Goal: Information Seeking & Learning: Find specific fact

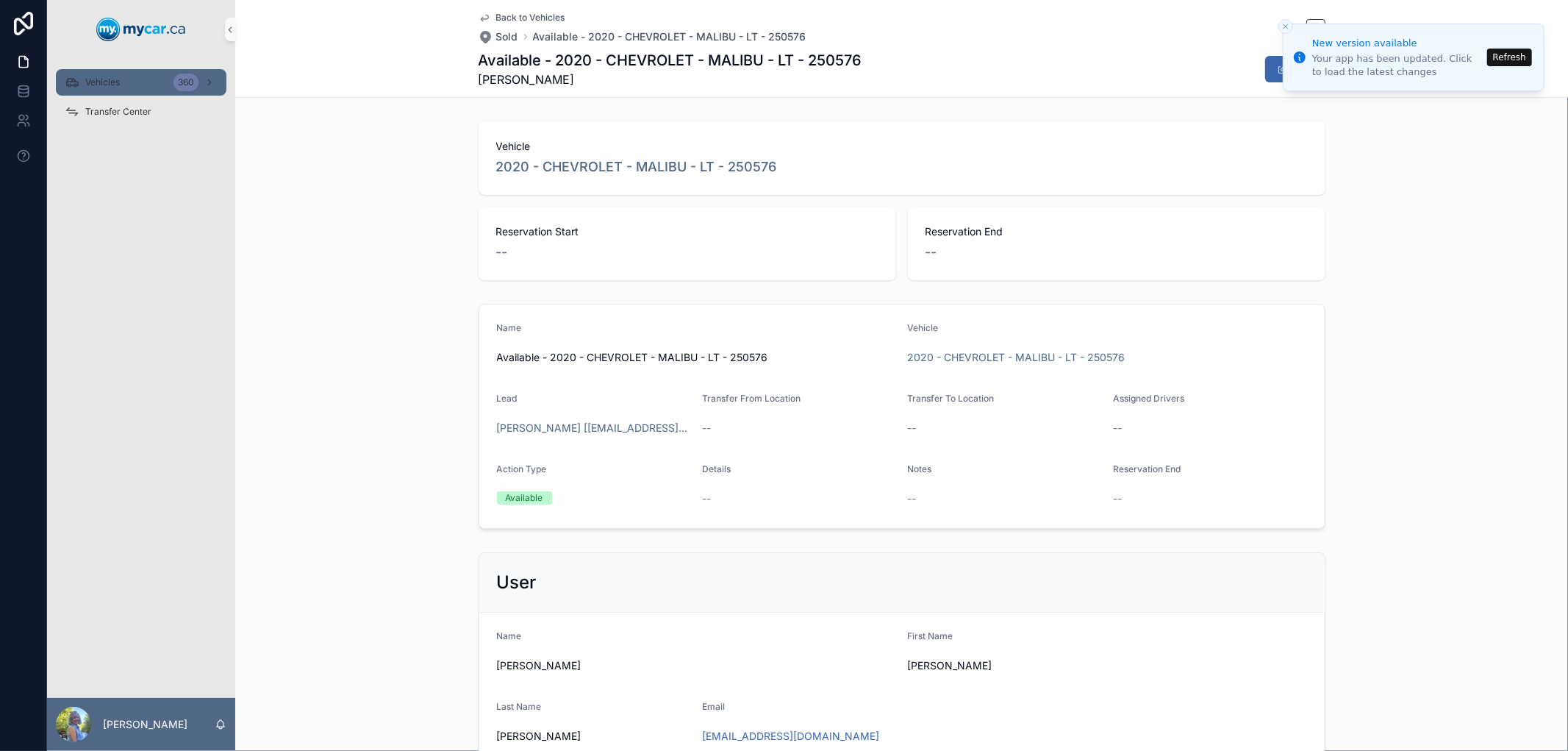
click at [83, 79] on div "Vehicles 360" at bounding box center [141, 82] width 153 height 24
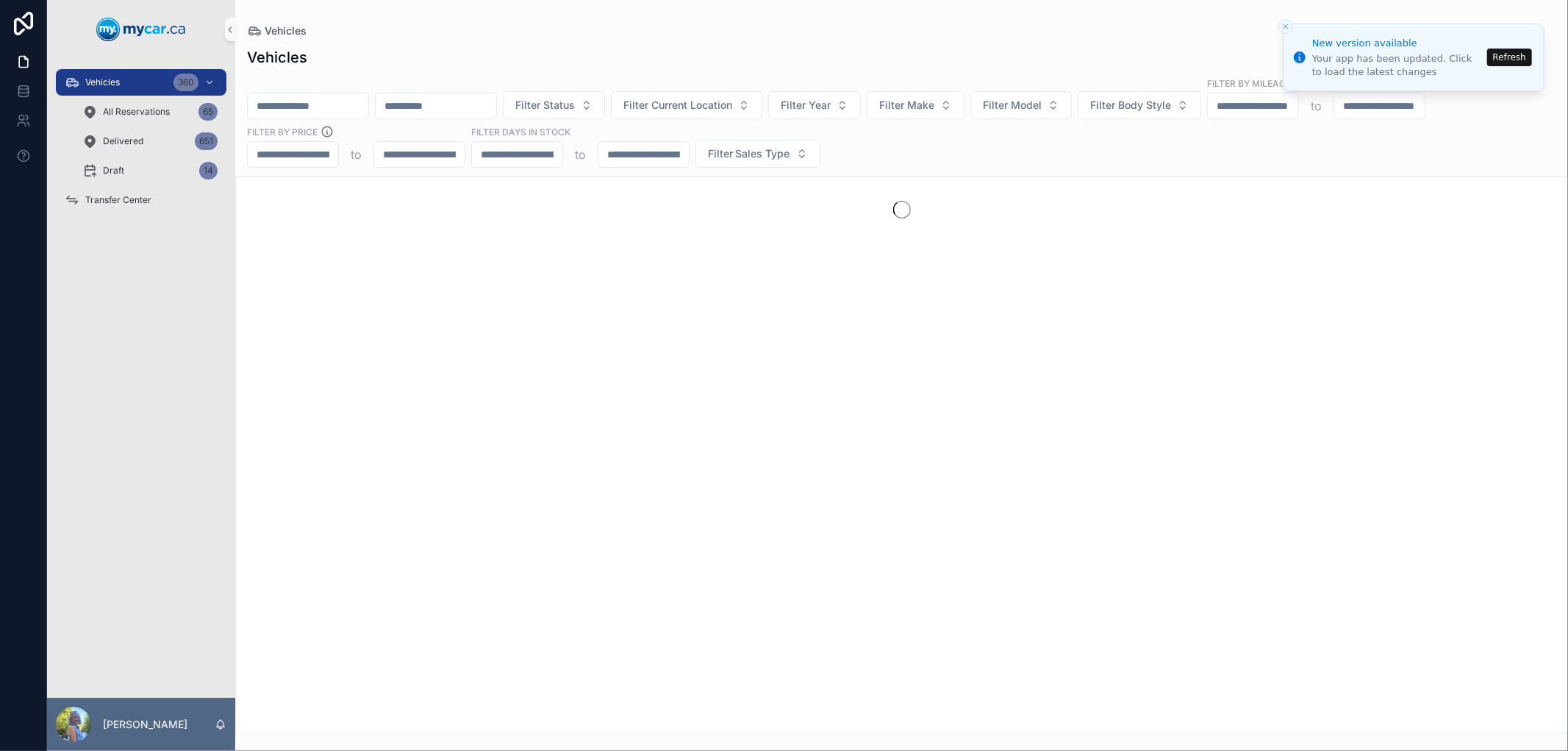
click at [334, 106] on input "scrollable content" at bounding box center [308, 106] width 120 height 21
paste input "******"
click at [258, 104] on input "******" at bounding box center [308, 106] width 120 height 21
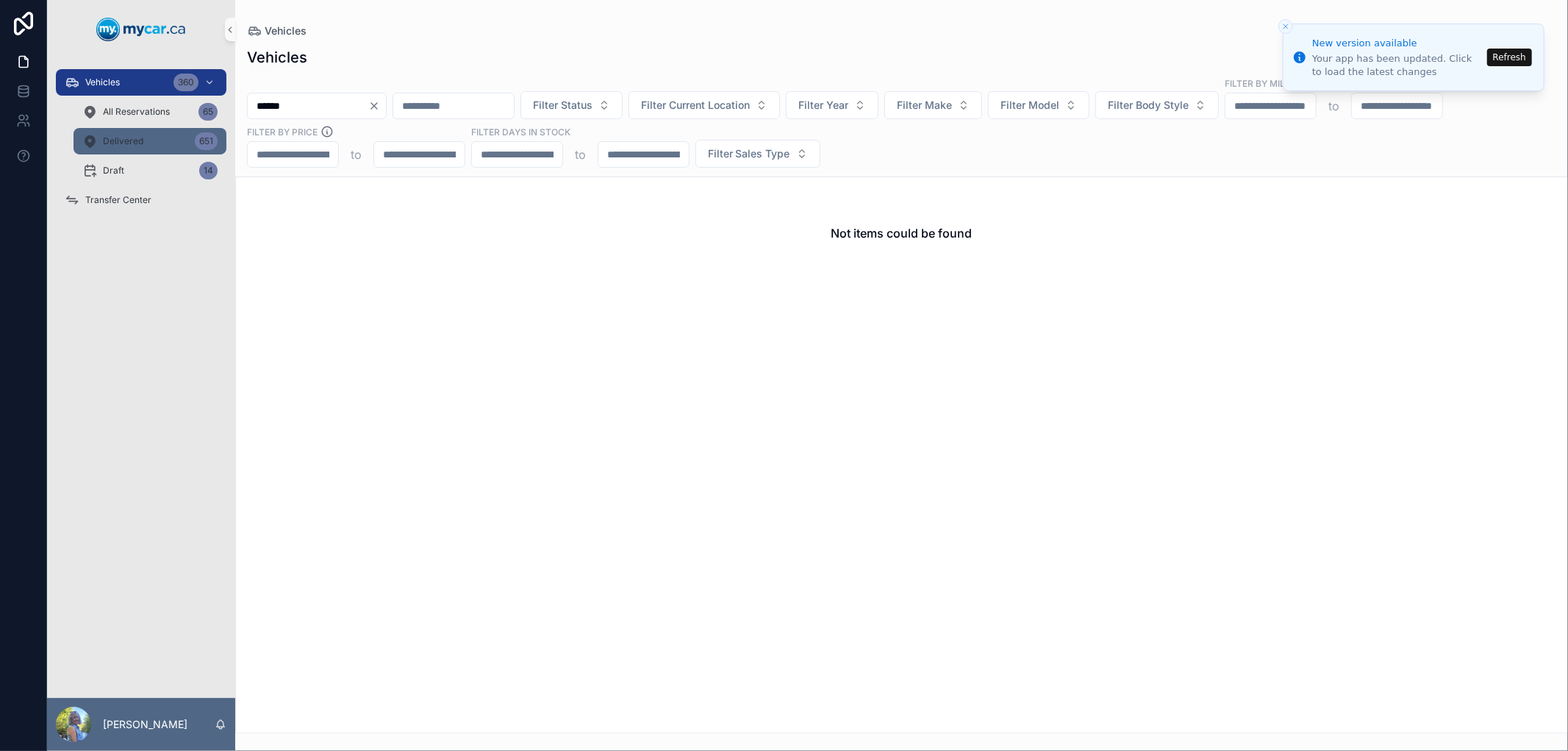
type input "******"
click at [202, 142] on div "651" at bounding box center [206, 141] width 23 height 18
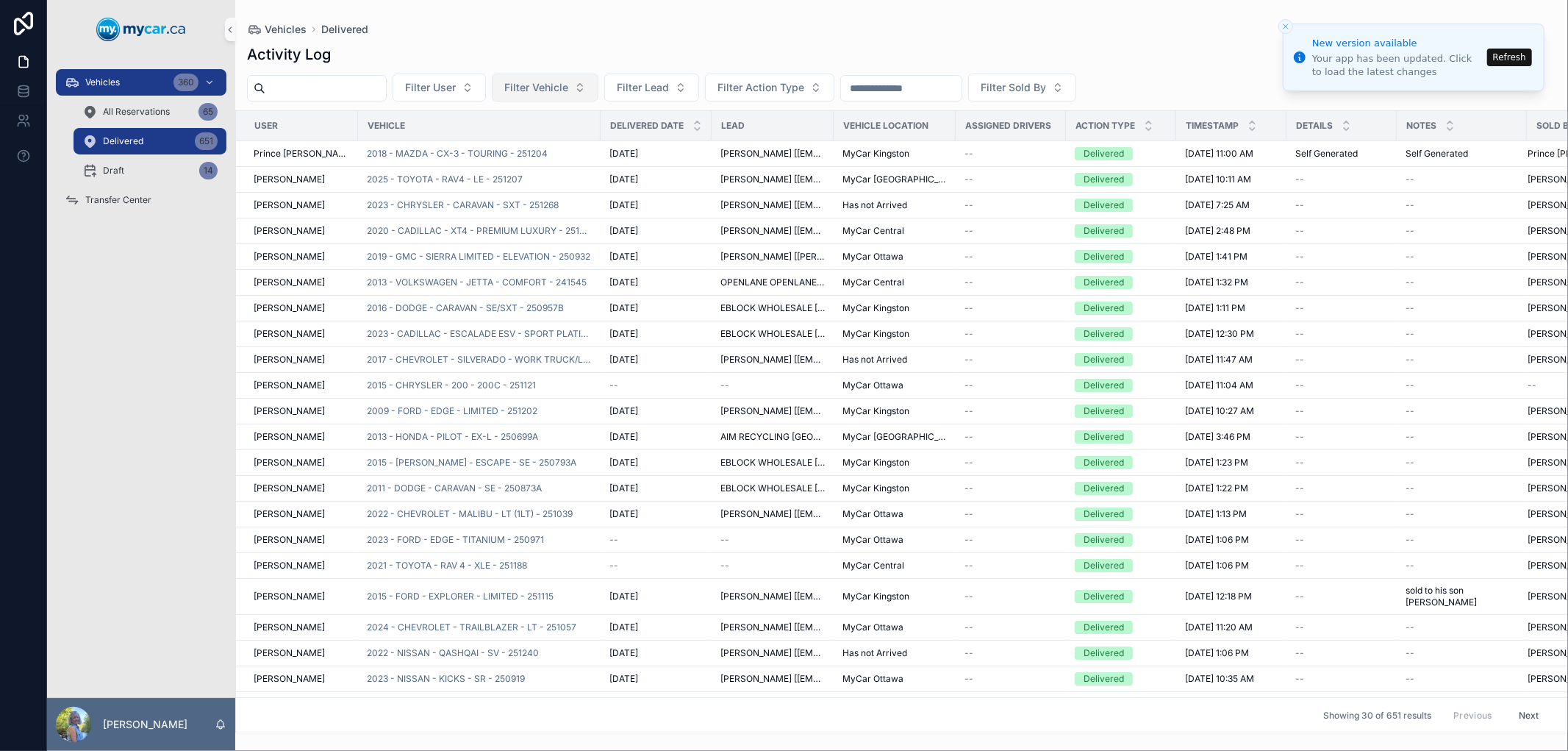
click at [545, 88] on span "Filter Vehicle" at bounding box center [537, 88] width 64 height 15
type input "******"
click at [545, 148] on span "2023 - MAZDA - CX-5 - PREFERRED PACKAGE - 250714" at bounding box center [571, 147] width 147 height 15
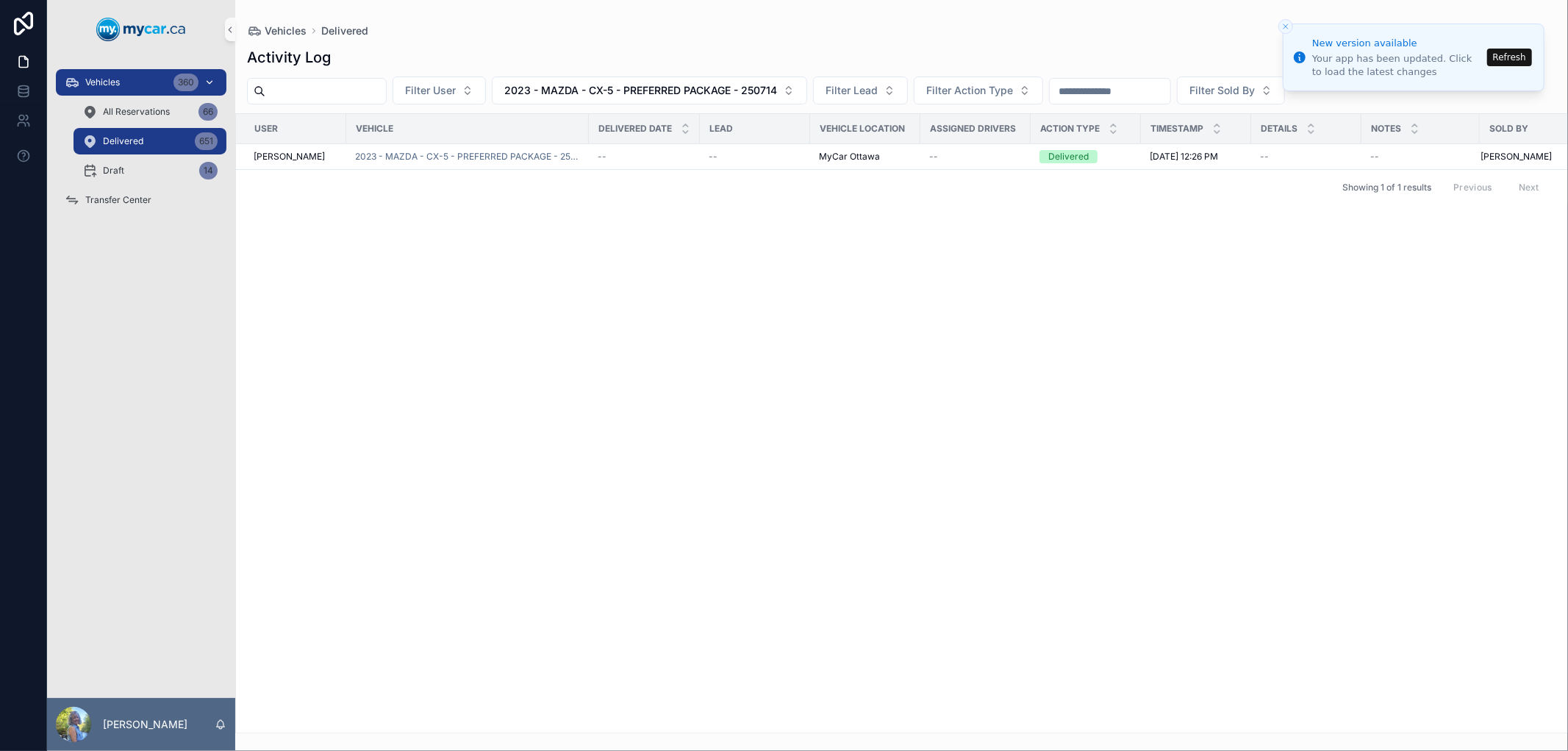
click at [147, 90] on div "Vehicles 360" at bounding box center [141, 82] width 153 height 24
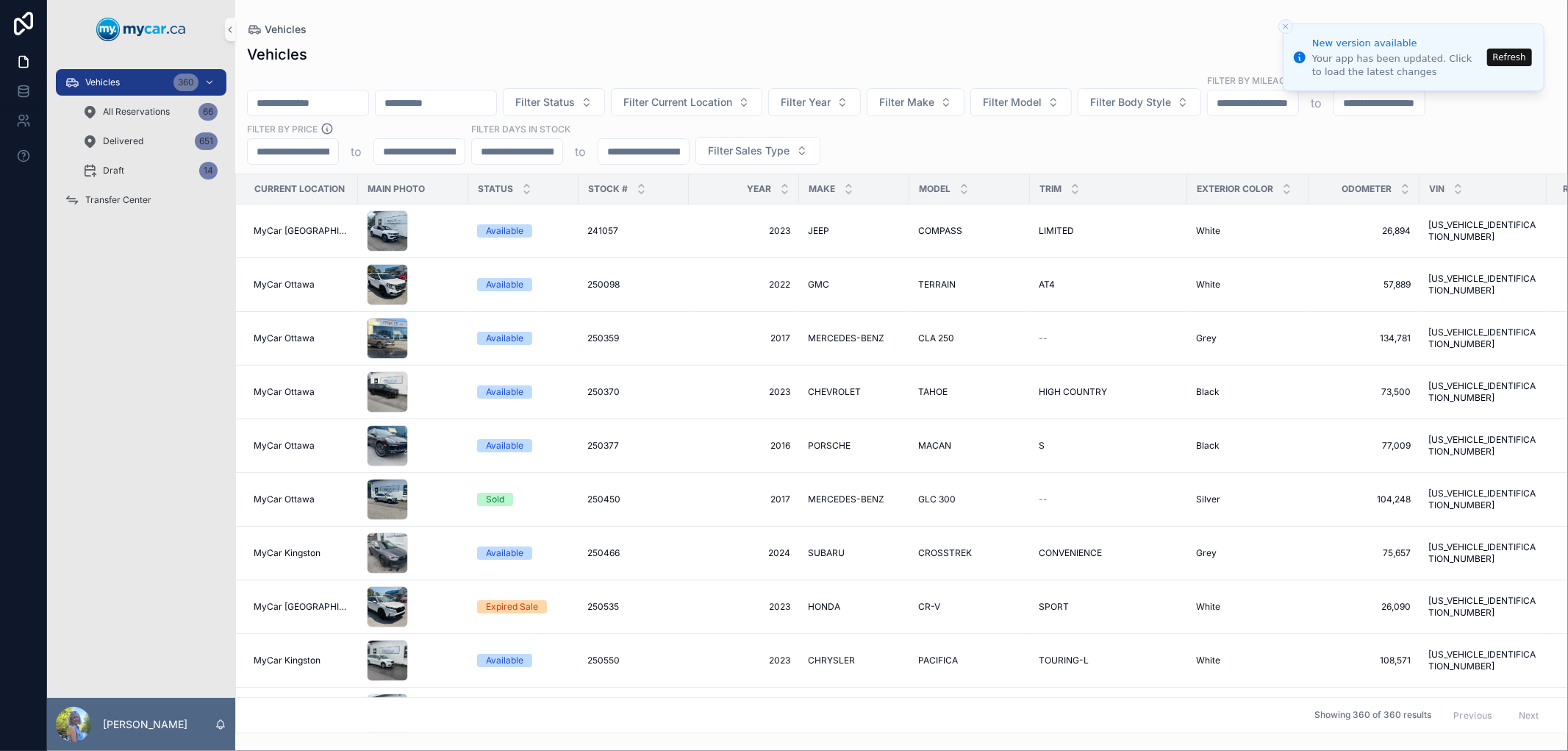
click at [325, 105] on input "scrollable content" at bounding box center [308, 103] width 120 height 21
paste input "*******"
type input "*******"
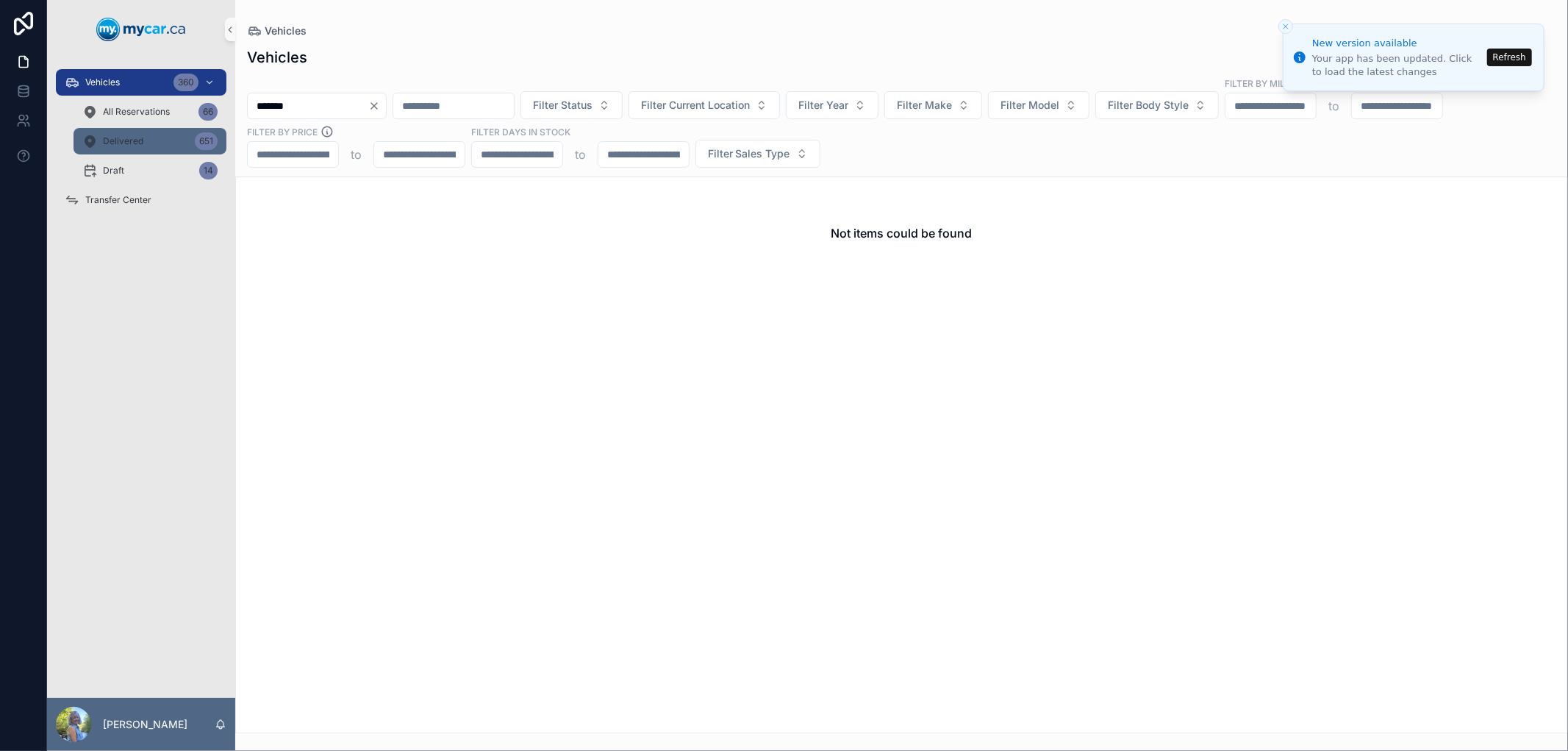
click at [143, 147] on div "Delivered 651" at bounding box center [150, 141] width 135 height 24
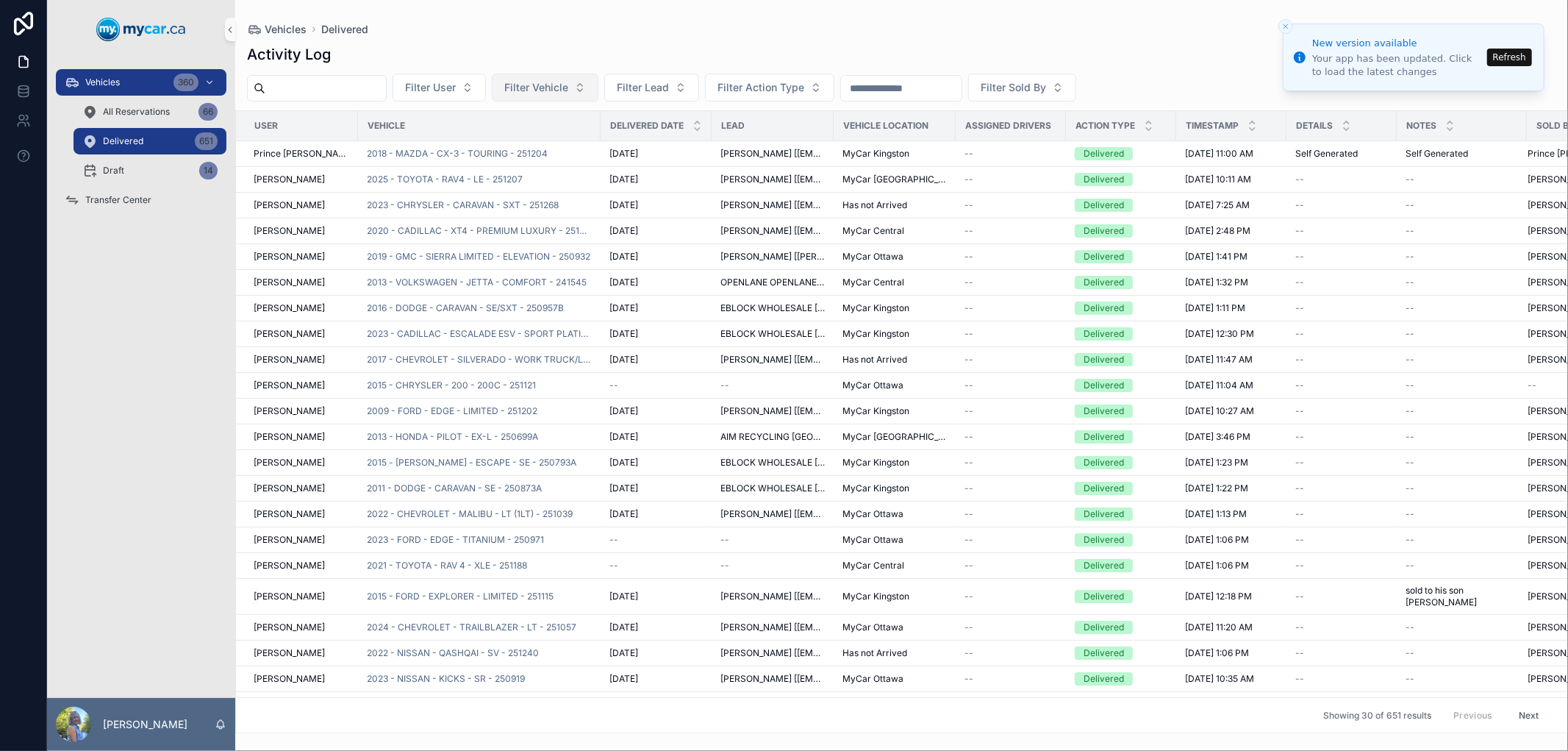
click at [566, 83] on span "Filter Vehicle" at bounding box center [537, 88] width 64 height 15
type input "*******"
click at [562, 145] on span "2018 - MAZDA - 3 - GT - 250582A" at bounding box center [571, 147] width 147 height 15
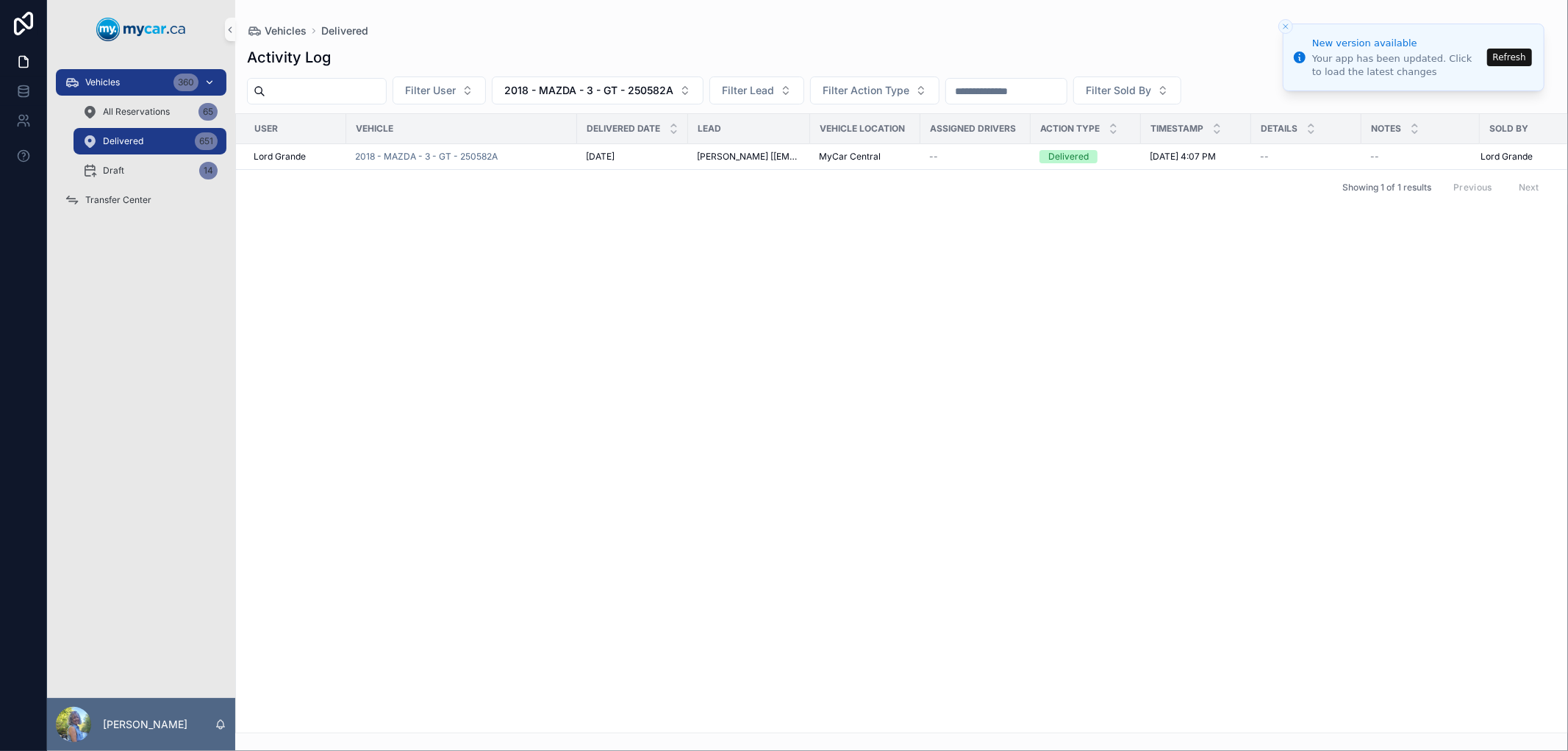
click at [130, 79] on div "Vehicles 360" at bounding box center [141, 82] width 153 height 24
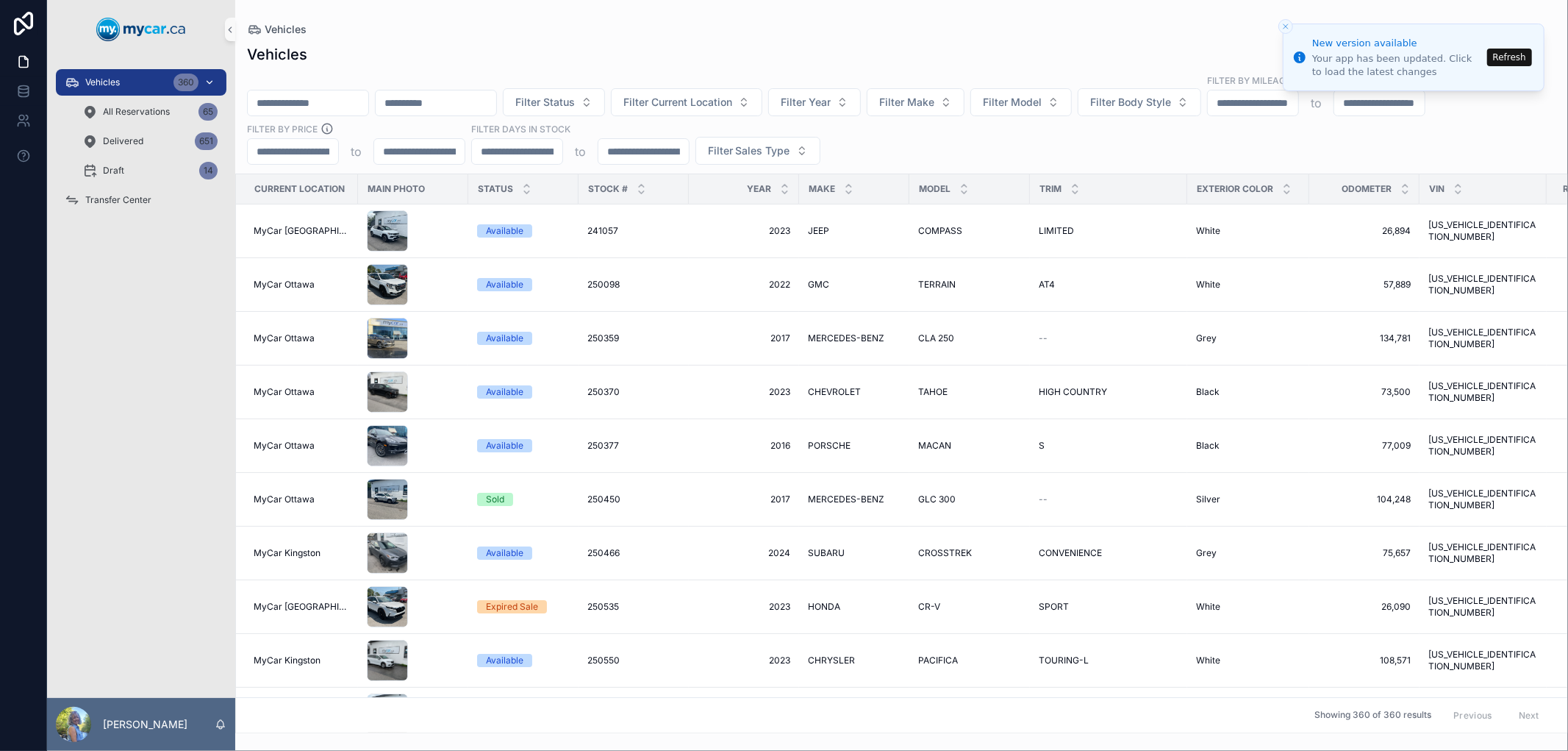
click at [99, 83] on span "Vehicles" at bounding box center [102, 82] width 35 height 12
click at [861, 111] on button "Filter Year" at bounding box center [814, 102] width 93 height 28
click at [1517, 55] on button "Refresh" at bounding box center [1509, 57] width 45 height 18
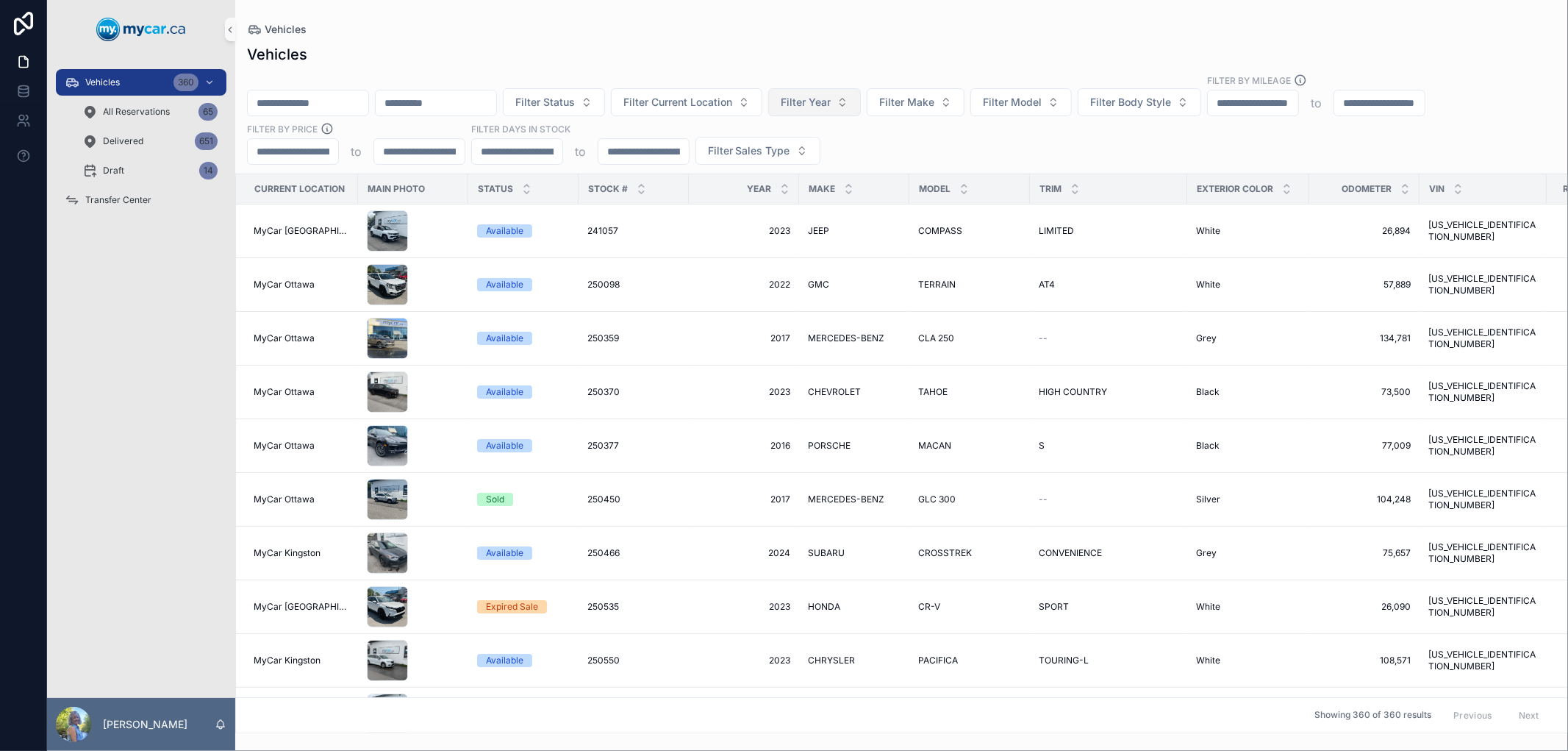
click at [831, 108] on span "Filter Year" at bounding box center [805, 102] width 50 height 15
click at [834, 303] on div "2018" at bounding box center [885, 303] width 177 height 24
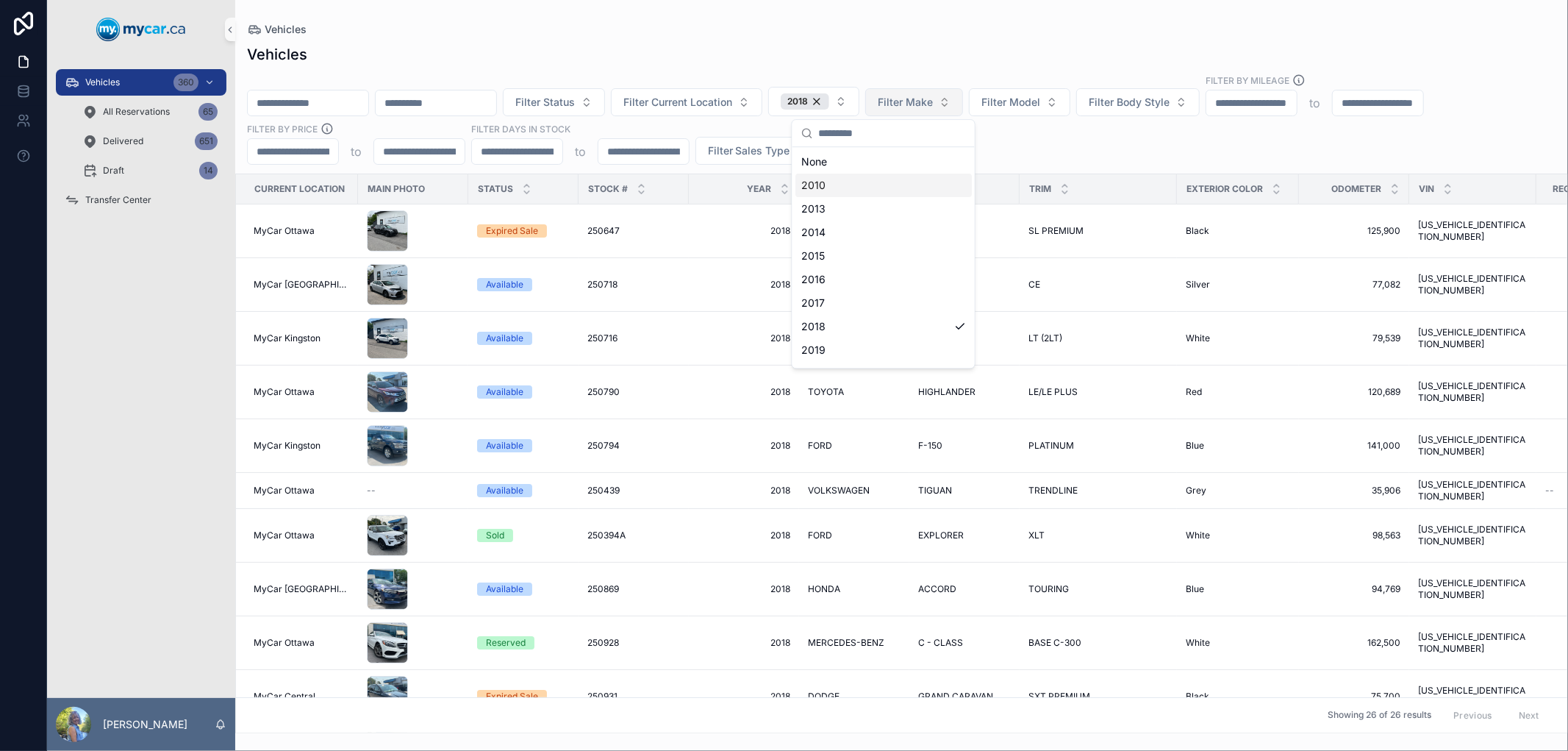
click at [933, 105] on span "Filter Make" at bounding box center [905, 102] width 55 height 15
type input "**"
click at [957, 163] on div "HONDA" at bounding box center [984, 162] width 177 height 24
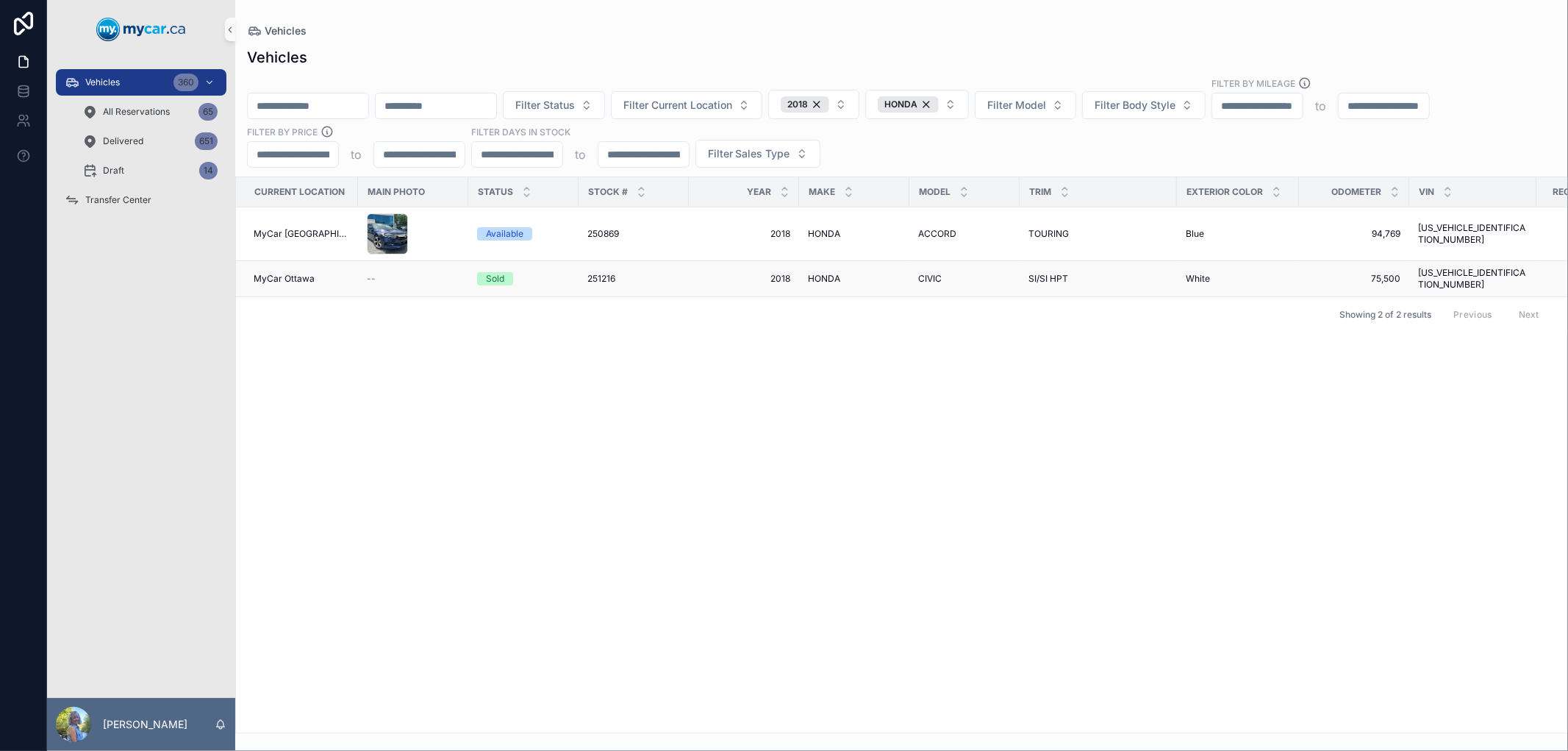
click at [588, 273] on span "251216" at bounding box center [602, 279] width 28 height 12
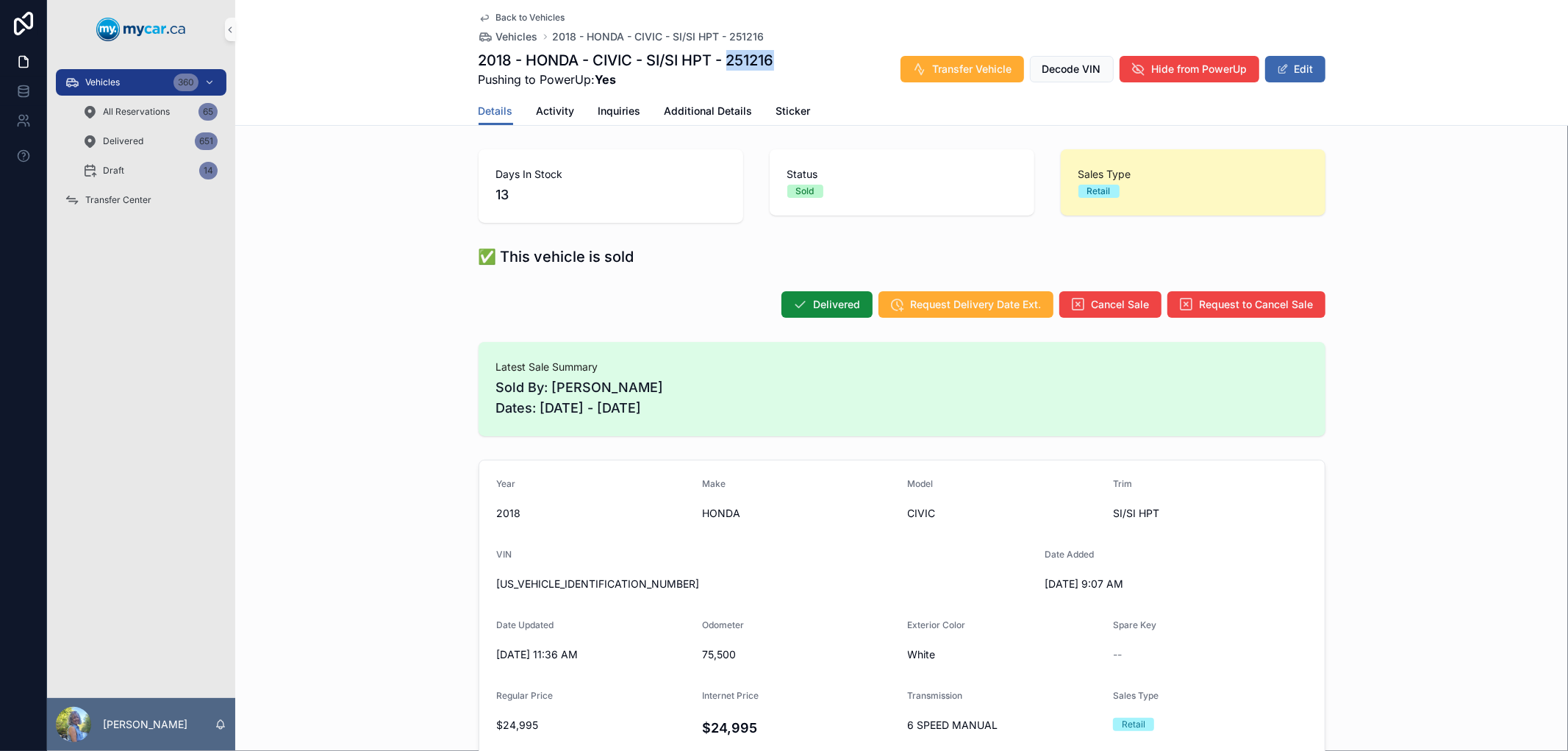
drag, startPoint x: 775, startPoint y: 62, endPoint x: 728, endPoint y: 62, distance: 47.0
click at [728, 62] on div "2018 - HONDA - CIVIC - SI/SI HPT - 251216 Pushing to PowerUp: Yes Transfer Vehi…" at bounding box center [902, 69] width 847 height 39
copy h1 "251216"
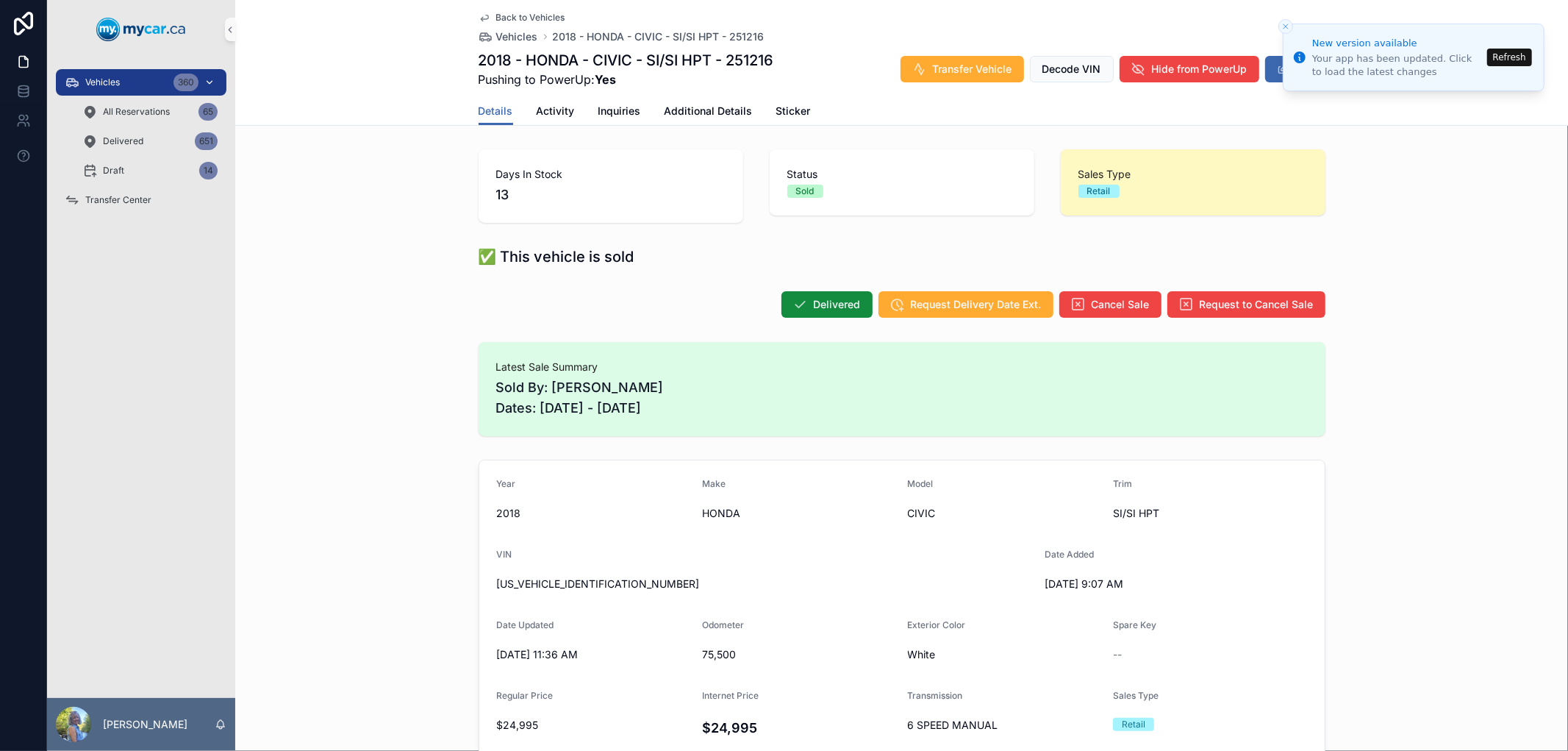
click at [105, 79] on span "Vehicles" at bounding box center [102, 82] width 35 height 12
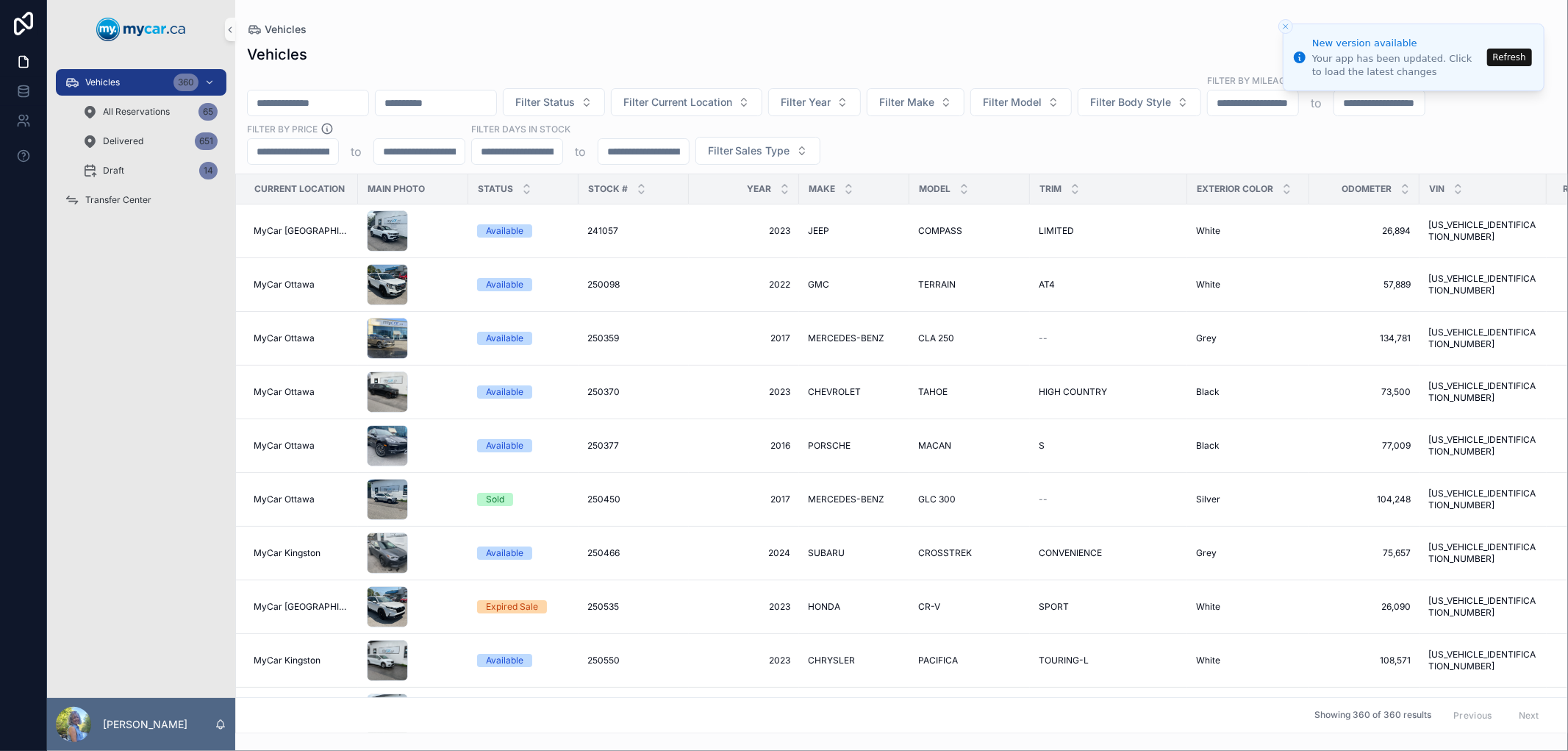
click at [344, 106] on input "scrollable content" at bounding box center [308, 103] width 120 height 21
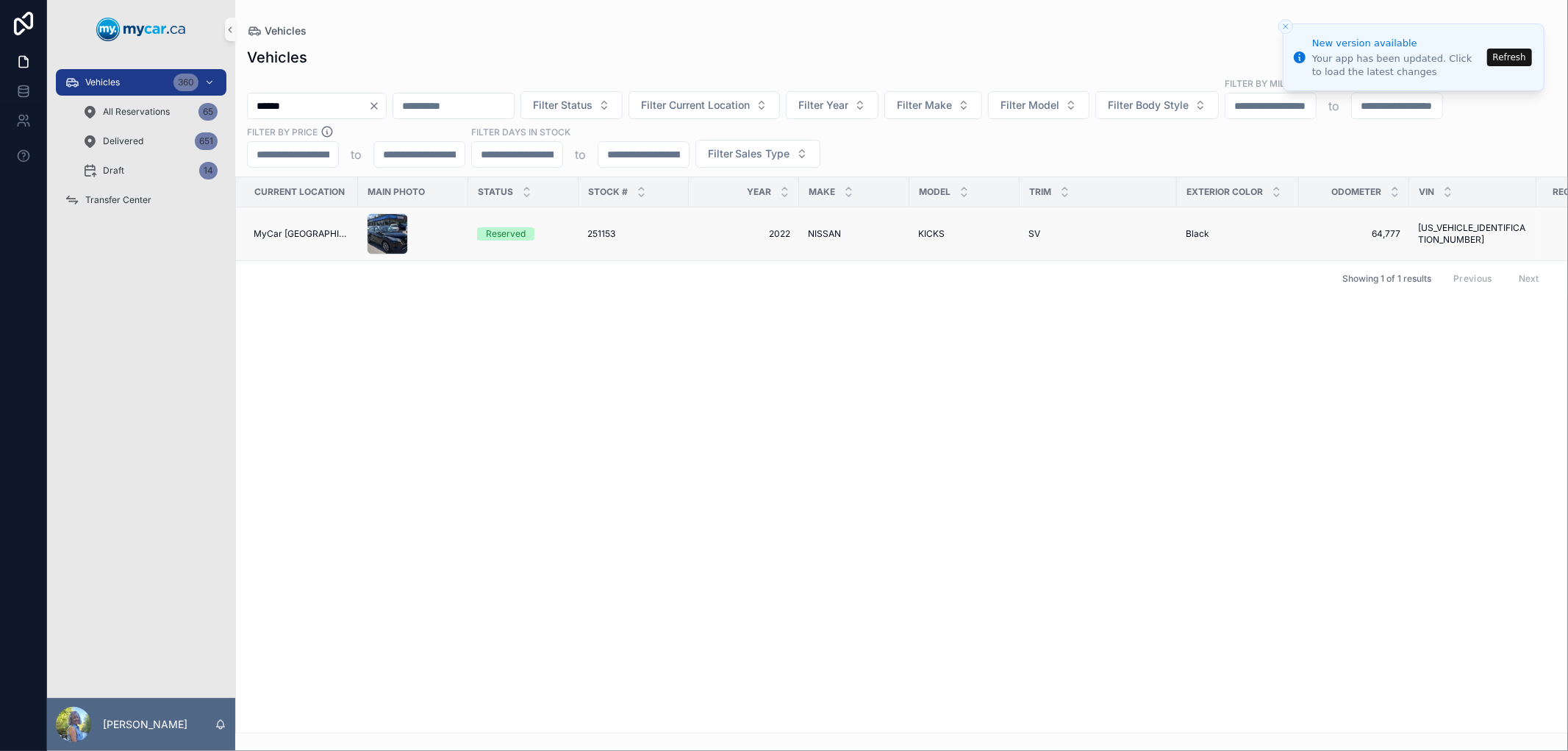
type input "******"
click at [601, 229] on span "251153" at bounding box center [602, 234] width 28 height 12
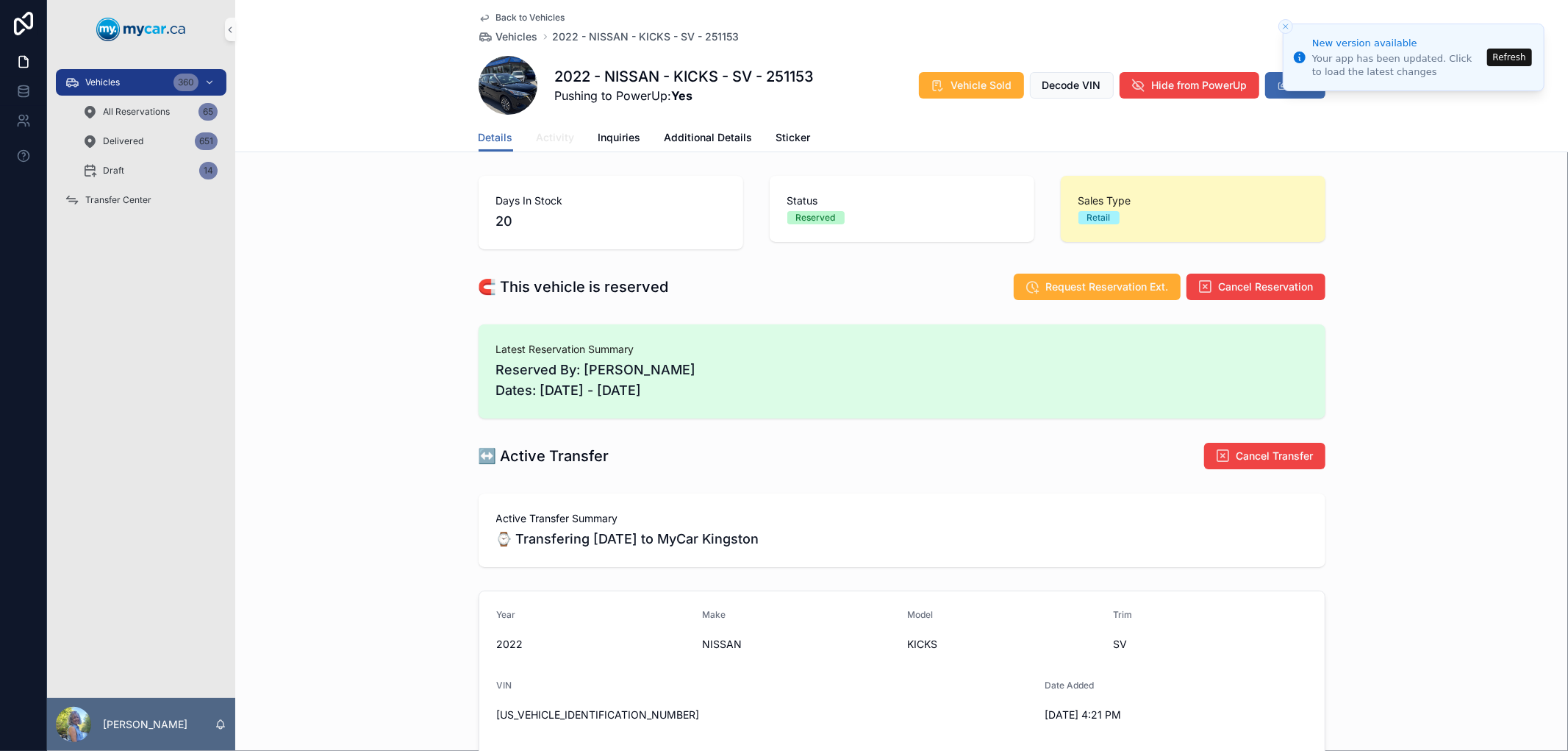
click at [553, 131] on span "Activity" at bounding box center [556, 137] width 39 height 15
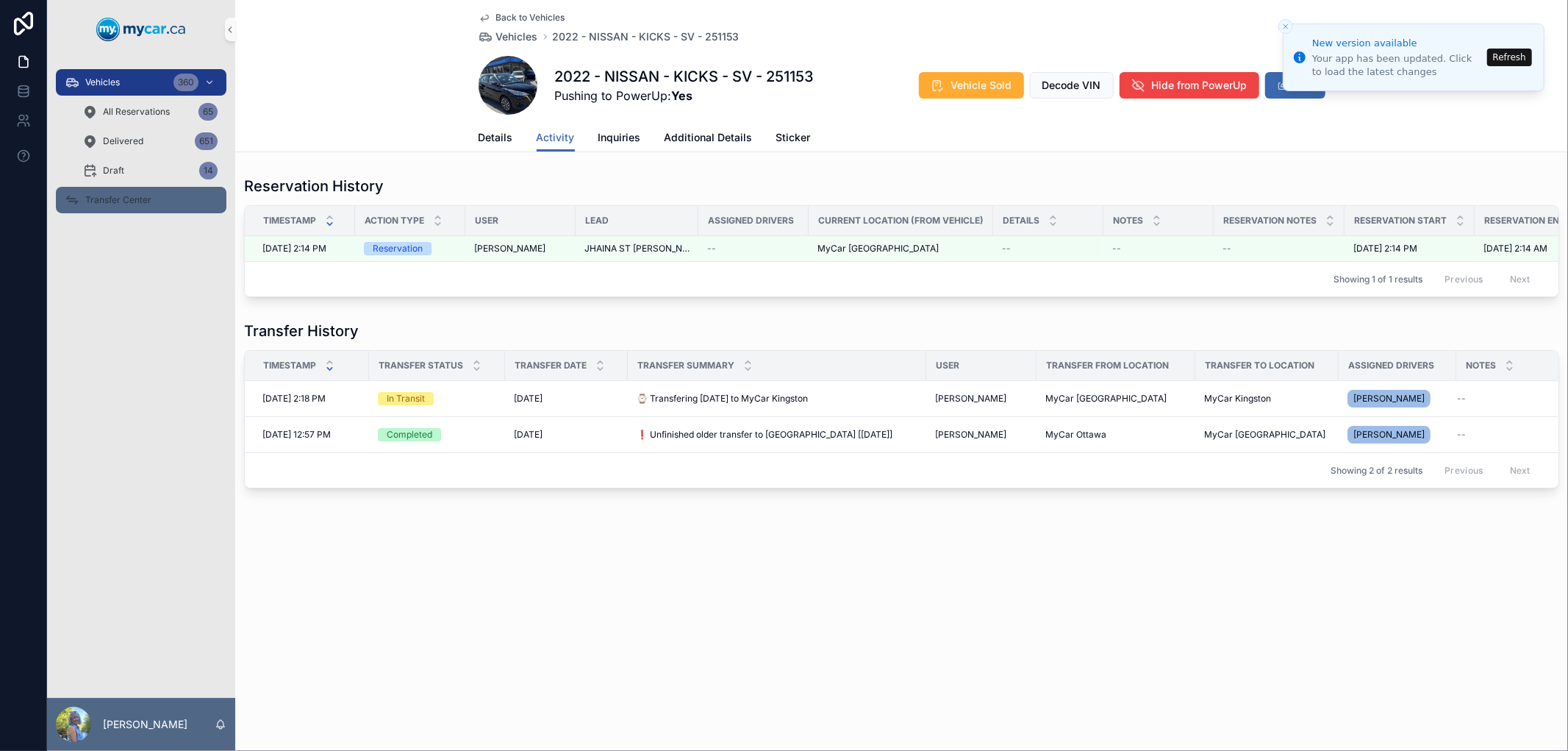
click at [136, 195] on span "Transfer Center" at bounding box center [118, 200] width 66 height 12
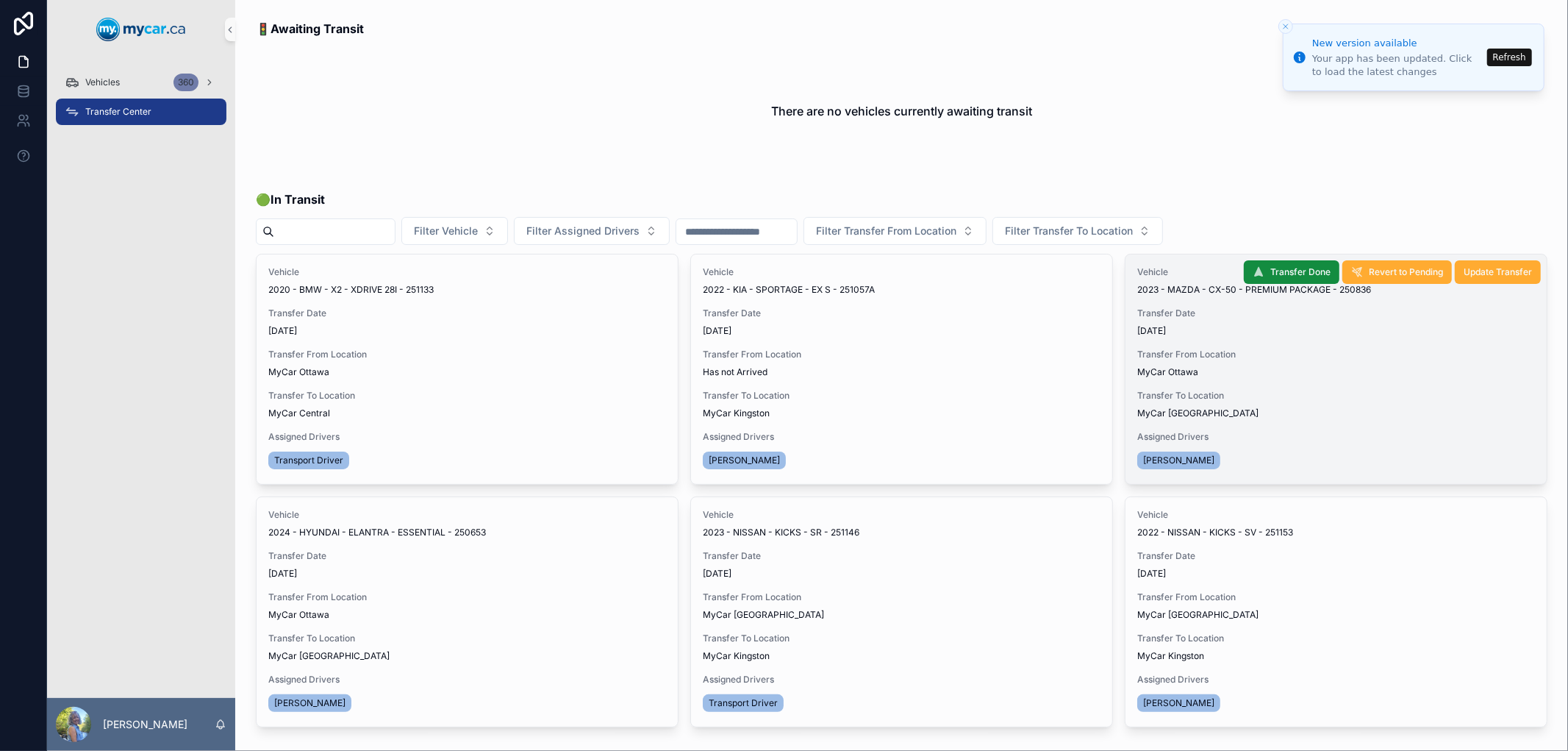
scroll to position [12, 0]
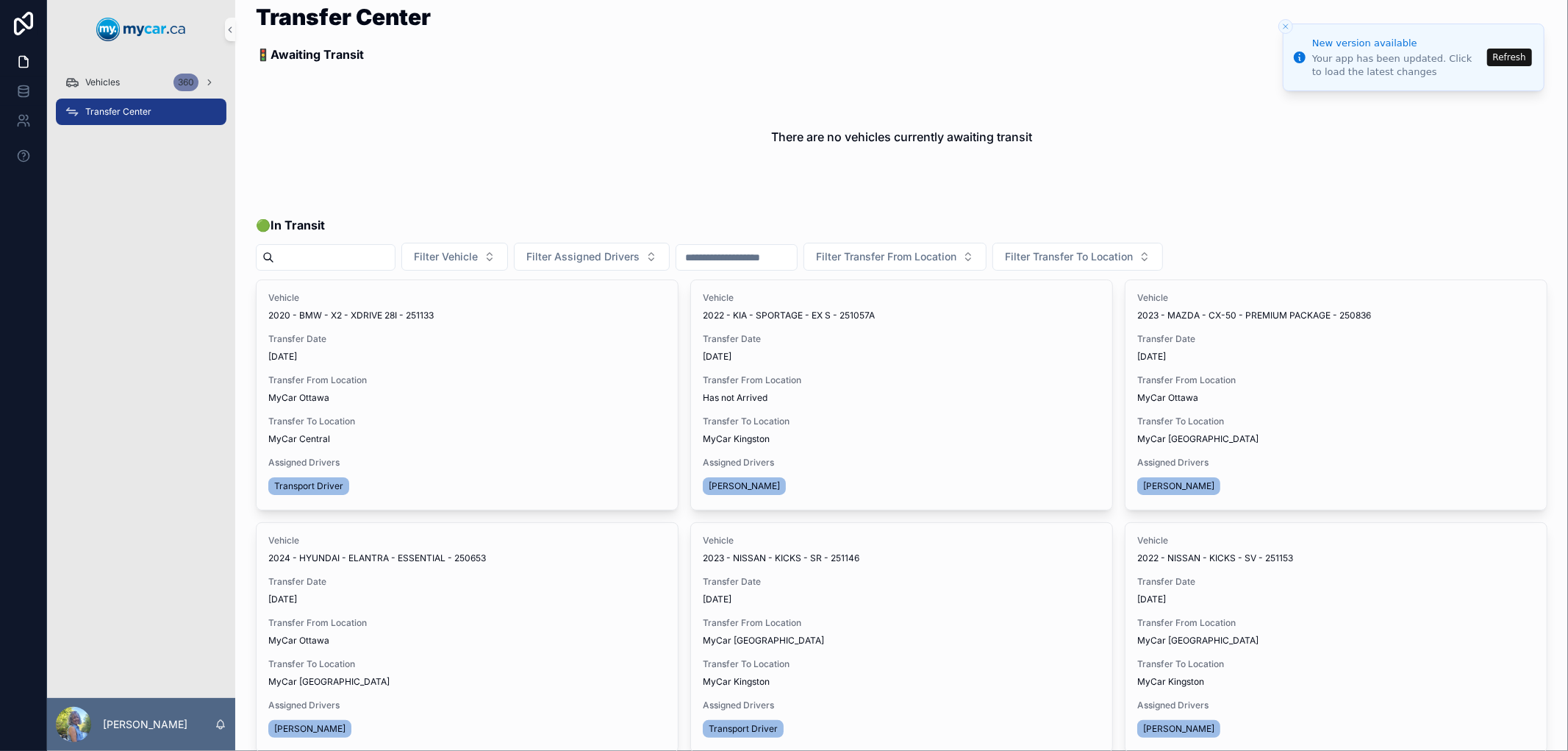
click at [1517, 56] on button "Refresh" at bounding box center [1509, 57] width 45 height 18
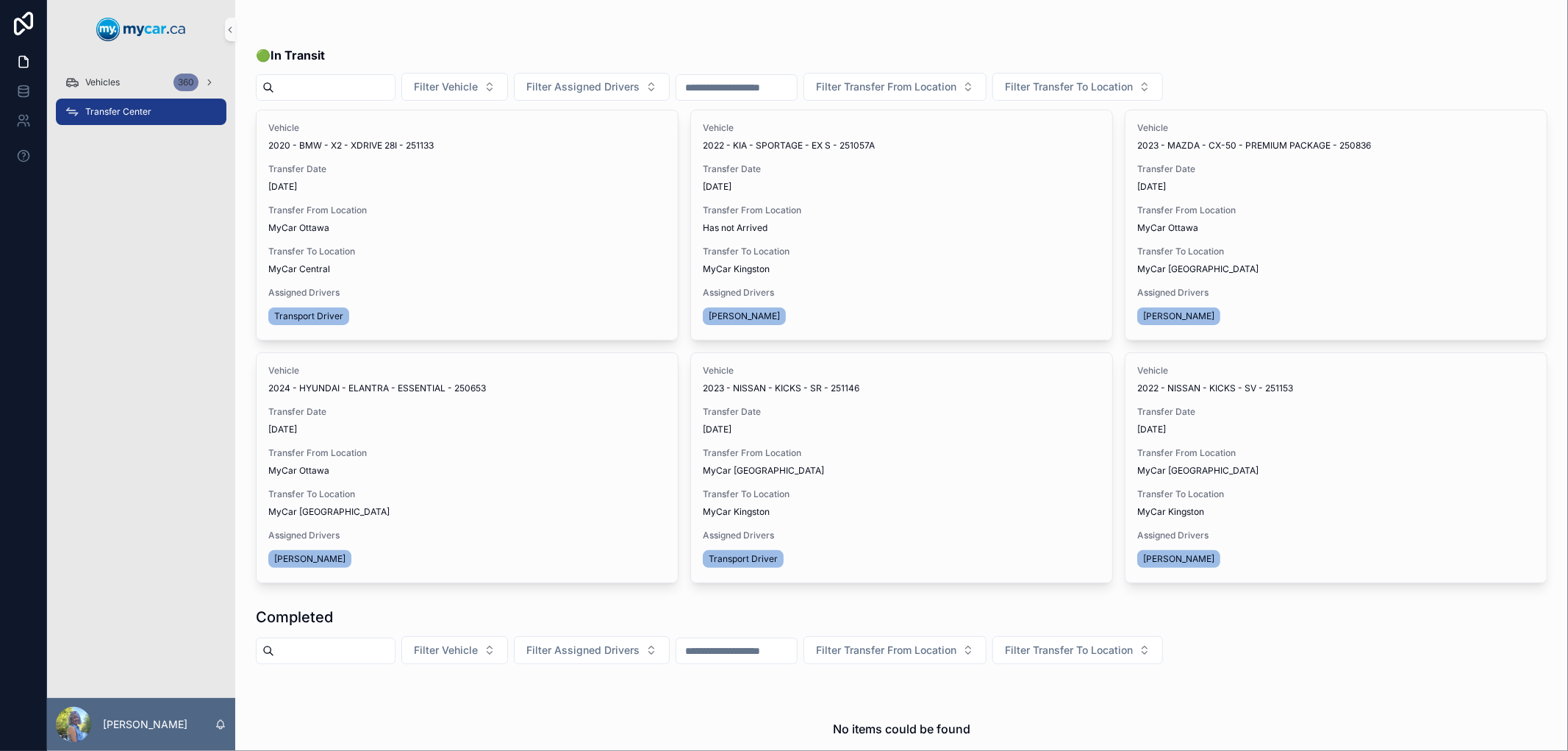
scroll to position [327, 0]
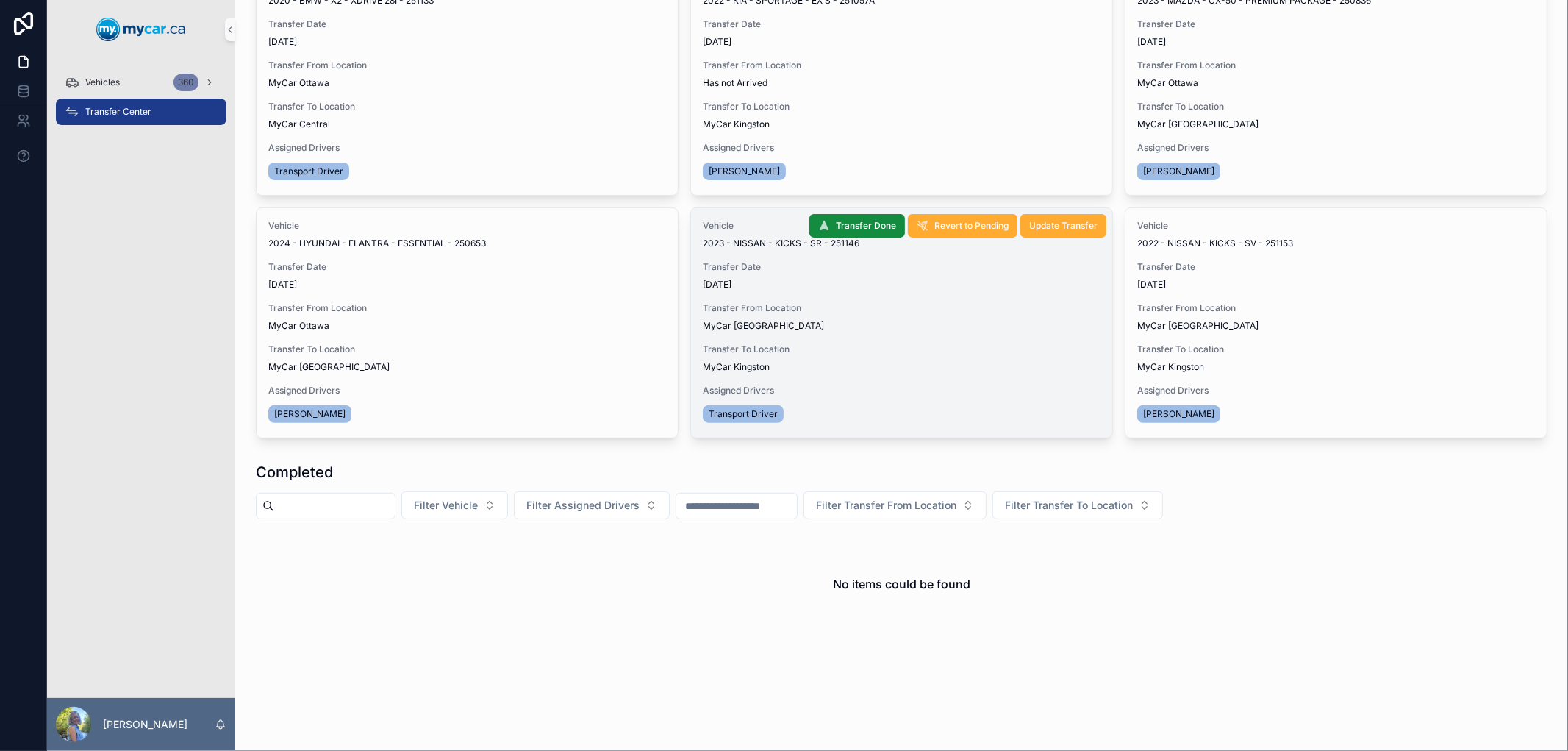
click at [847, 329] on div "MyCar [GEOGRAPHIC_DATA]" at bounding box center [902, 326] width 398 height 12
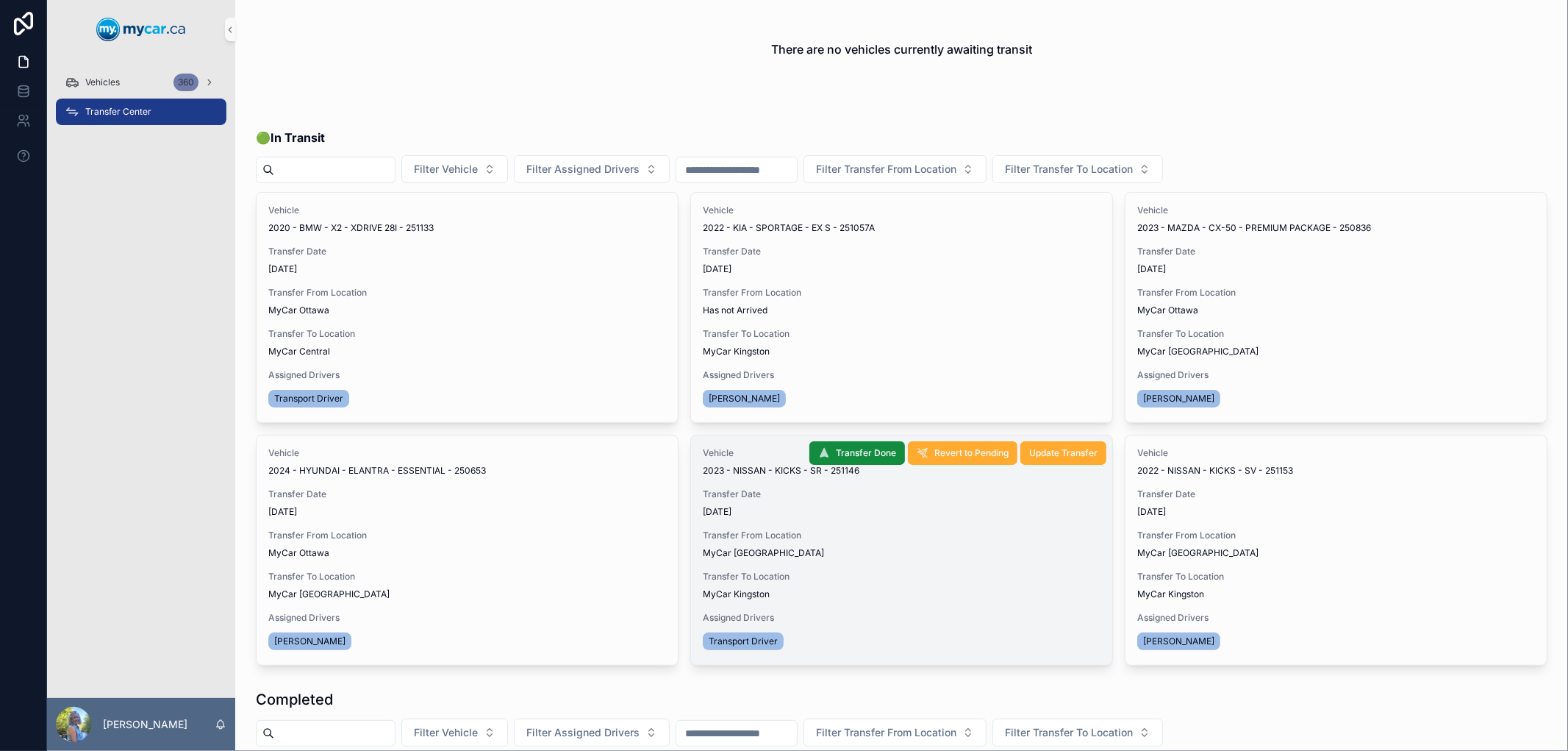
scroll to position [163, 0]
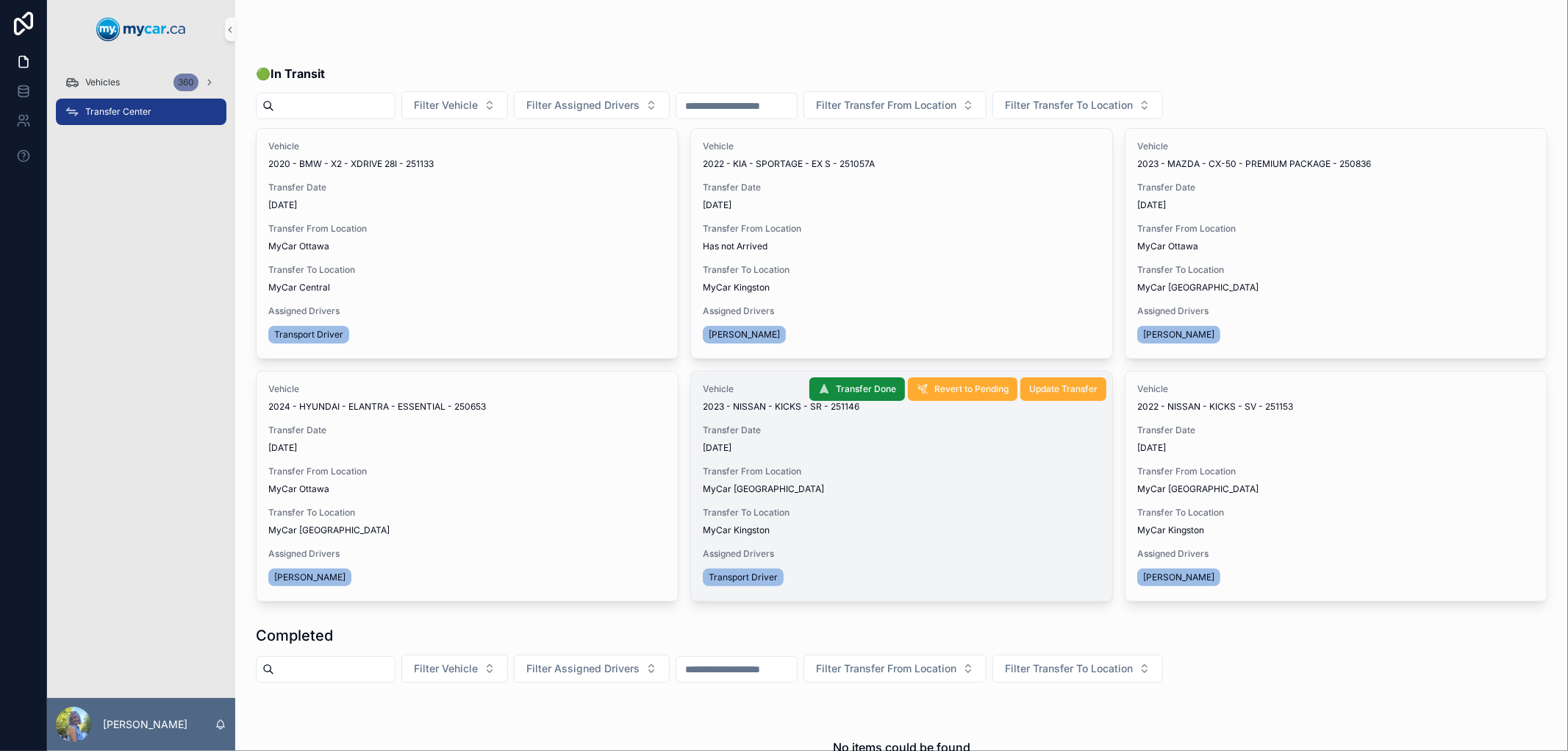
click at [749, 404] on span "2023 - NISSAN - KICKS - SR - 251146" at bounding box center [781, 407] width 157 height 12
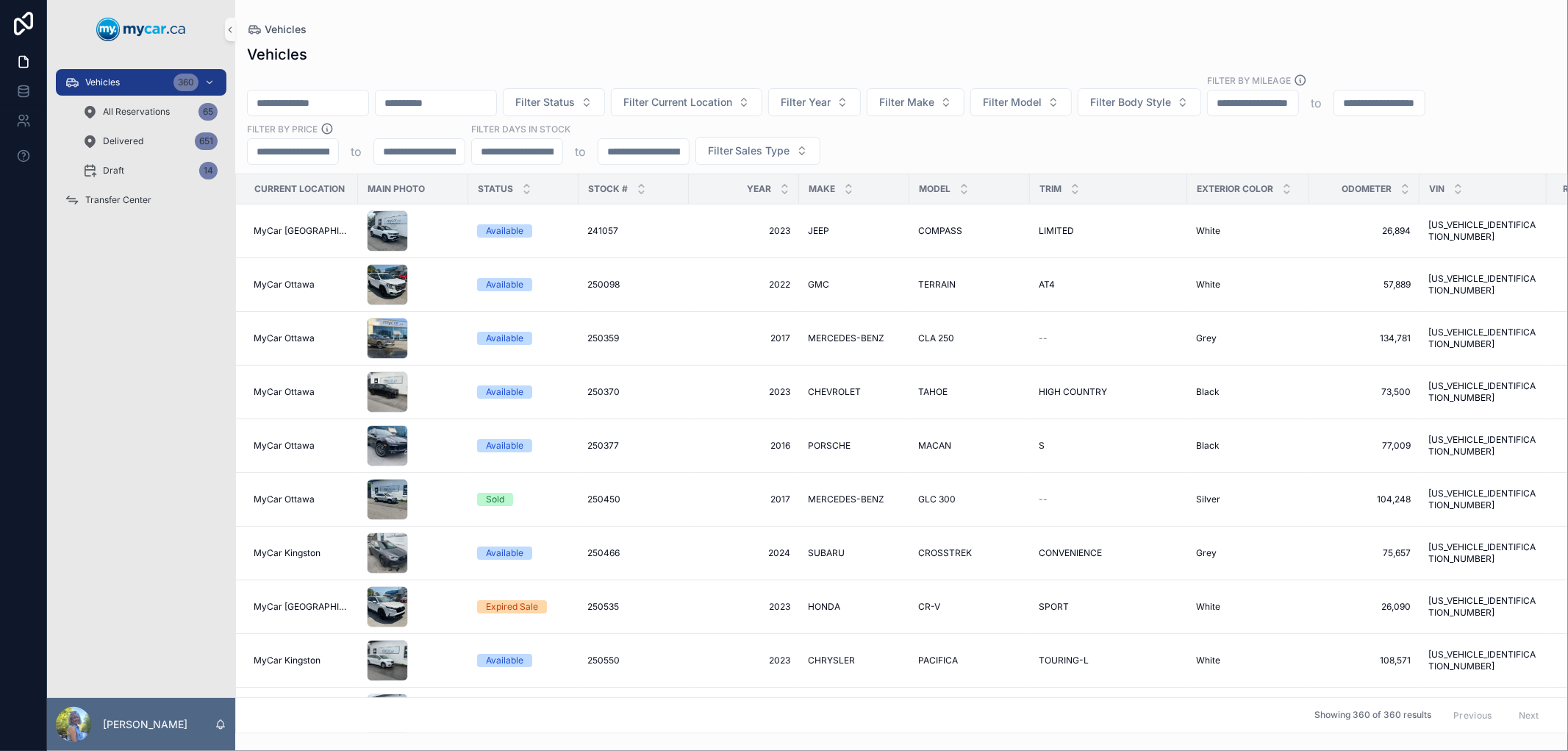
click at [364, 108] on input "scrollable content" at bounding box center [308, 103] width 120 height 21
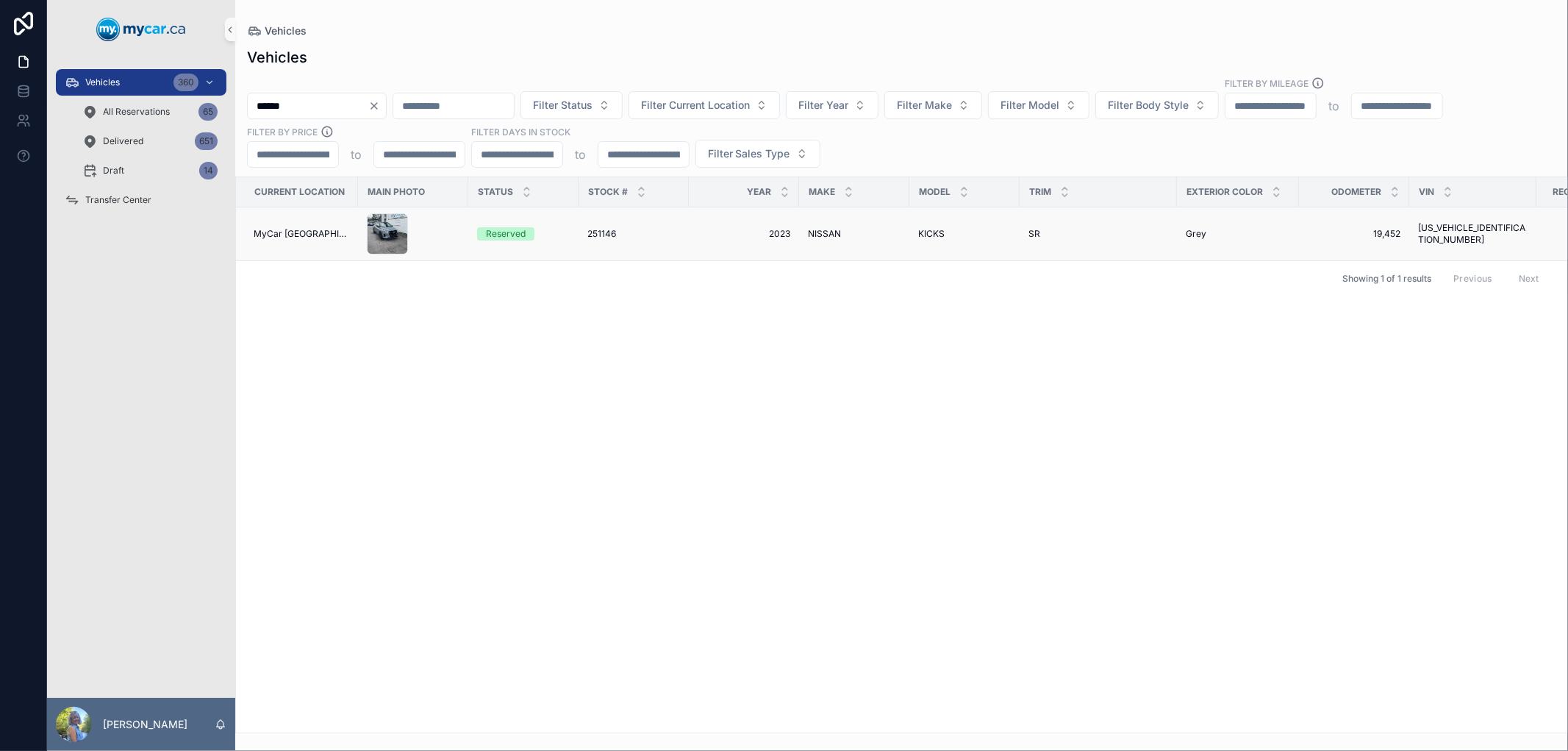
type input "******"
click at [606, 237] on span "251146" at bounding box center [602, 234] width 29 height 12
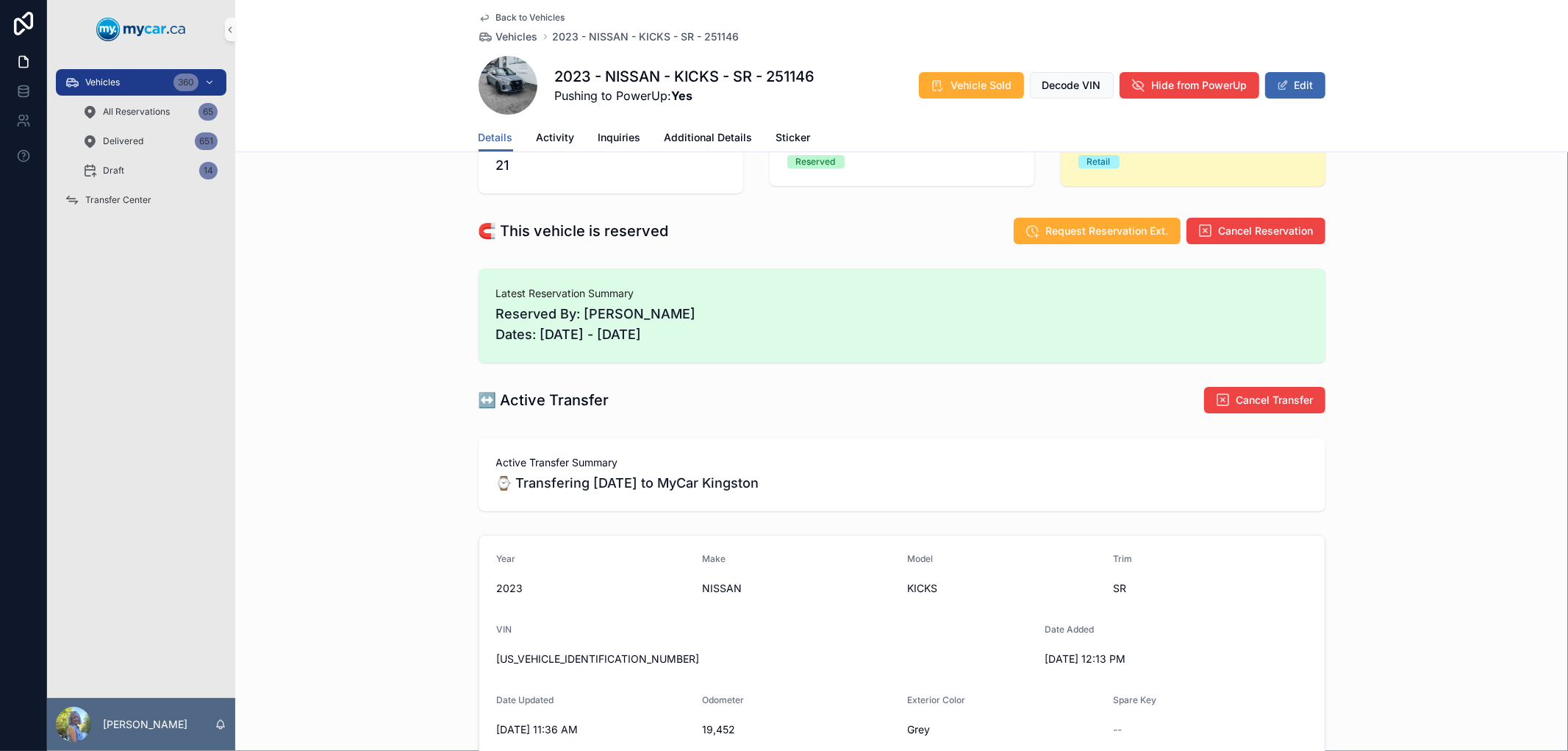
scroll to position [82, 0]
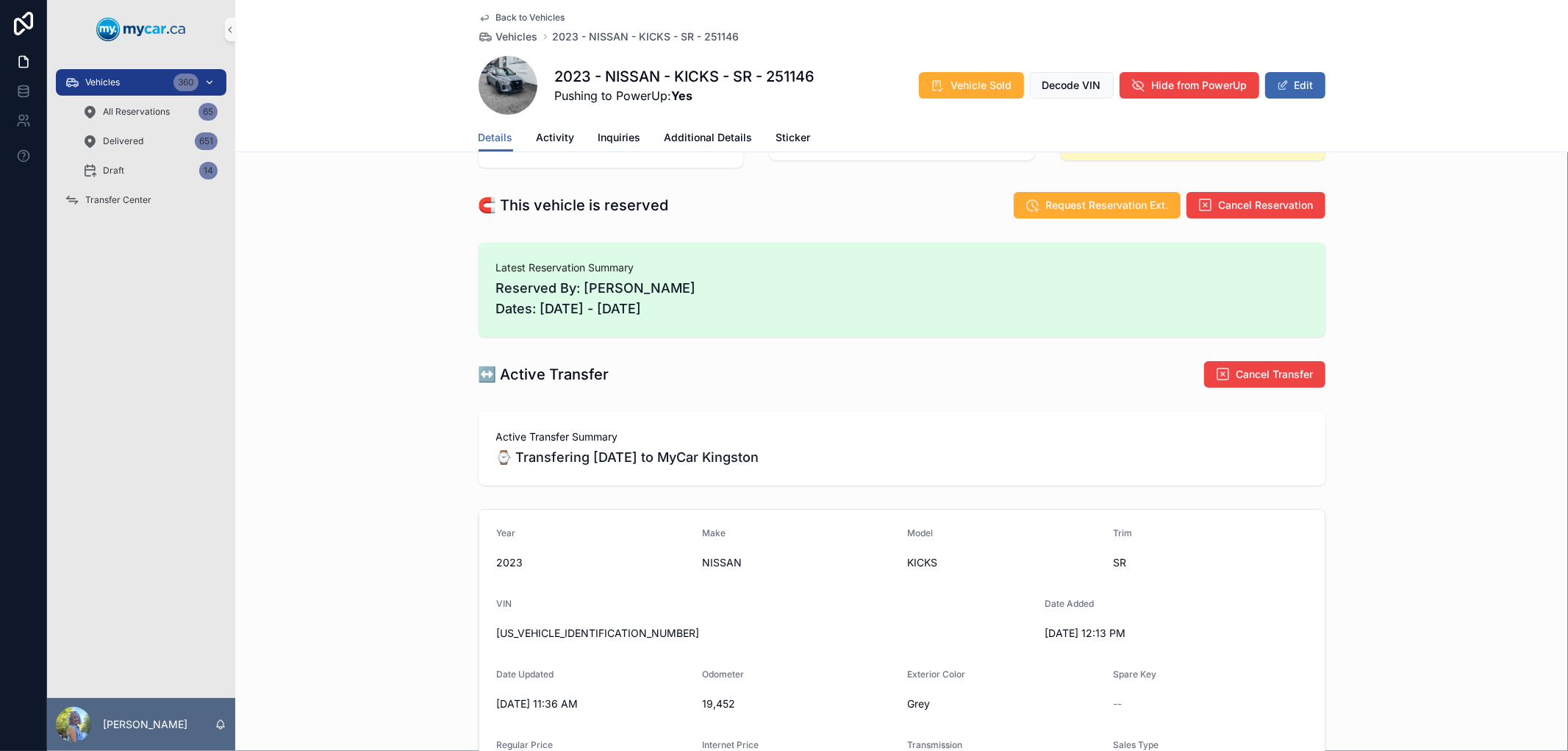
click at [100, 85] on span "Vehicles" at bounding box center [102, 82] width 35 height 12
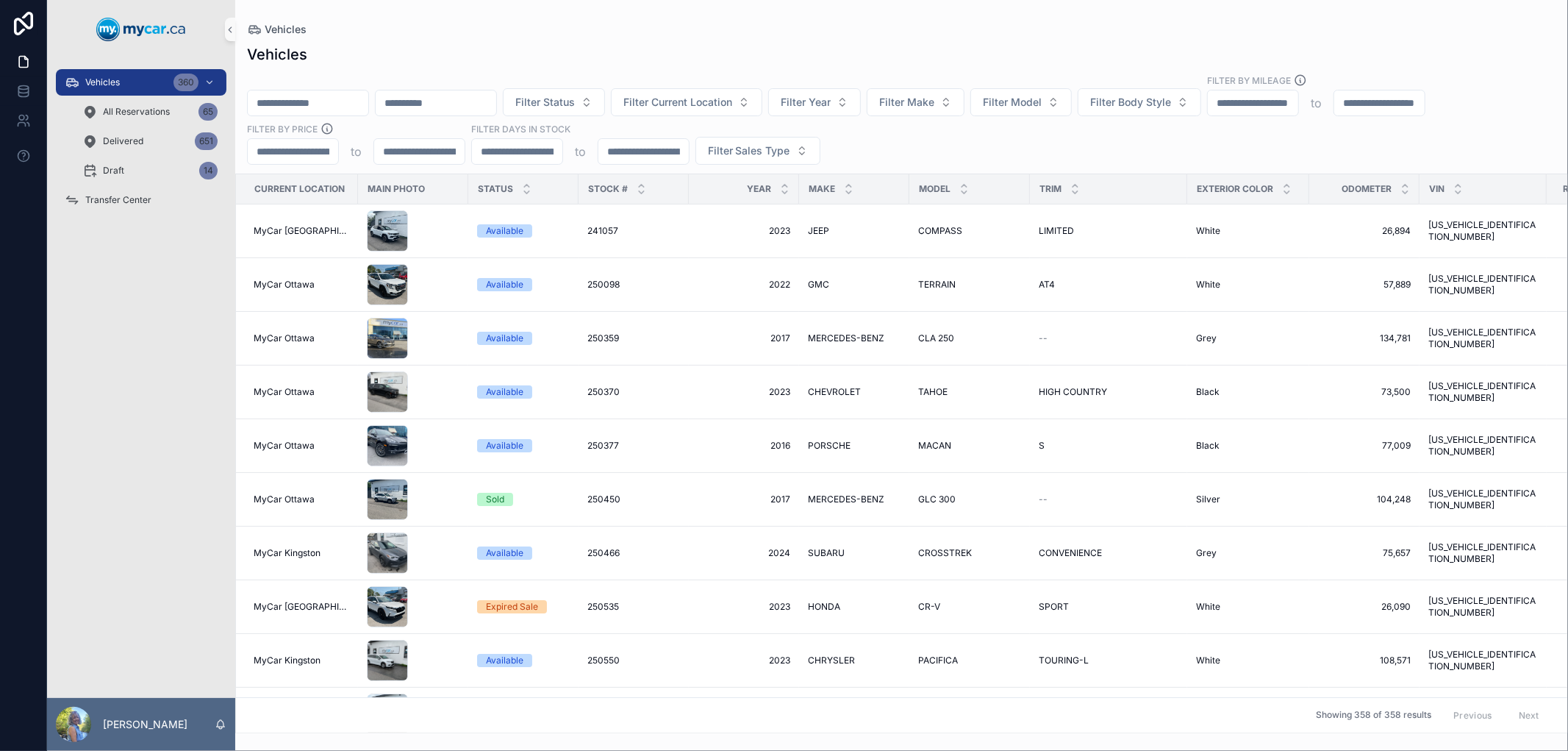
click at [368, 108] on input "scrollable content" at bounding box center [308, 103] width 120 height 21
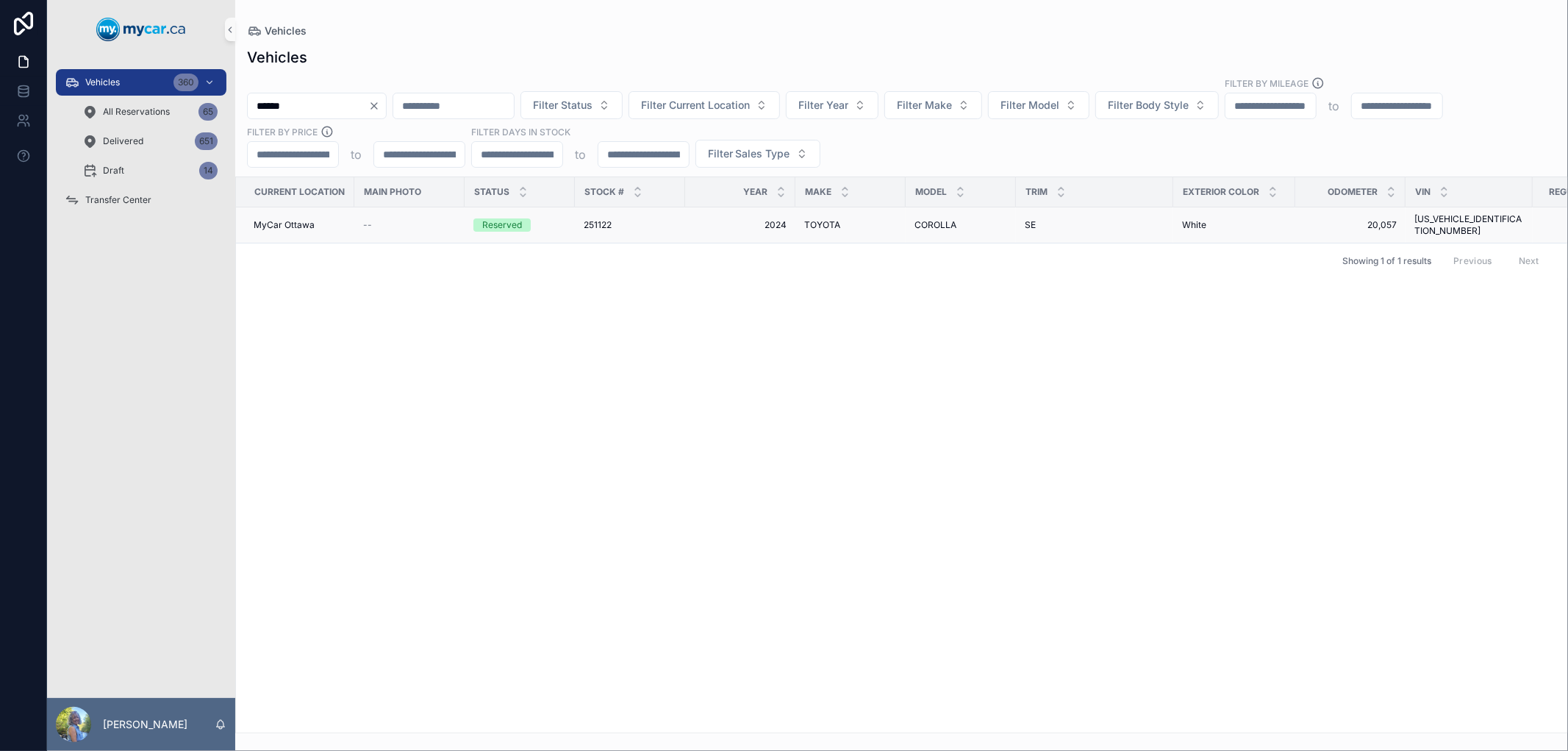
type input "******"
click at [595, 219] on span "251122" at bounding box center [598, 225] width 28 height 12
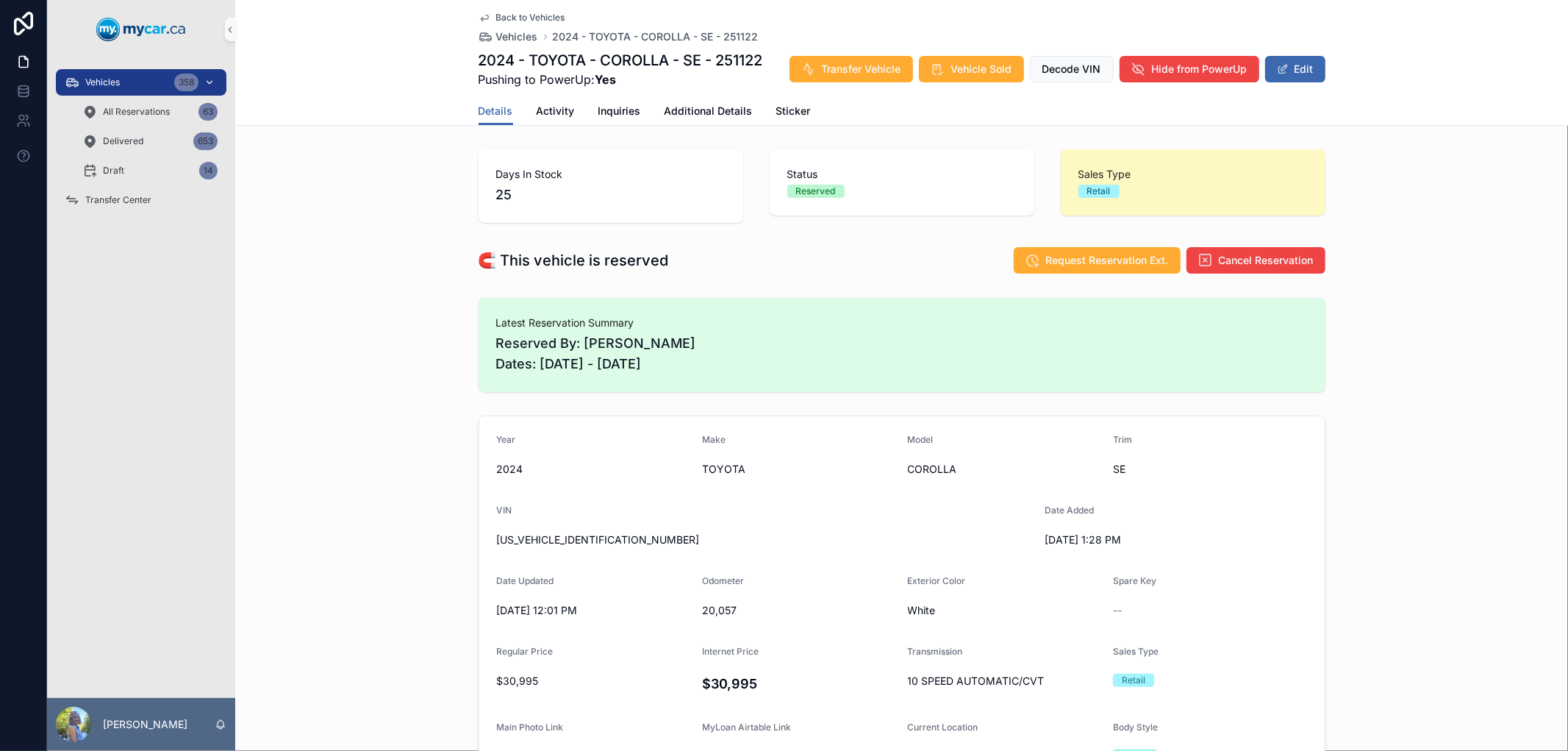
click at [126, 81] on div "Vehicles 358" at bounding box center [141, 82] width 153 height 24
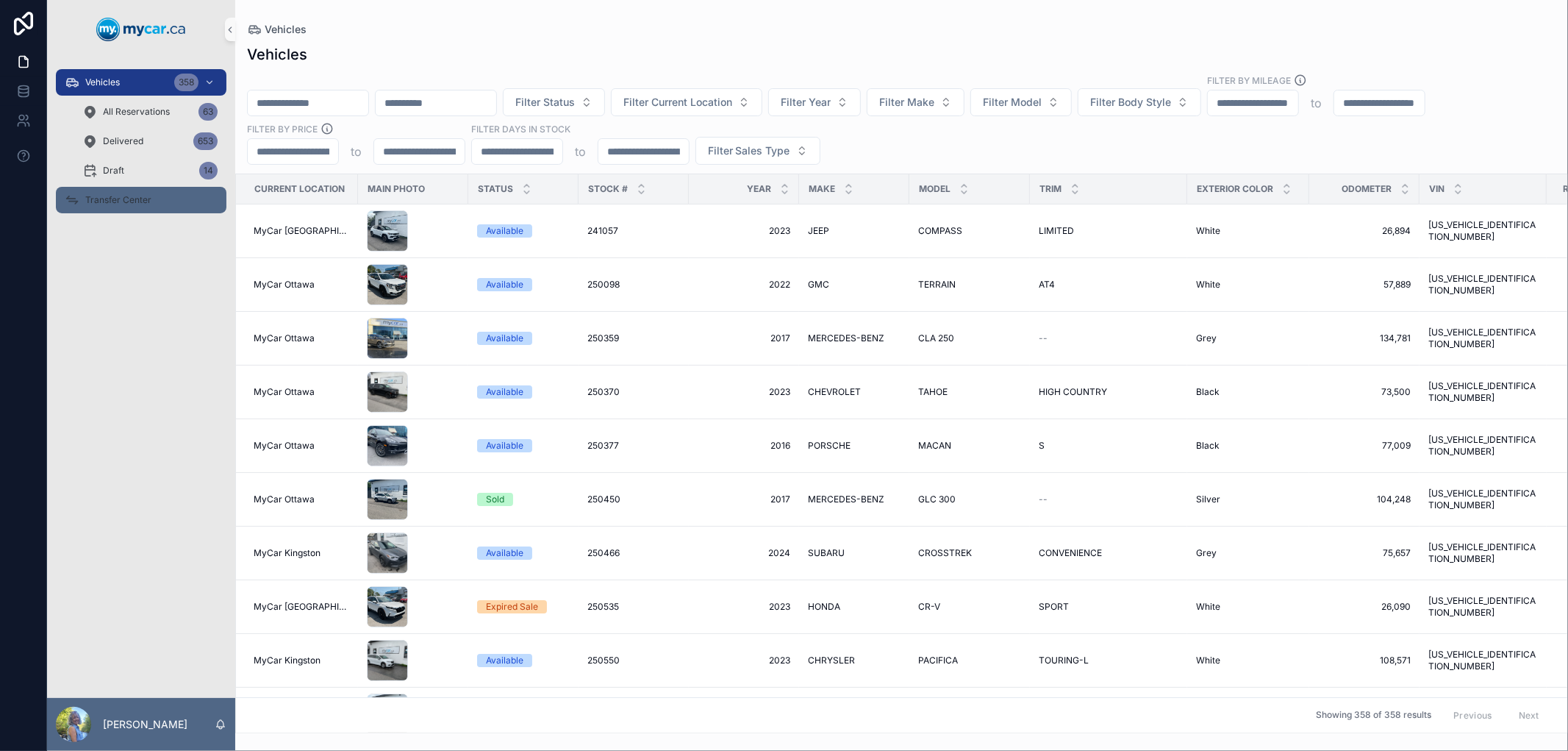
click at [103, 197] on span "Transfer Center" at bounding box center [118, 200] width 66 height 12
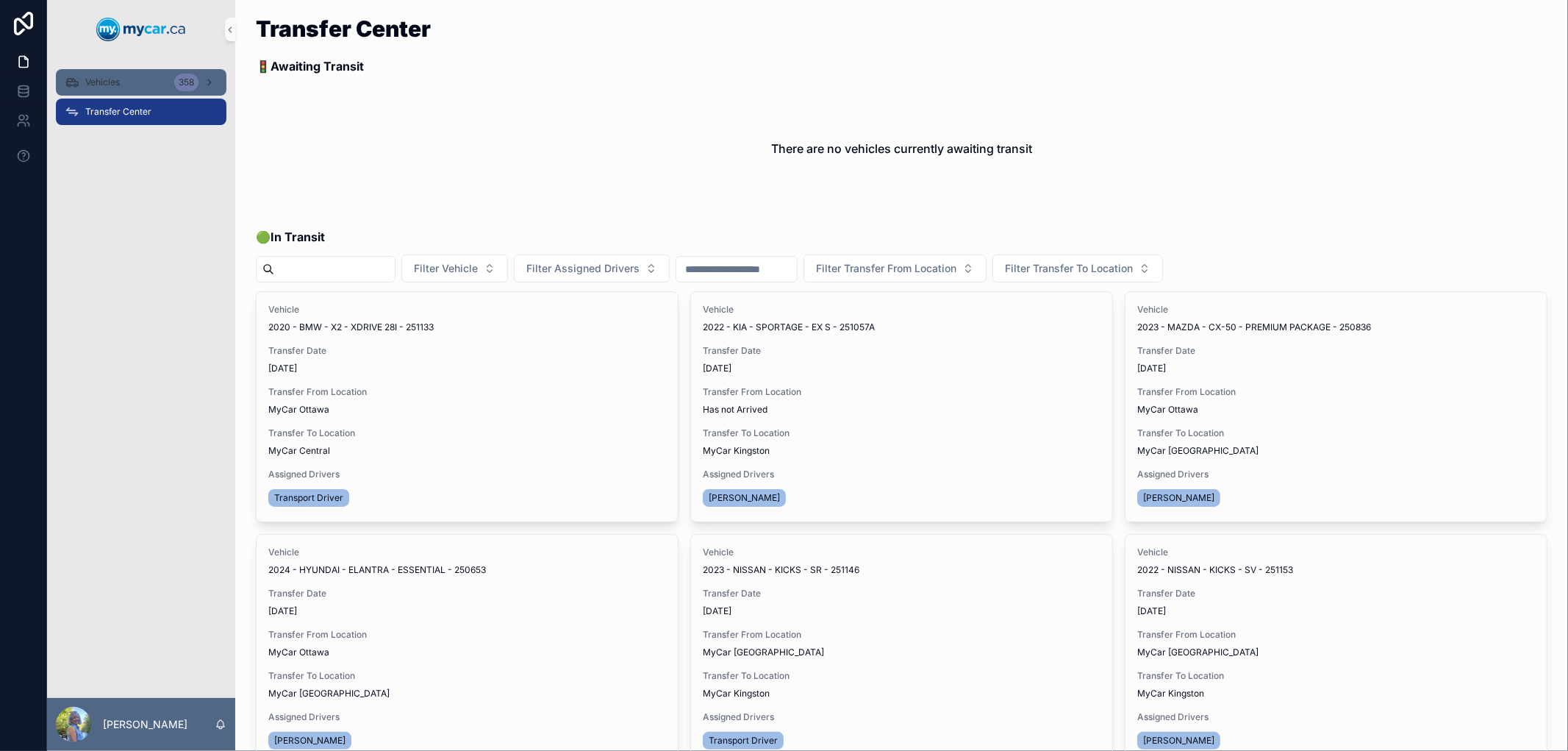
click at [116, 79] on span "Vehicles" at bounding box center [102, 82] width 35 height 12
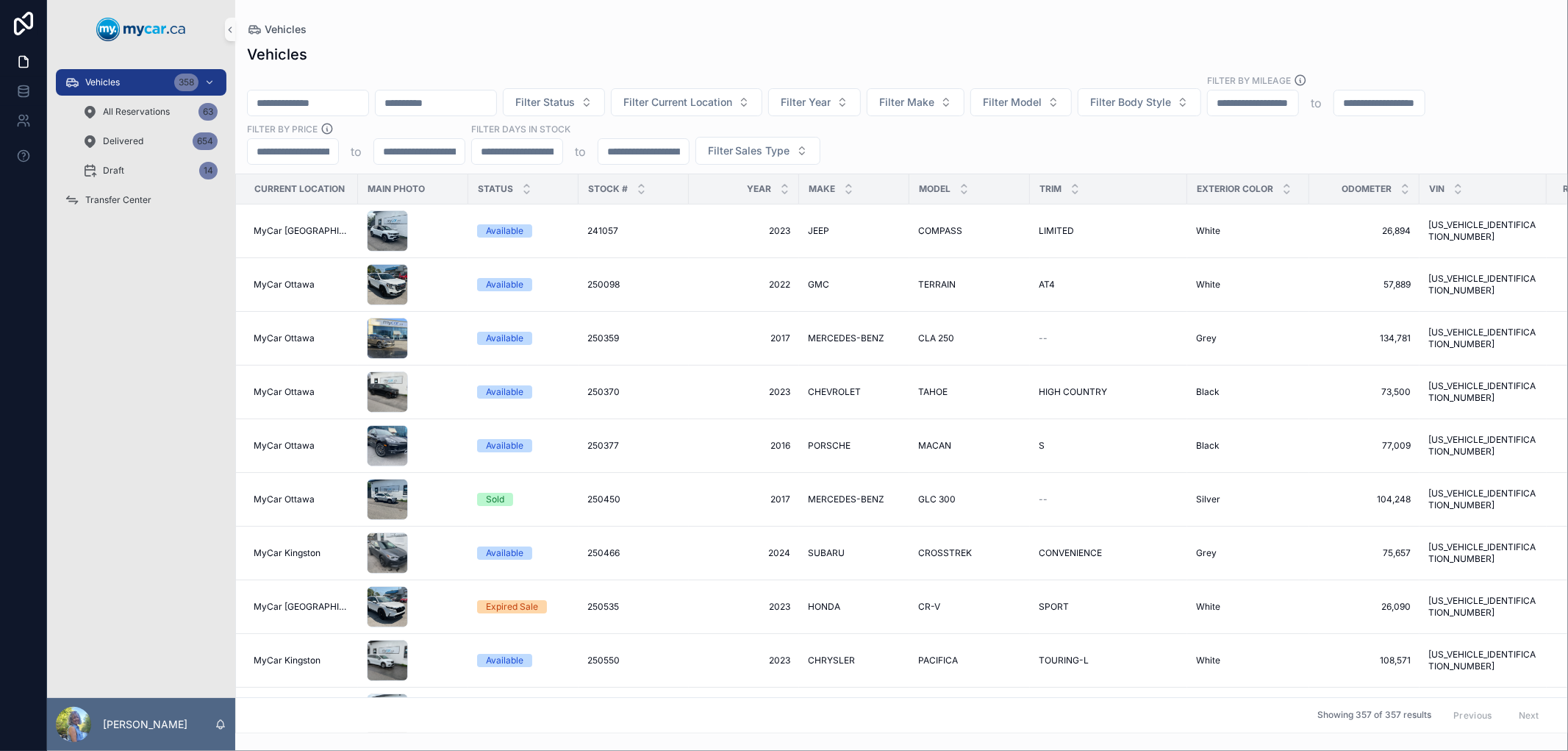
click at [363, 98] on input "scrollable content" at bounding box center [308, 103] width 120 height 21
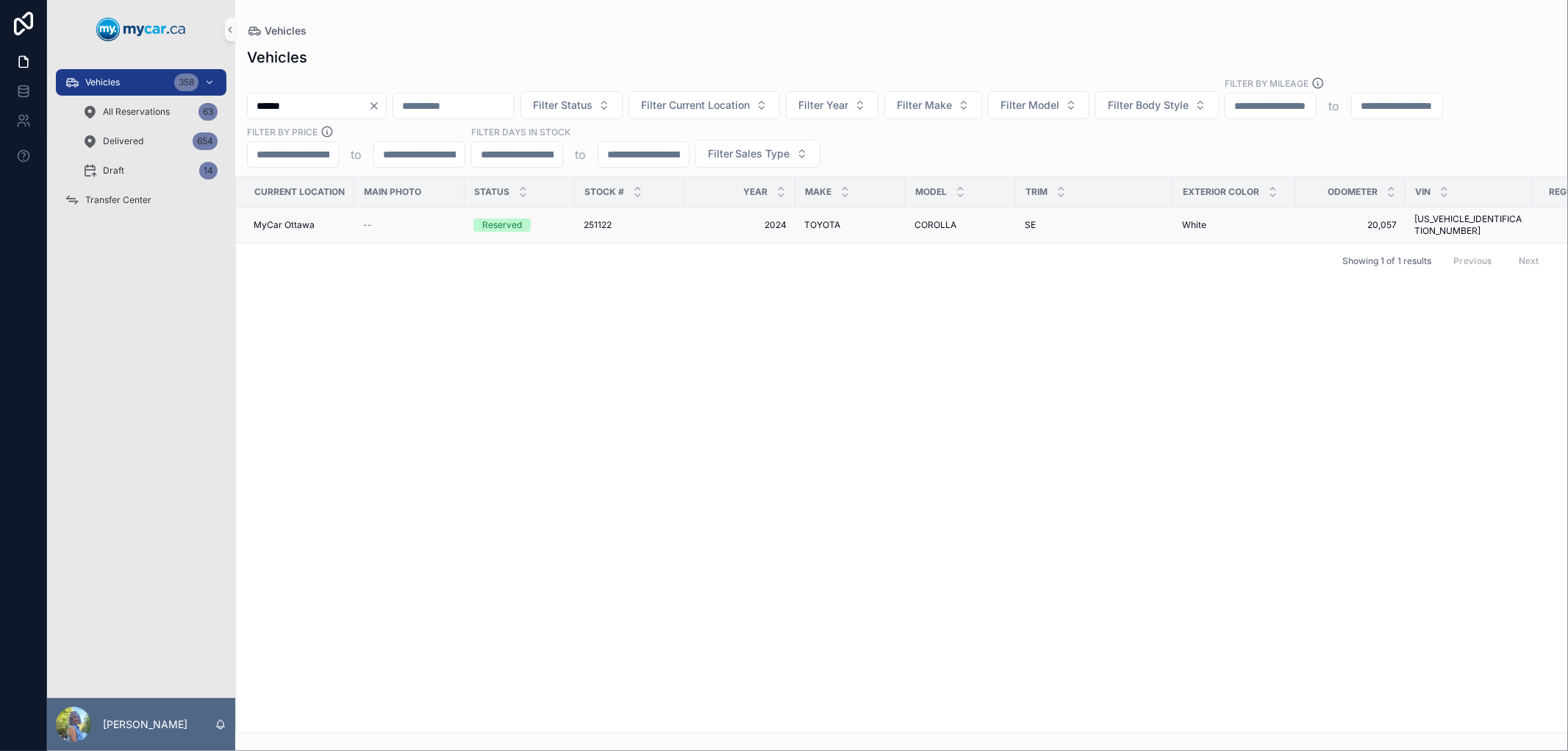
type input "******"
click at [595, 219] on span "251122" at bounding box center [598, 225] width 28 height 12
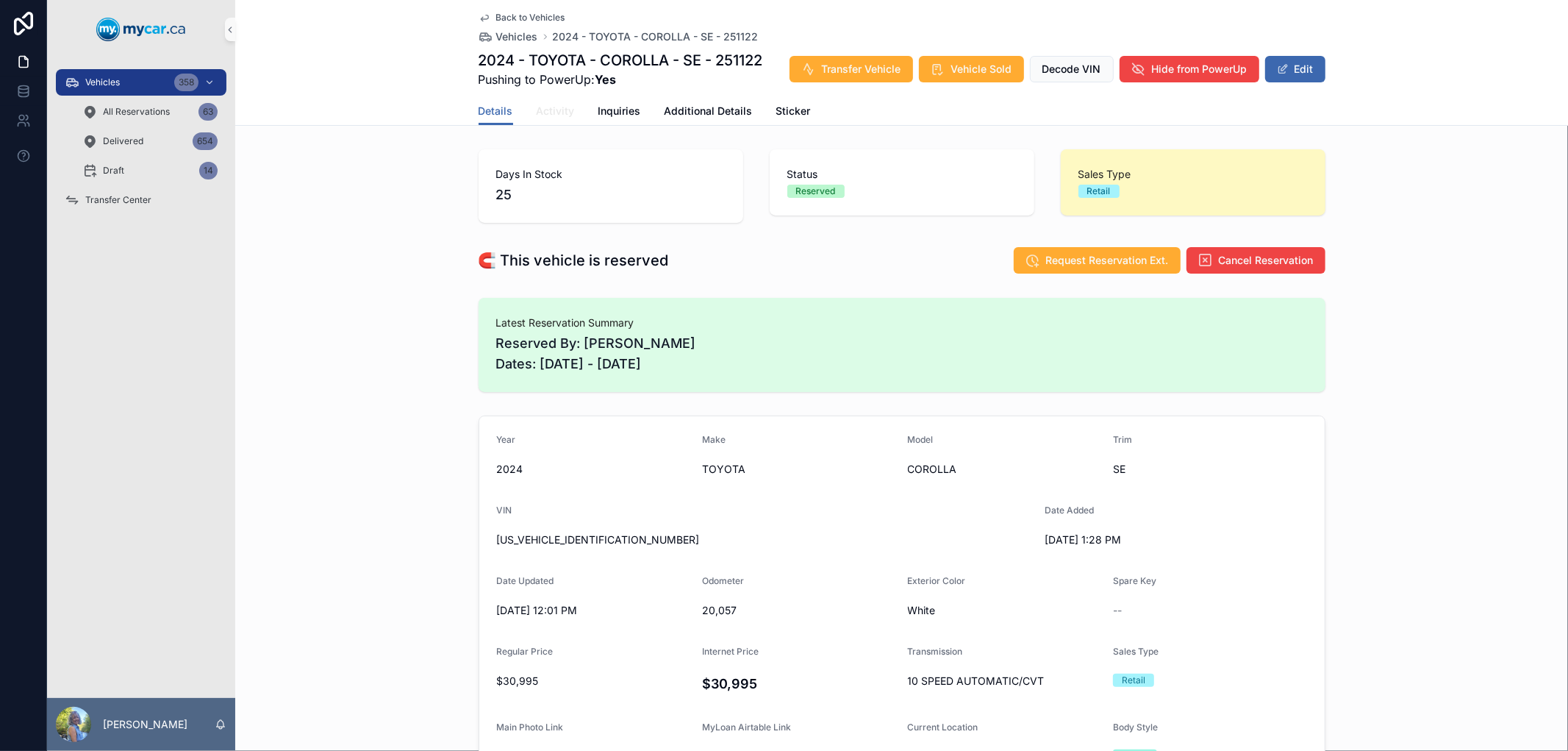
click at [560, 111] on span "Activity" at bounding box center [556, 111] width 39 height 15
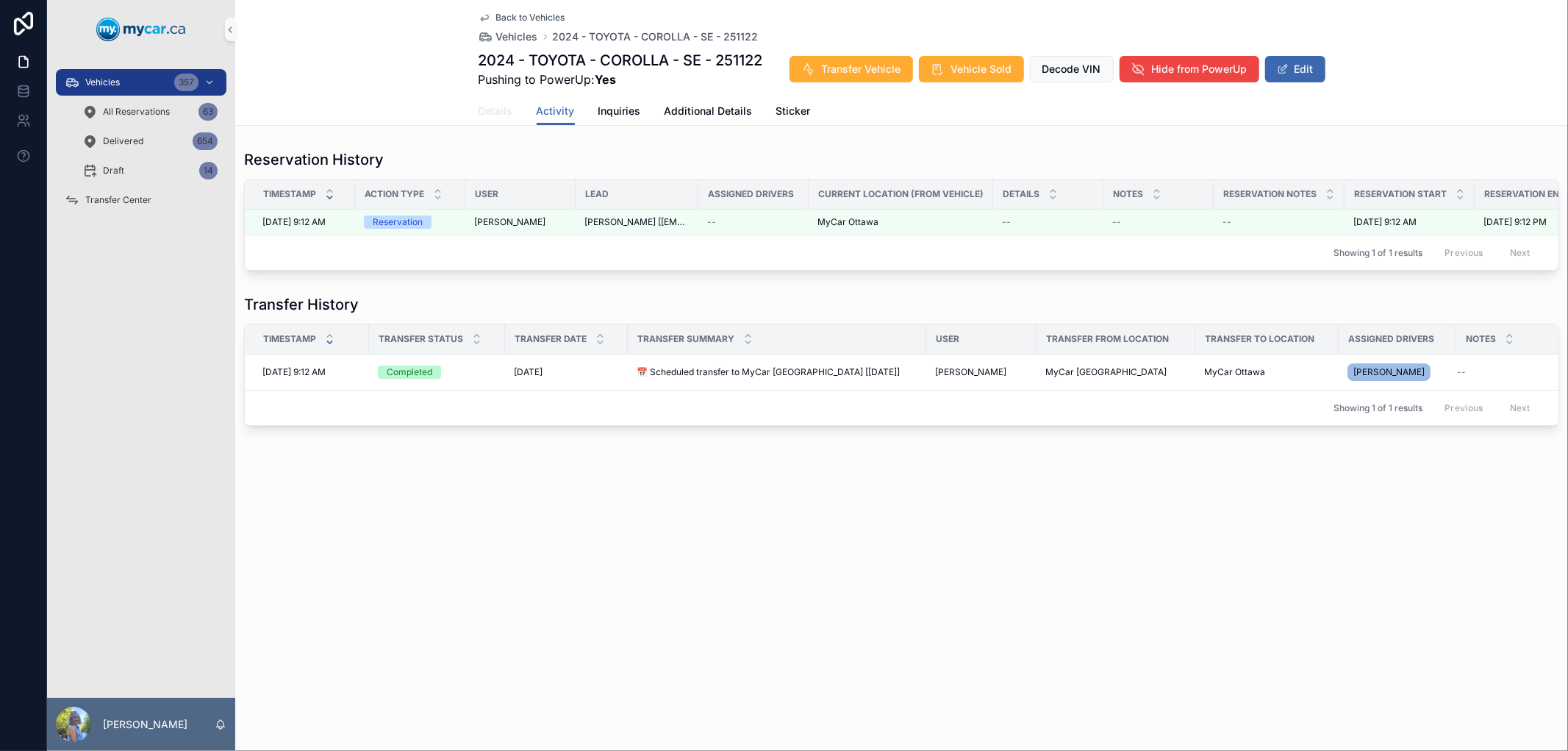
click at [482, 108] on span "Details" at bounding box center [496, 111] width 35 height 15
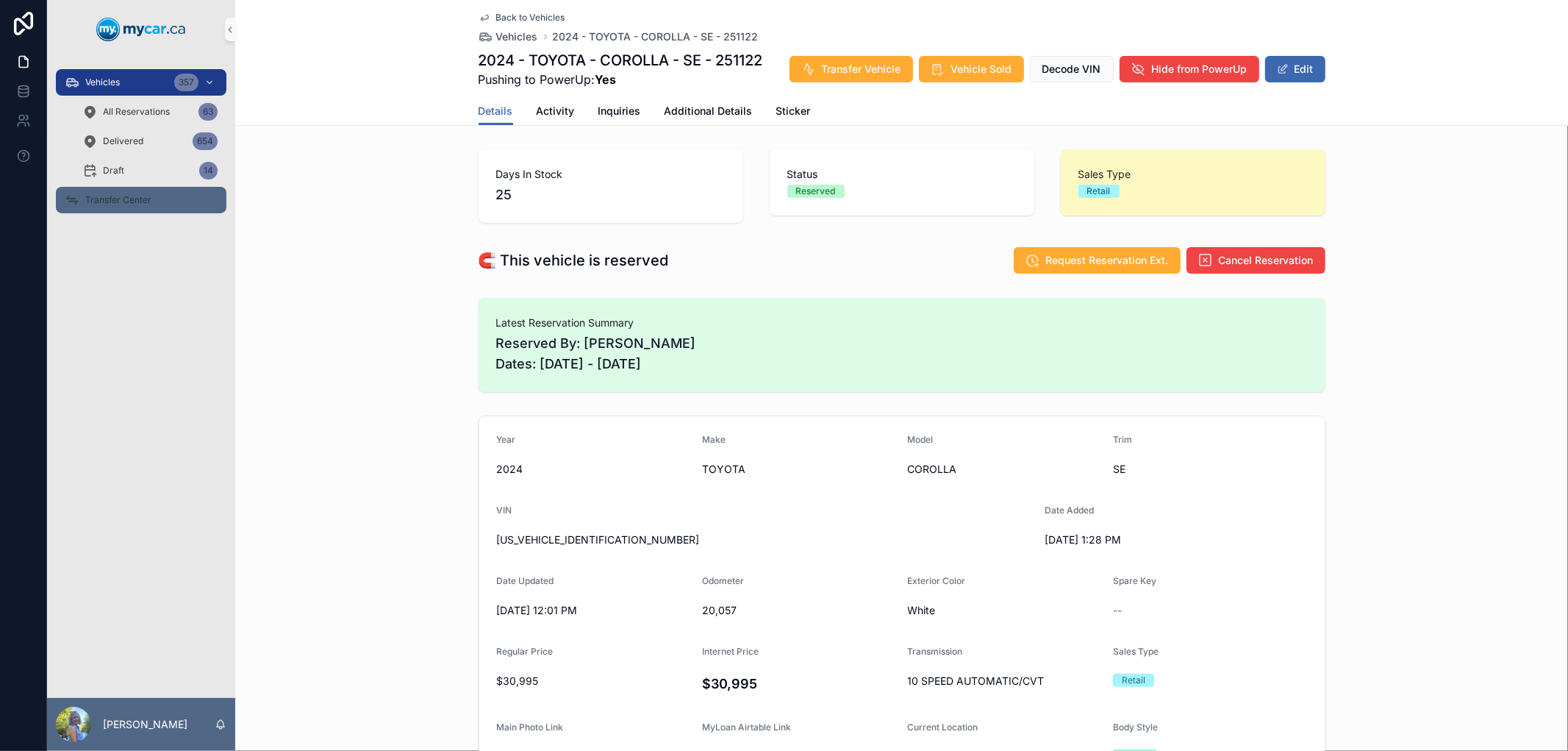
click at [128, 194] on span "Transfer Center" at bounding box center [118, 200] width 66 height 12
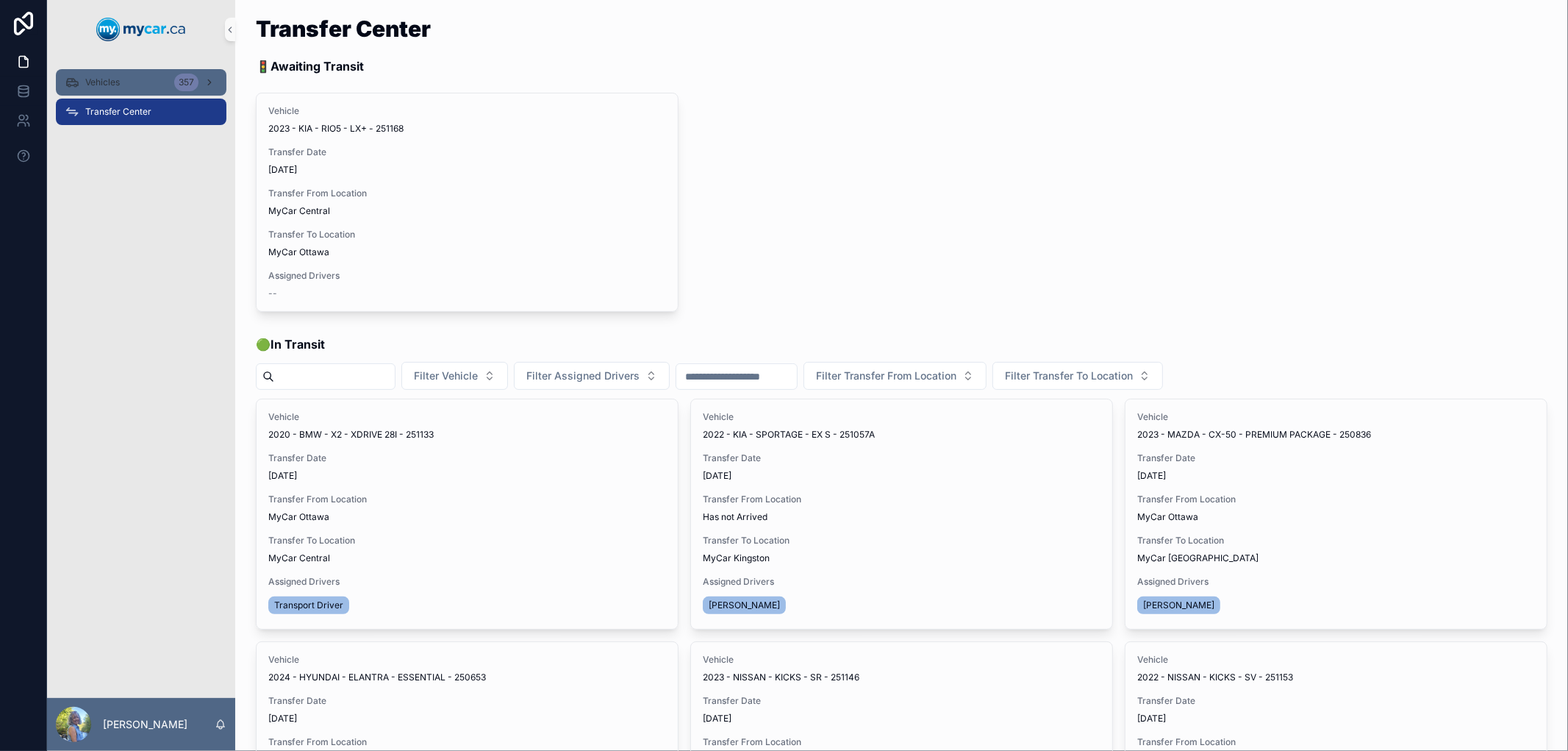
click at [100, 79] on span "Vehicles" at bounding box center [102, 82] width 35 height 12
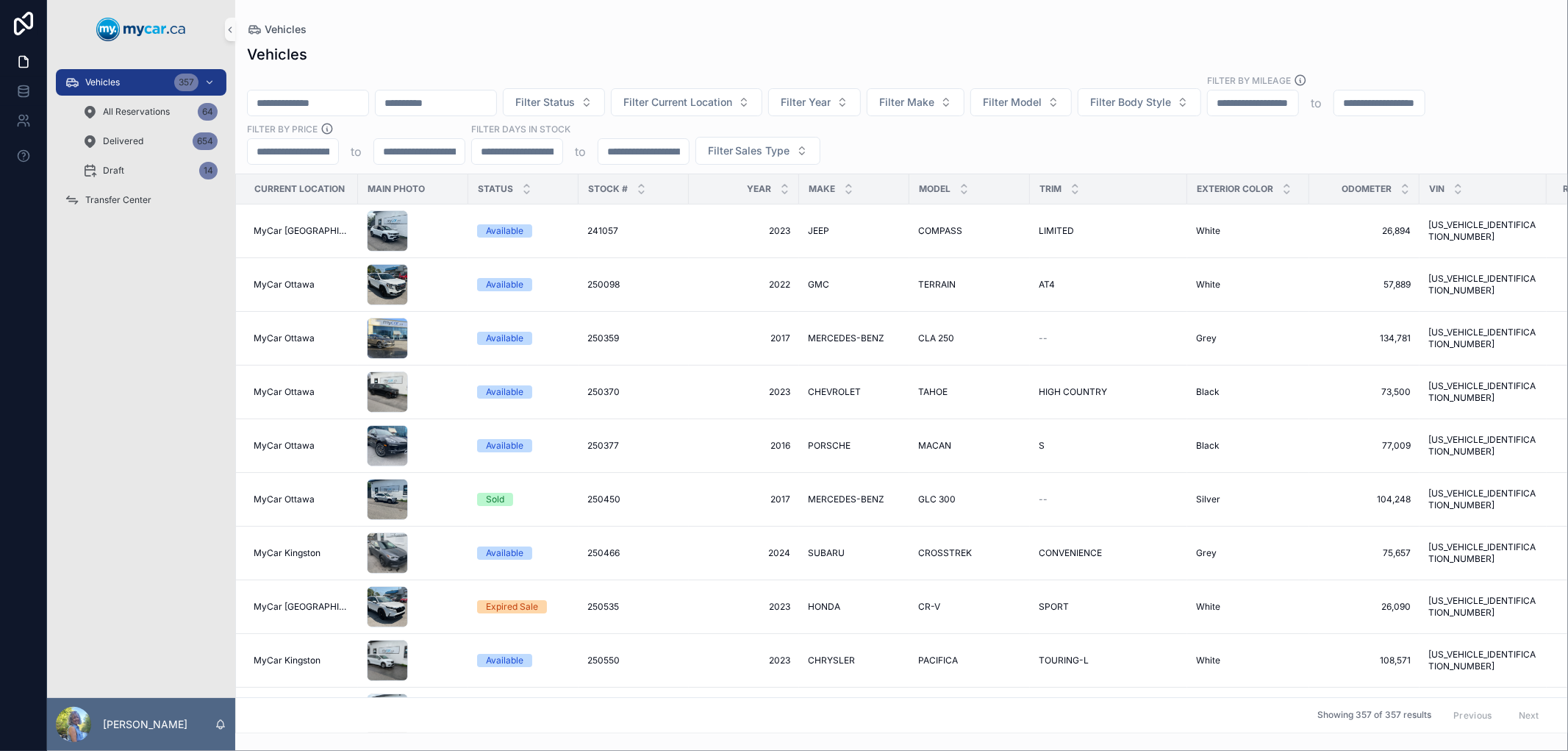
click at [493, 99] on input "scrollable content" at bounding box center [436, 103] width 120 height 21
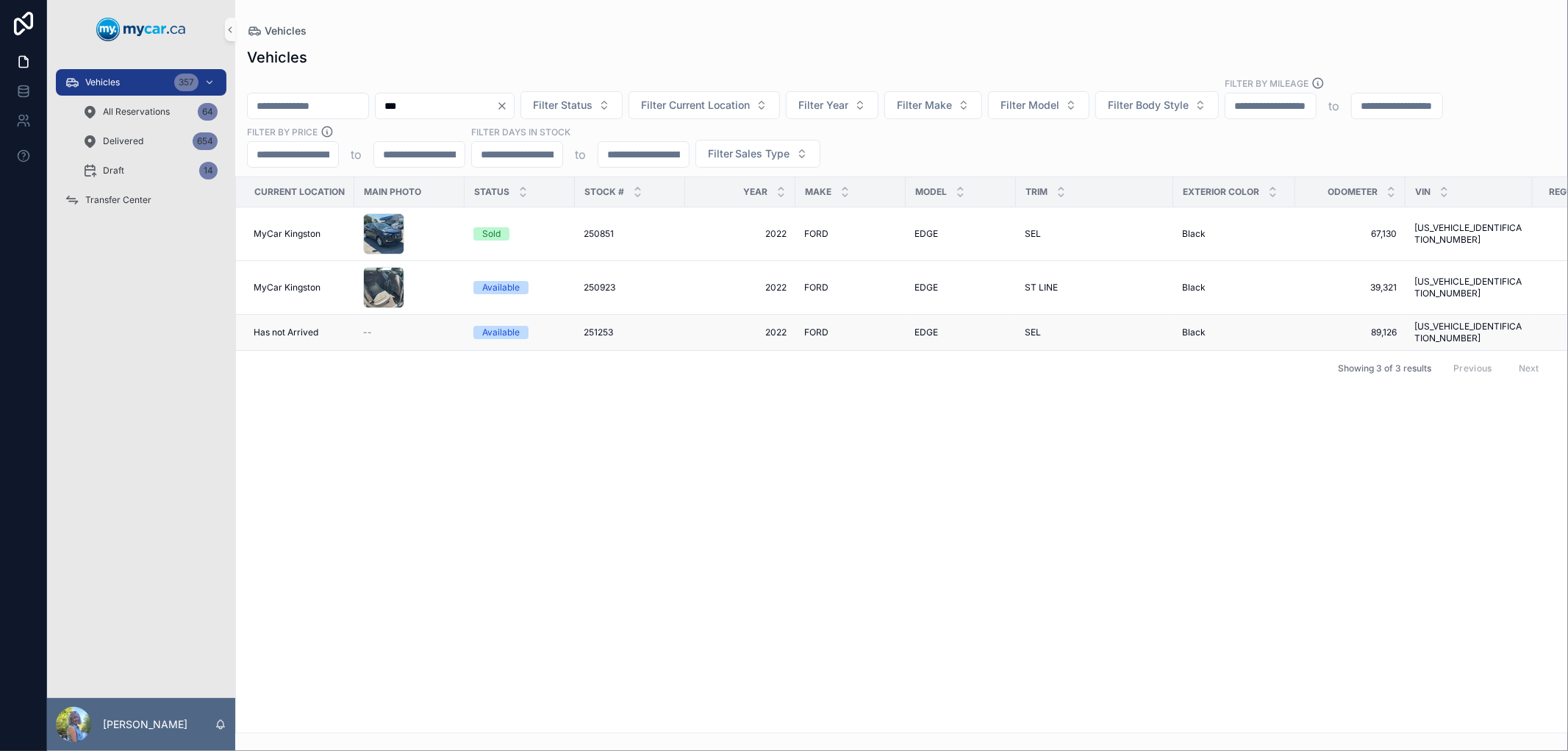
type input "***"
click at [606, 327] on span "251253" at bounding box center [599, 332] width 30 height 12
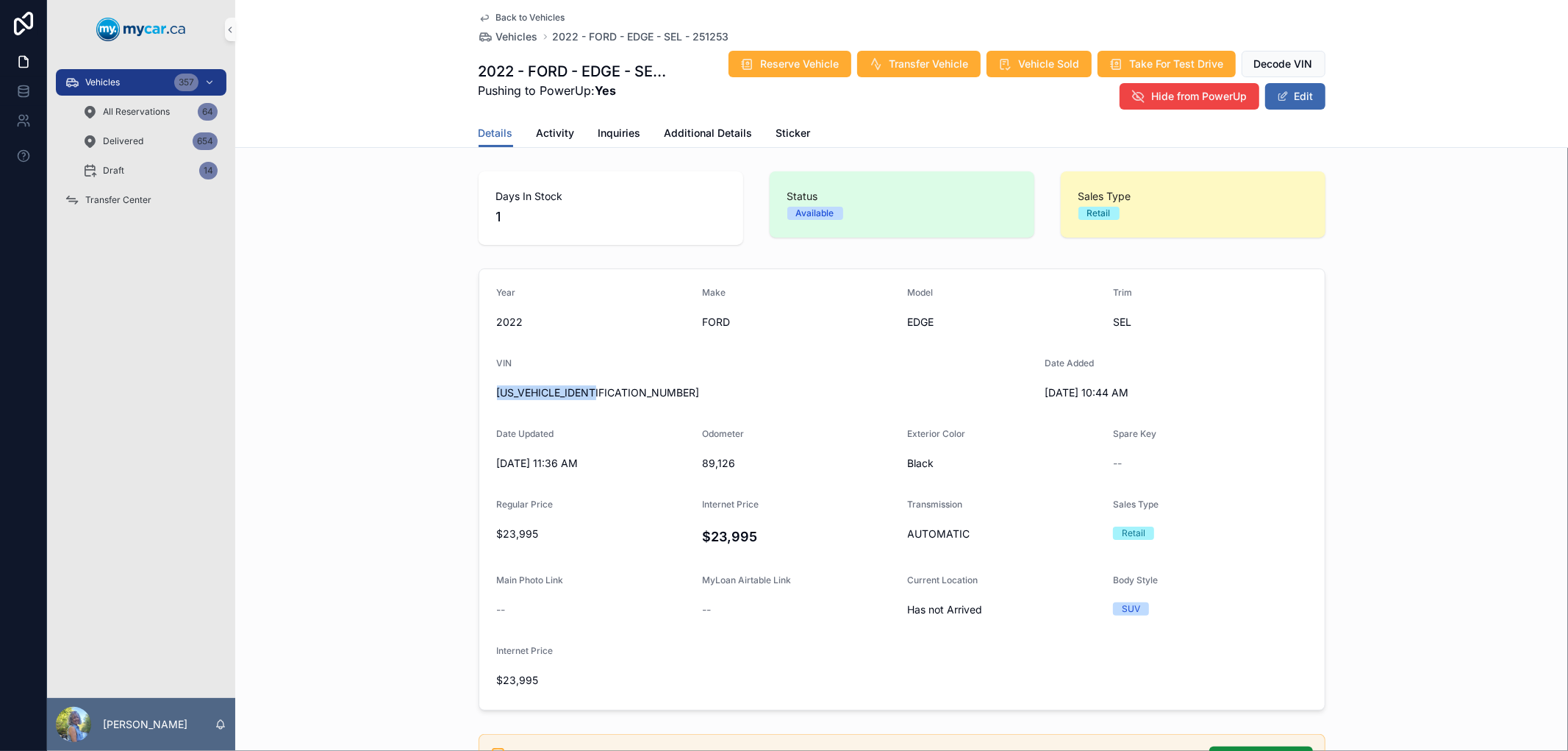
drag, startPoint x: 612, startPoint y: 397, endPoint x: 488, endPoint y: 395, distance: 124.0
click at [488, 395] on form "Year 2022 Make FORD Model EDGE Trim SEL VIN 2FMPK4J9XNBA44537 Date Added 9/9/20…" at bounding box center [902, 489] width 845 height 440
copy span "2FMPK4J9XNBA44537"
drag, startPoint x: 470, startPoint y: 69, endPoint x: 617, endPoint y: 72, distance: 147.0
click at [617, 72] on div "Back to Vehicles Vehicles 2022 - FORD - EDGE - SEL - 251253 2022 - FORD - EDGE …" at bounding box center [902, 73] width 1333 height 148
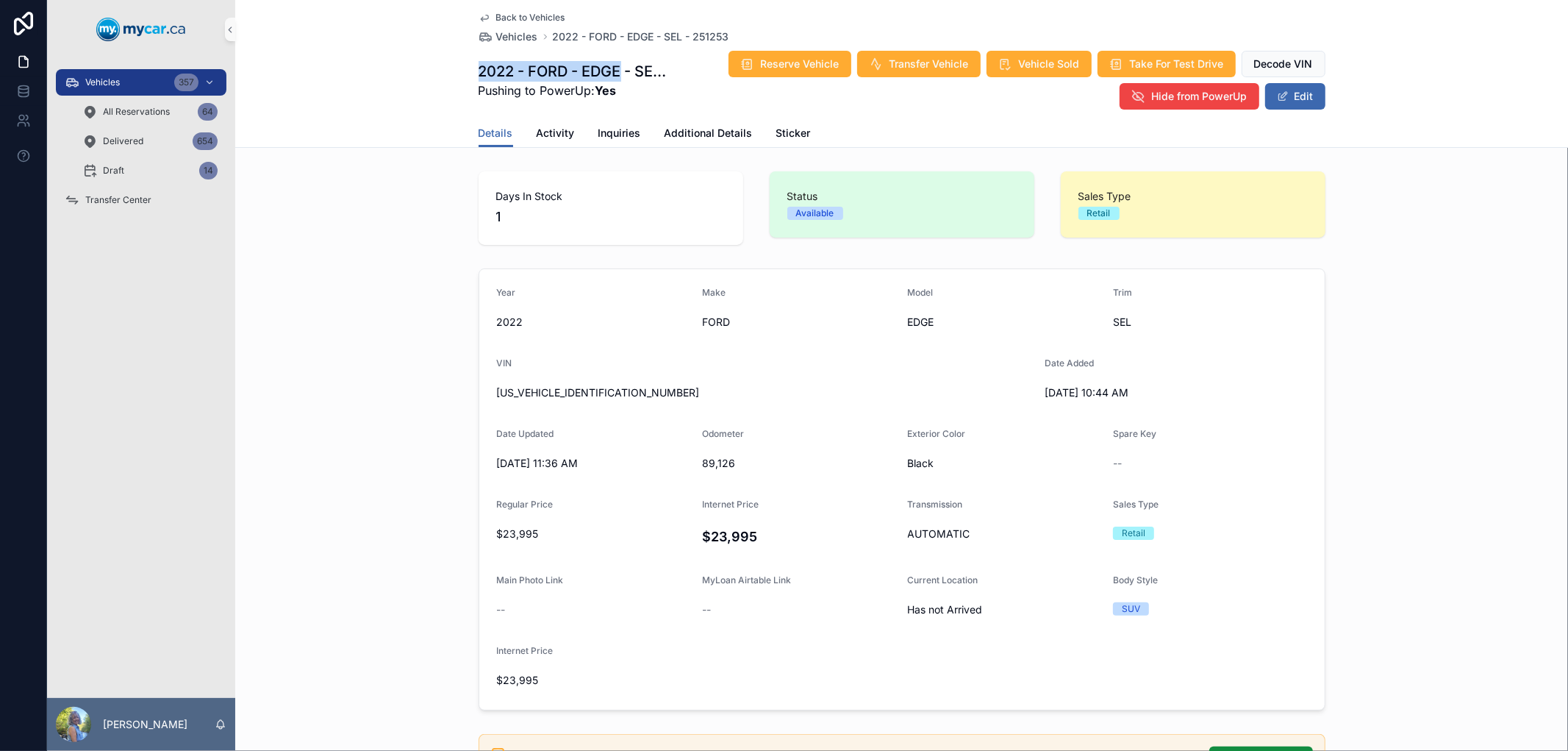
copy h1 "2022 - FORD - EDGE"
drag, startPoint x: 483, startPoint y: 393, endPoint x: 610, endPoint y: 397, distance: 127.1
click at [610, 397] on form "Year 2022 Make FORD Model EDGE Trim SEL VIN 2FMPK4J9XNBA44537 Date Added 9/9/20…" at bounding box center [902, 489] width 845 height 440
copy span "2FMPK4J9XNBA44537"
click at [90, 200] on span "Transfer Center" at bounding box center [118, 200] width 66 height 12
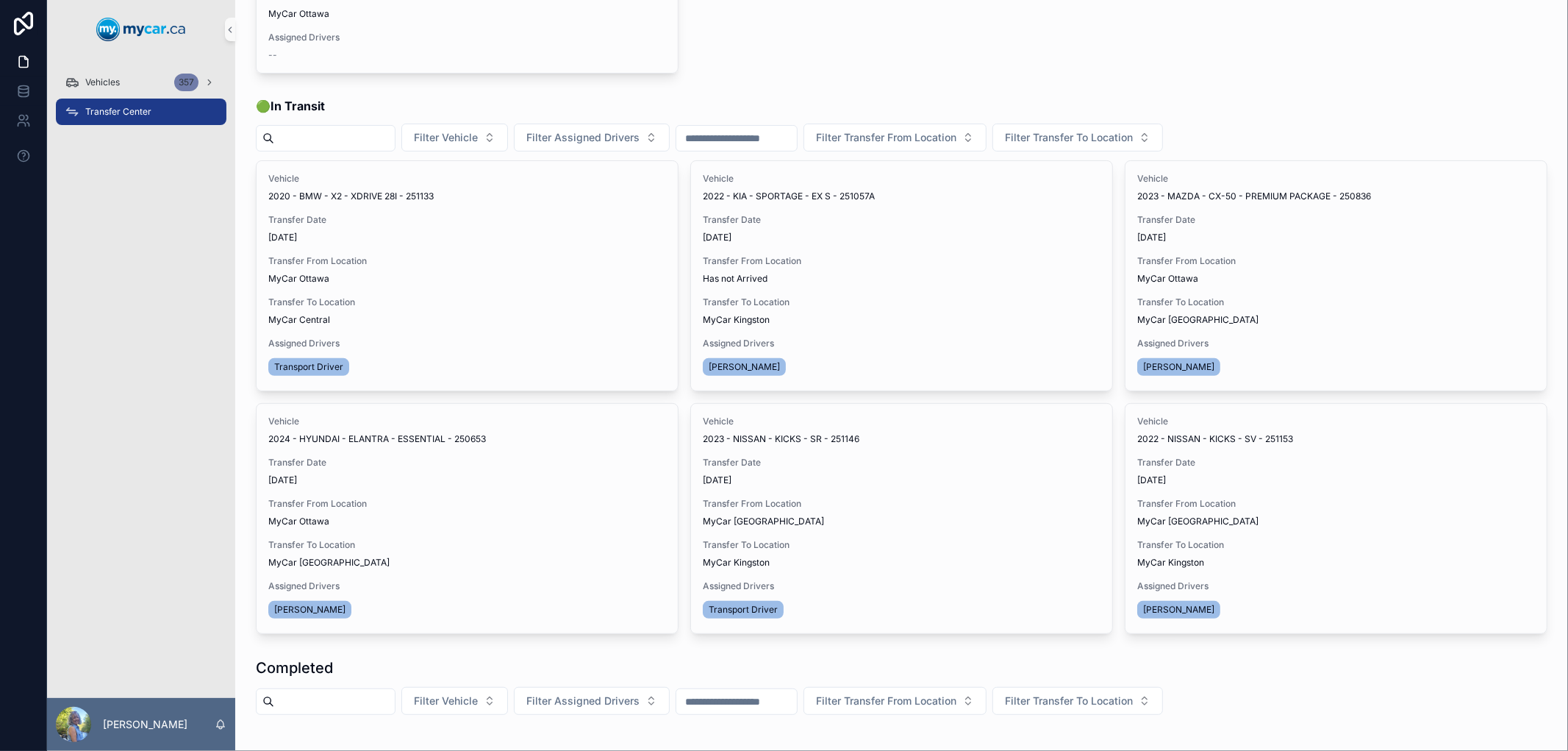
scroll to position [245, 0]
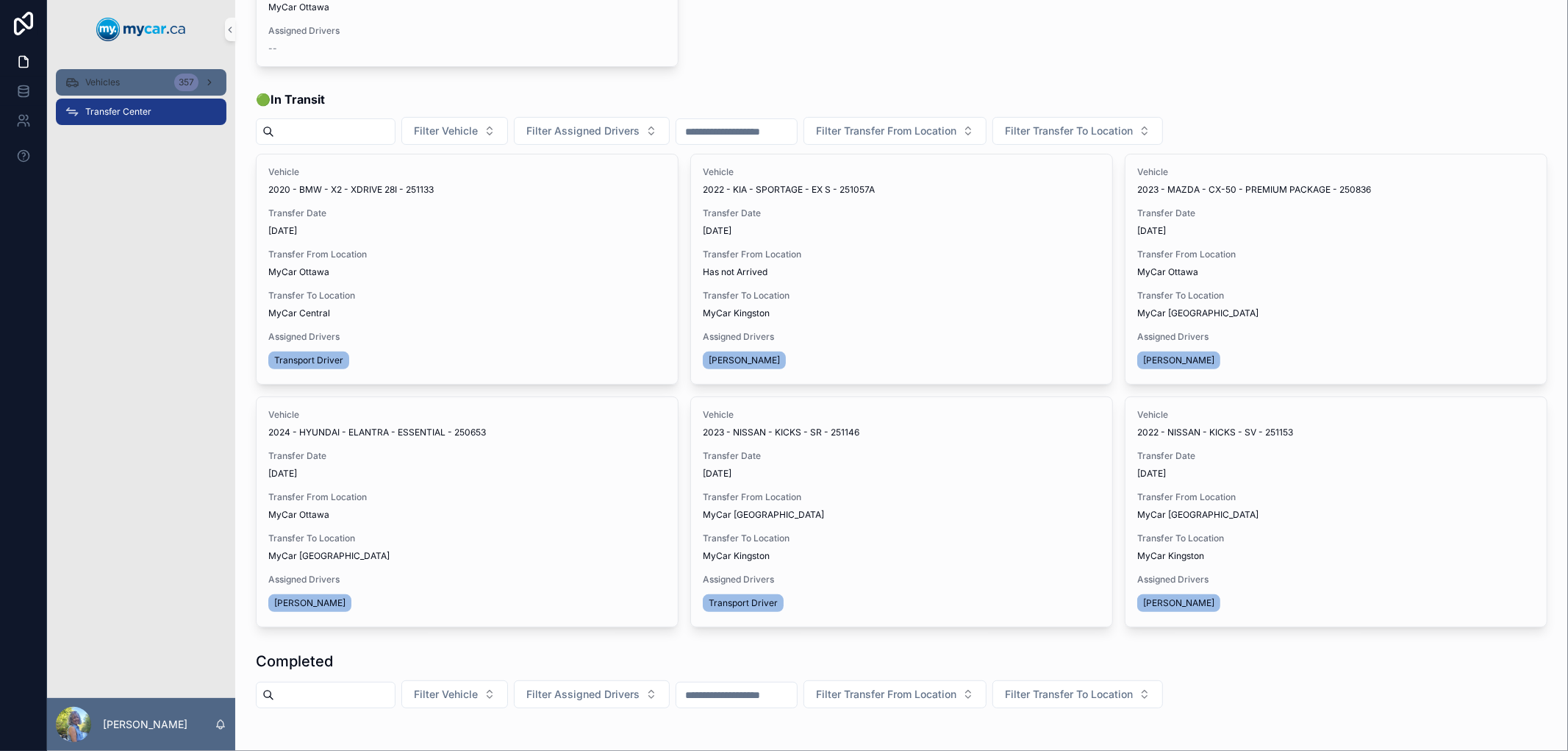
click at [104, 79] on span "Vehicles" at bounding box center [102, 82] width 35 height 12
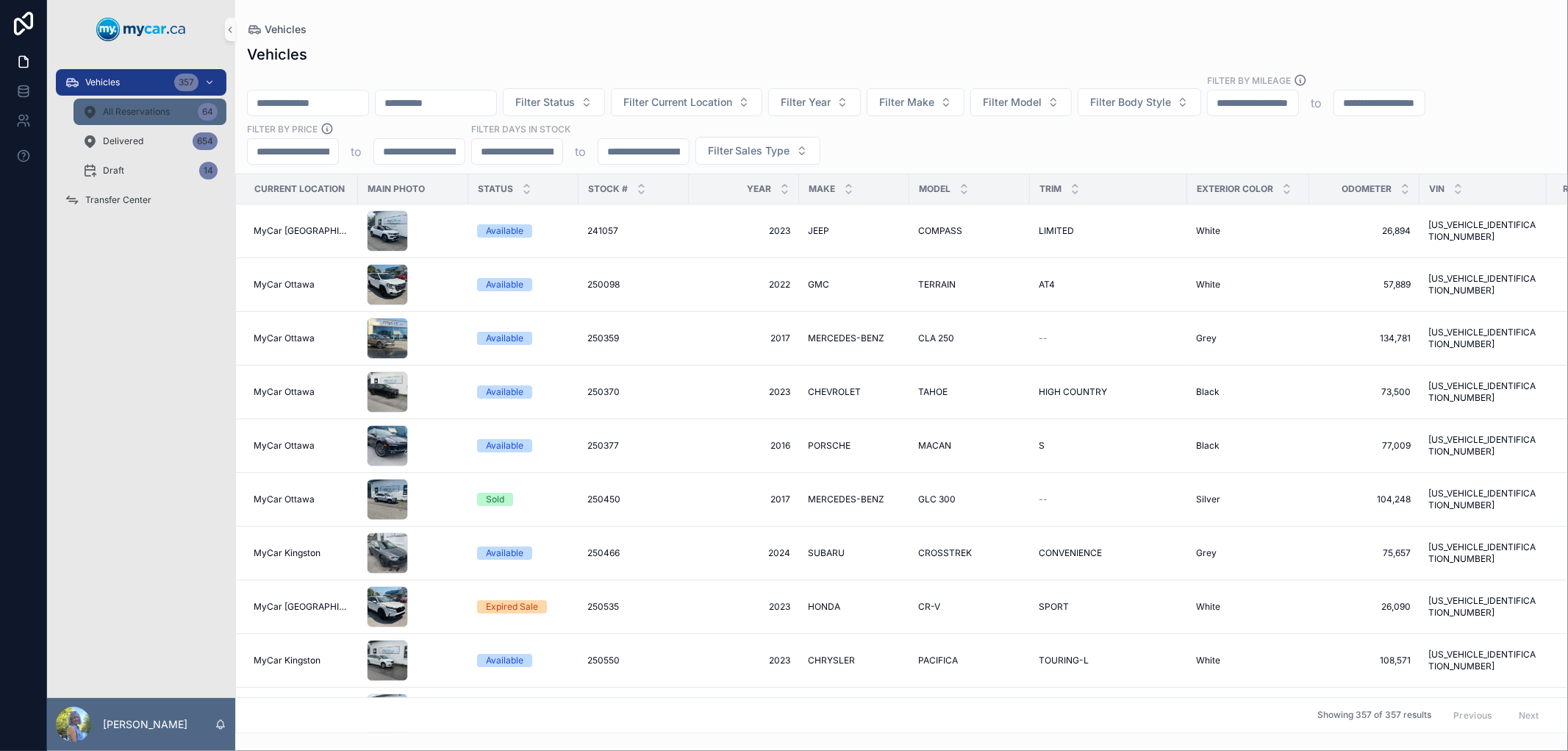
click at [170, 114] on div "All Reservations 64" at bounding box center [150, 112] width 135 height 24
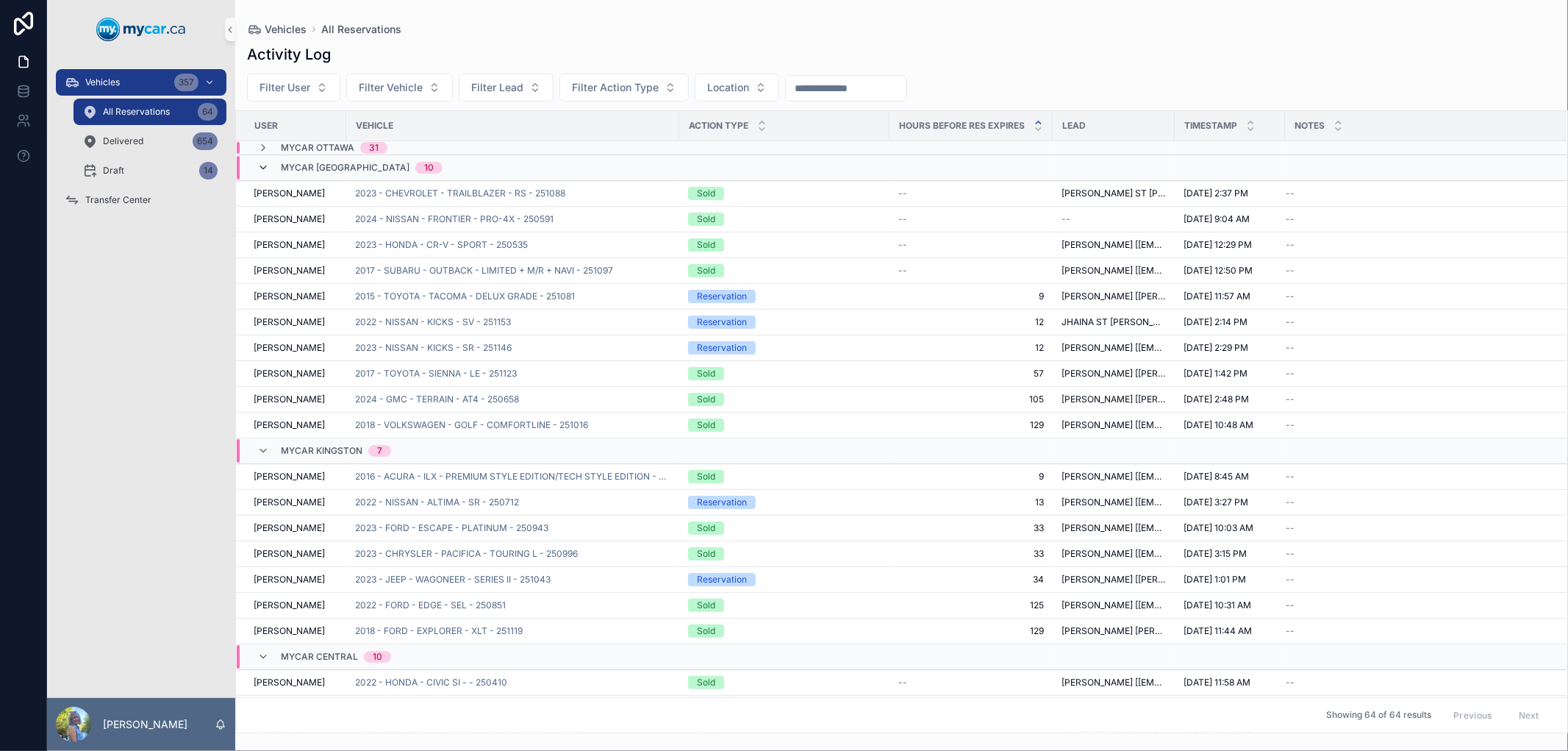
click at [267, 167] on icon "scrollable content" at bounding box center [263, 168] width 12 height 12
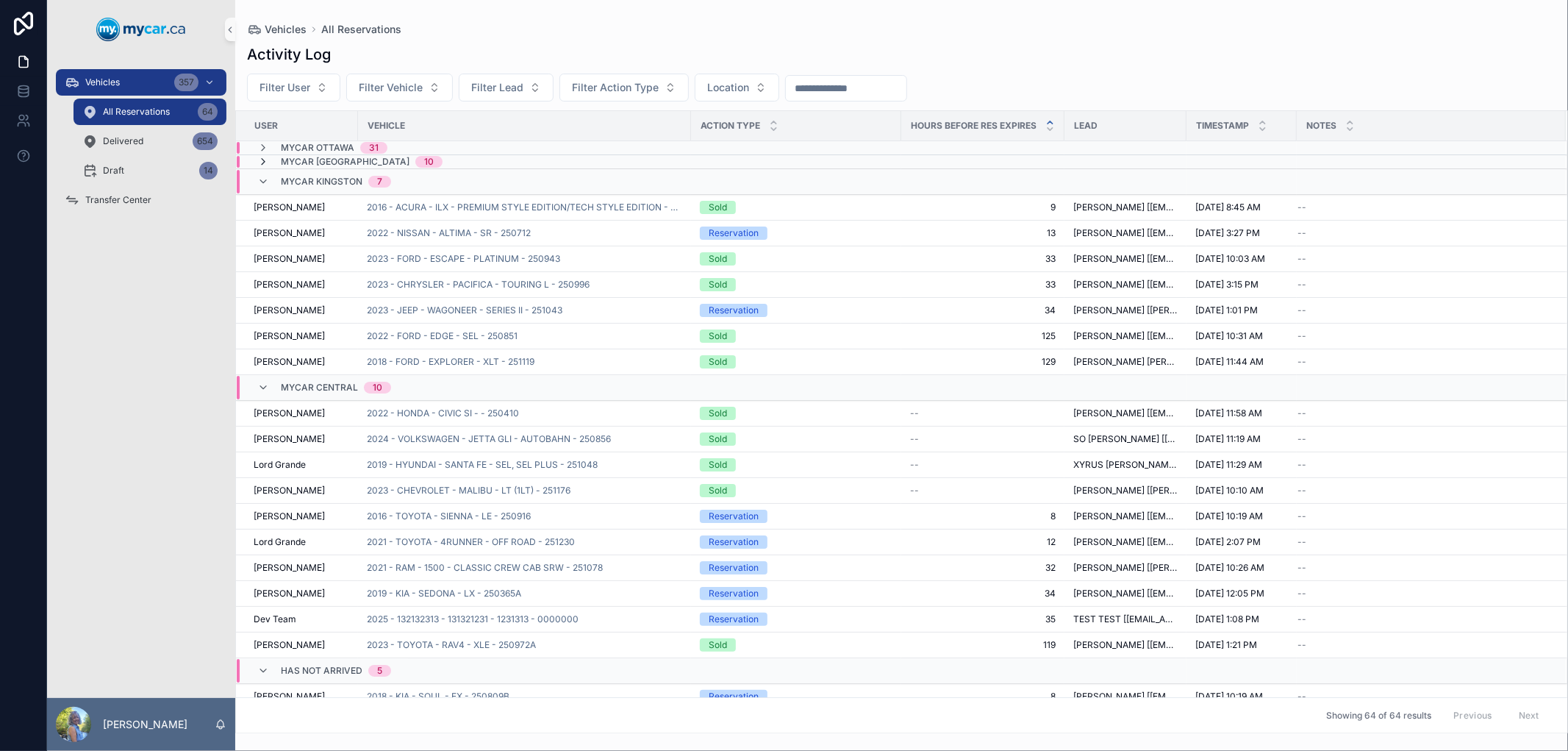
click at [263, 163] on icon "scrollable content" at bounding box center [263, 162] width 12 height 12
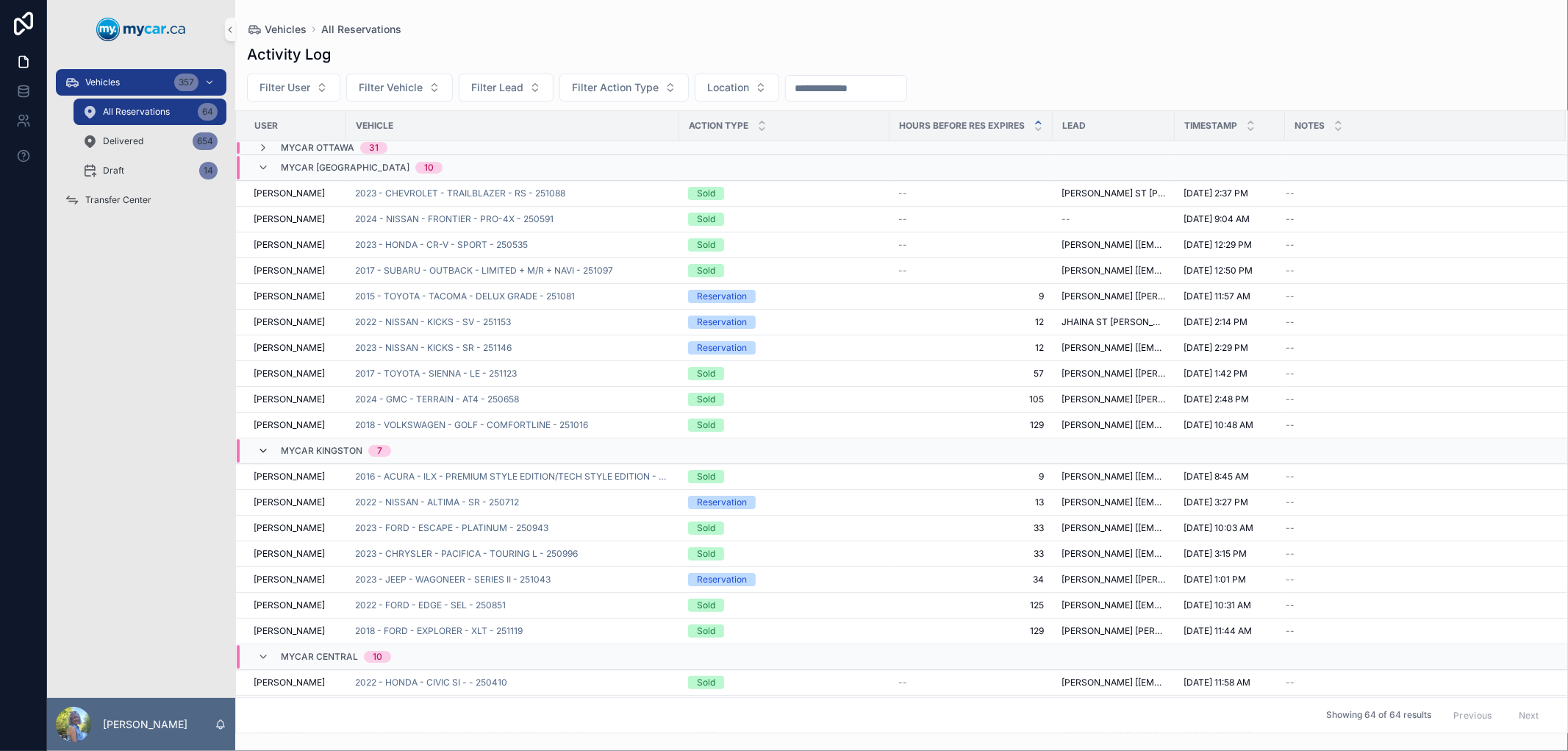
click at [260, 451] on icon "scrollable content" at bounding box center [263, 450] width 12 height 12
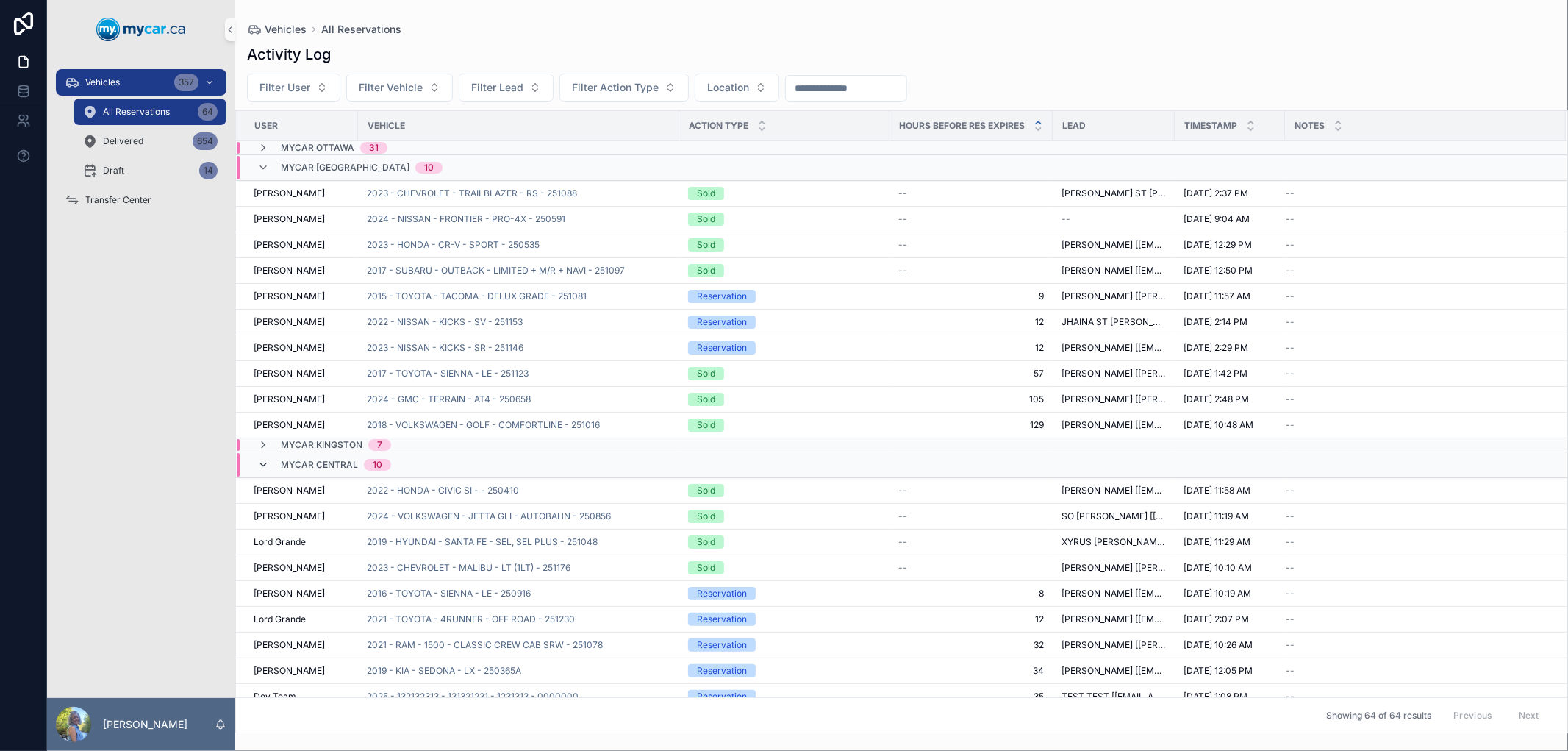
click at [262, 466] on icon "scrollable content" at bounding box center [263, 465] width 12 height 12
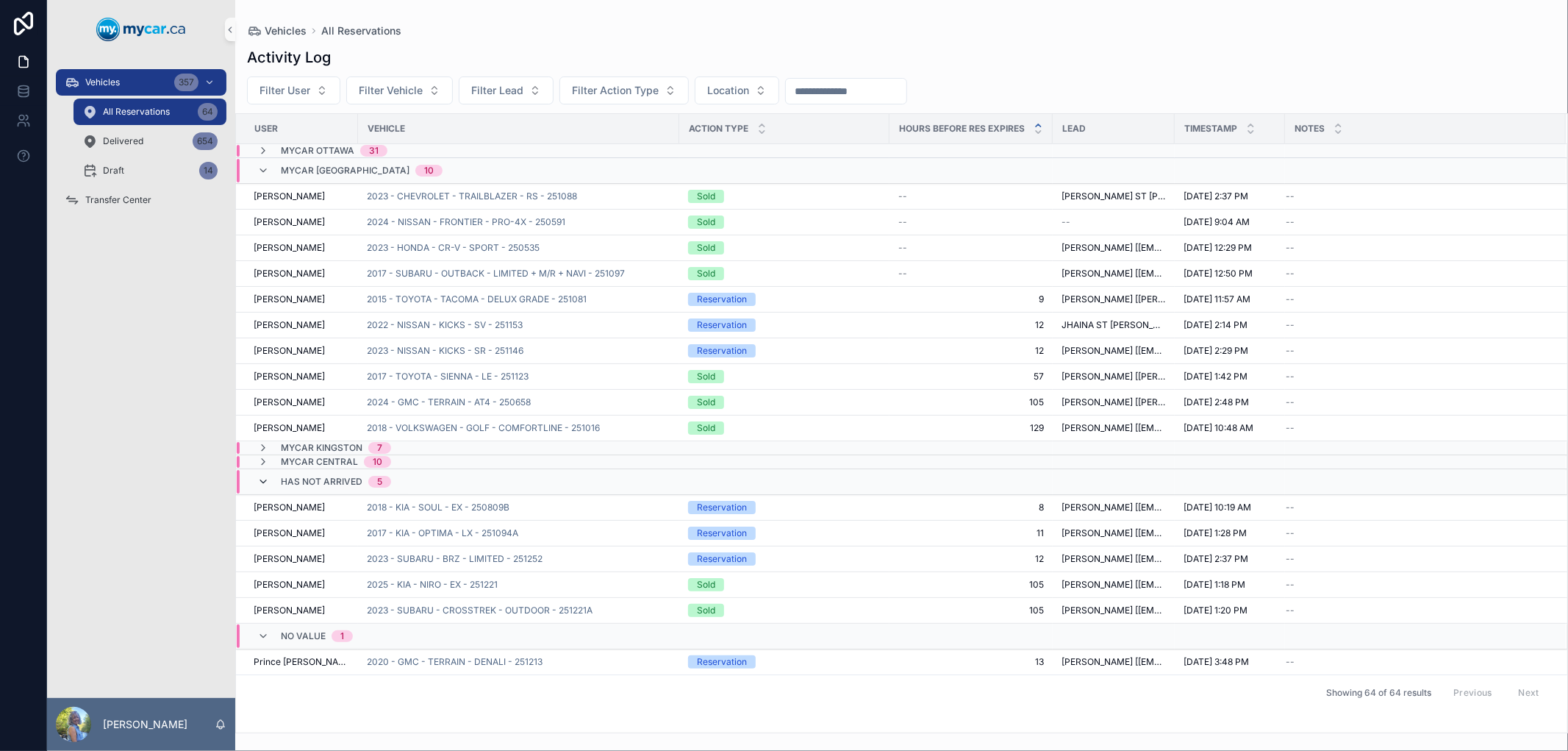
click at [262, 487] on icon "scrollable content" at bounding box center [263, 482] width 12 height 12
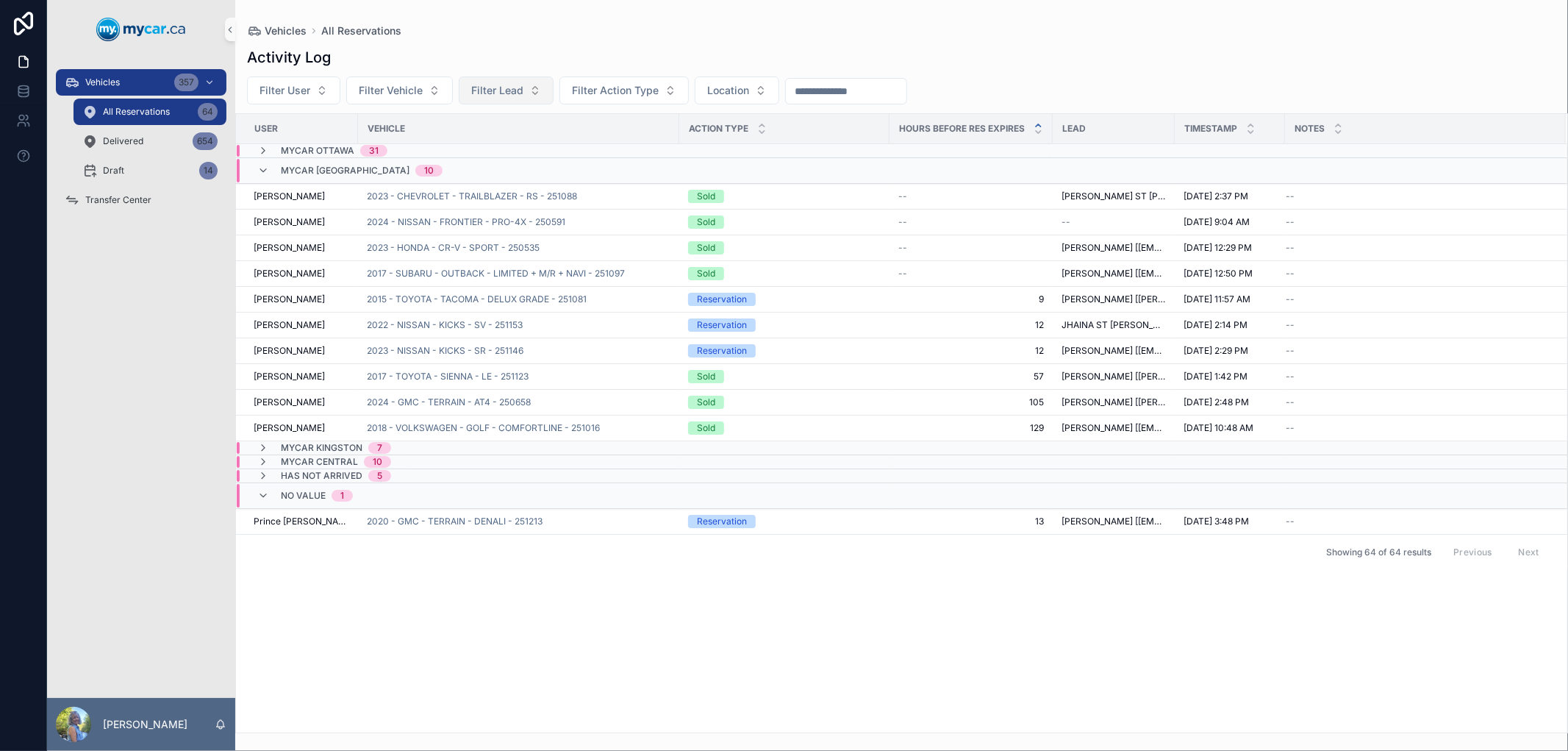
click at [488, 96] on span "Filter Lead" at bounding box center [497, 91] width 52 height 15
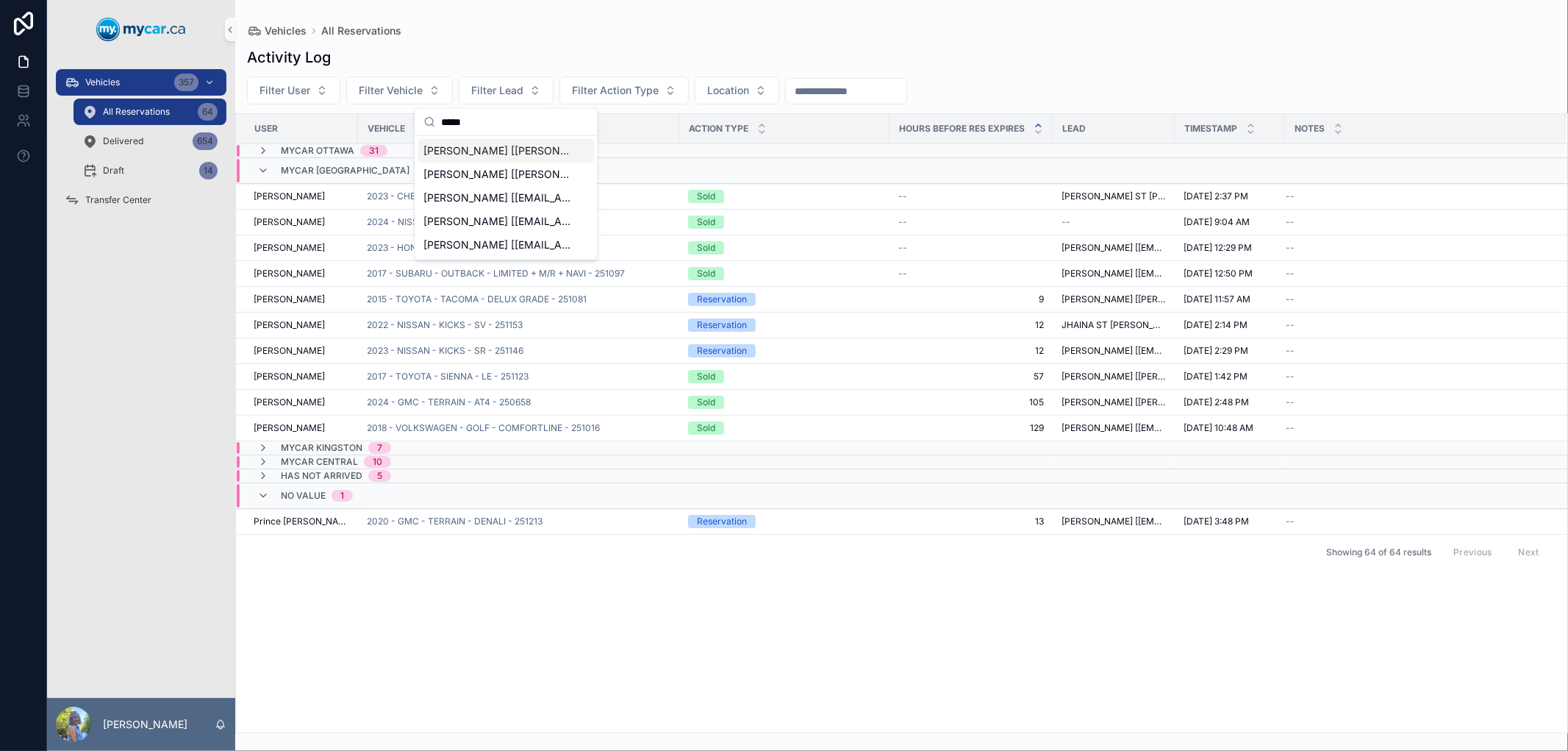
type input "*****"
click at [498, 148] on span "STEPHEN EVANS [evans@mitm.ca]" at bounding box center [497, 151] width 147 height 15
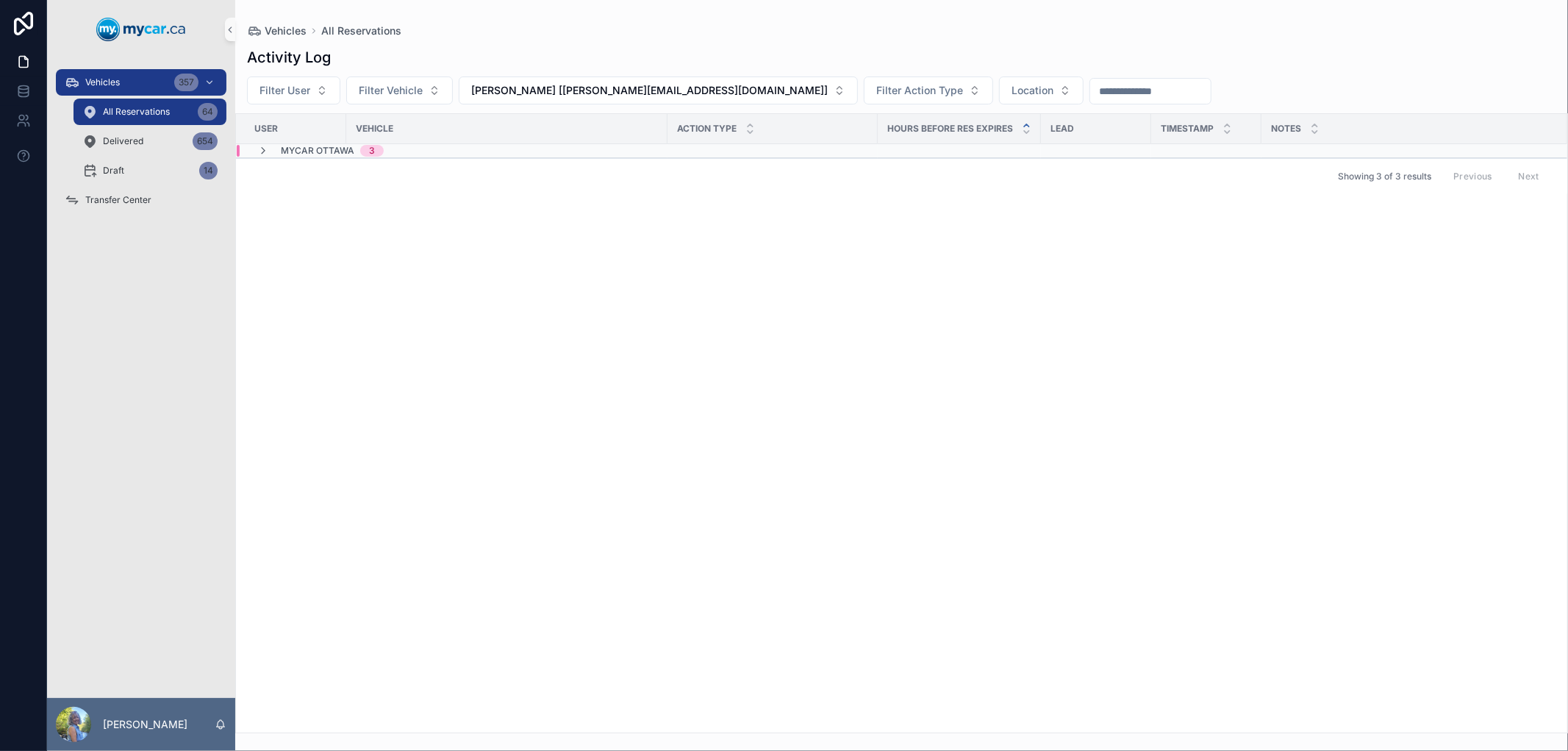
click at [554, 151] on div "MyCar Ottawa 3" at bounding box center [557, 151] width 640 height 12
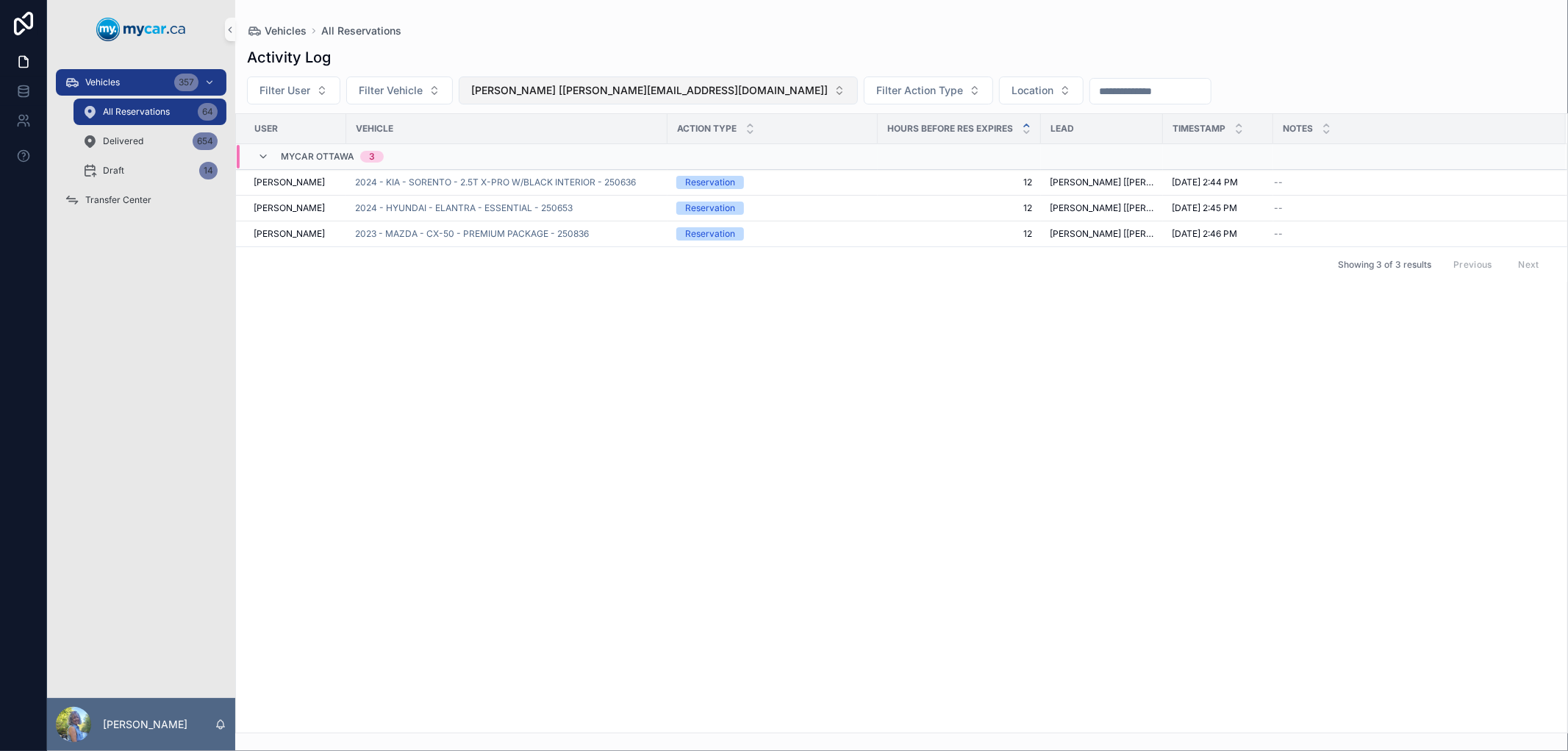
click at [527, 91] on span "STEPHEN EVANS [evans@mitm.ca]" at bounding box center [649, 91] width 357 height 15
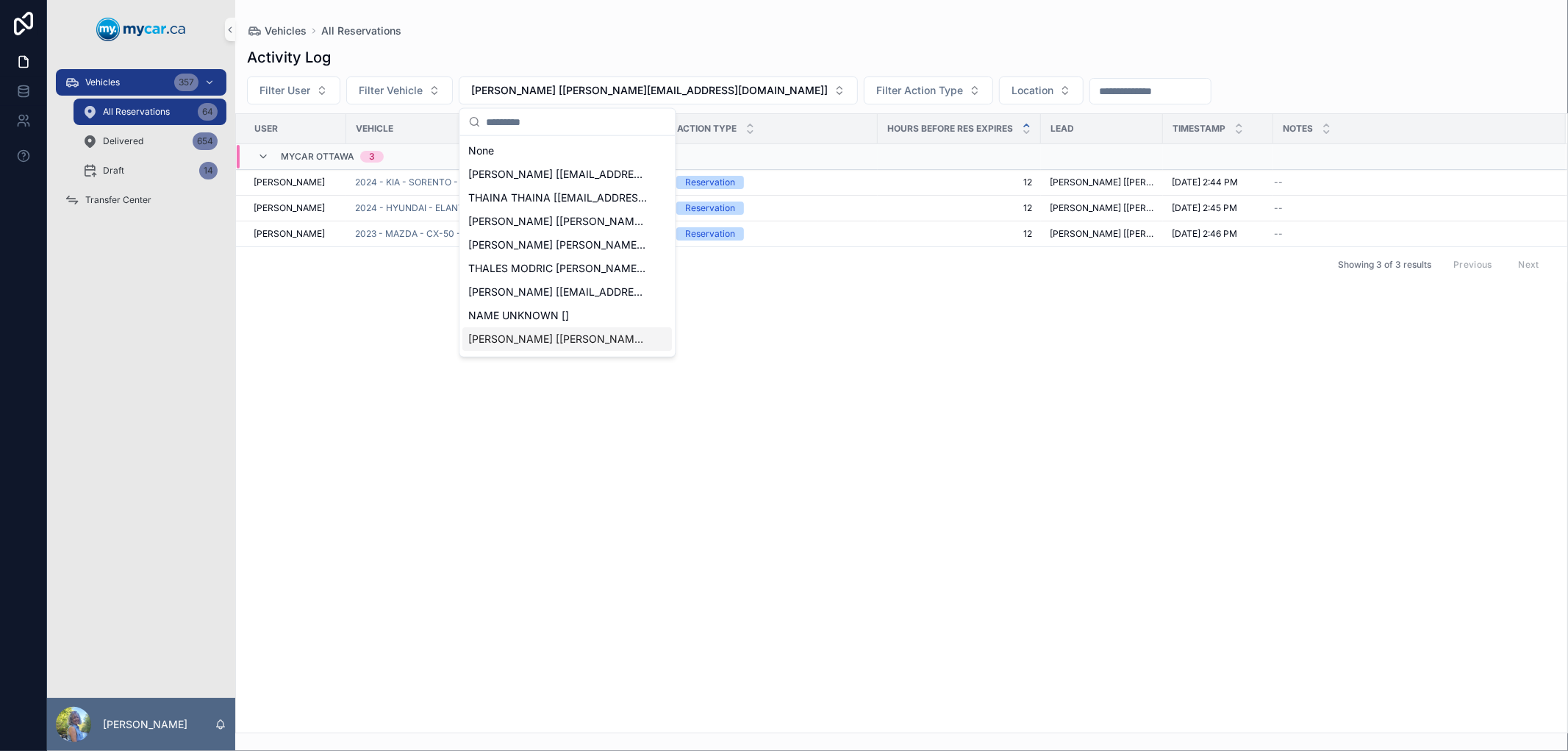
click at [540, 534] on div "User Vehicle Action Type Hours Before Res Expires Lead Timestamp Notes MyCar Ot…" at bounding box center [902, 423] width 1331 height 618
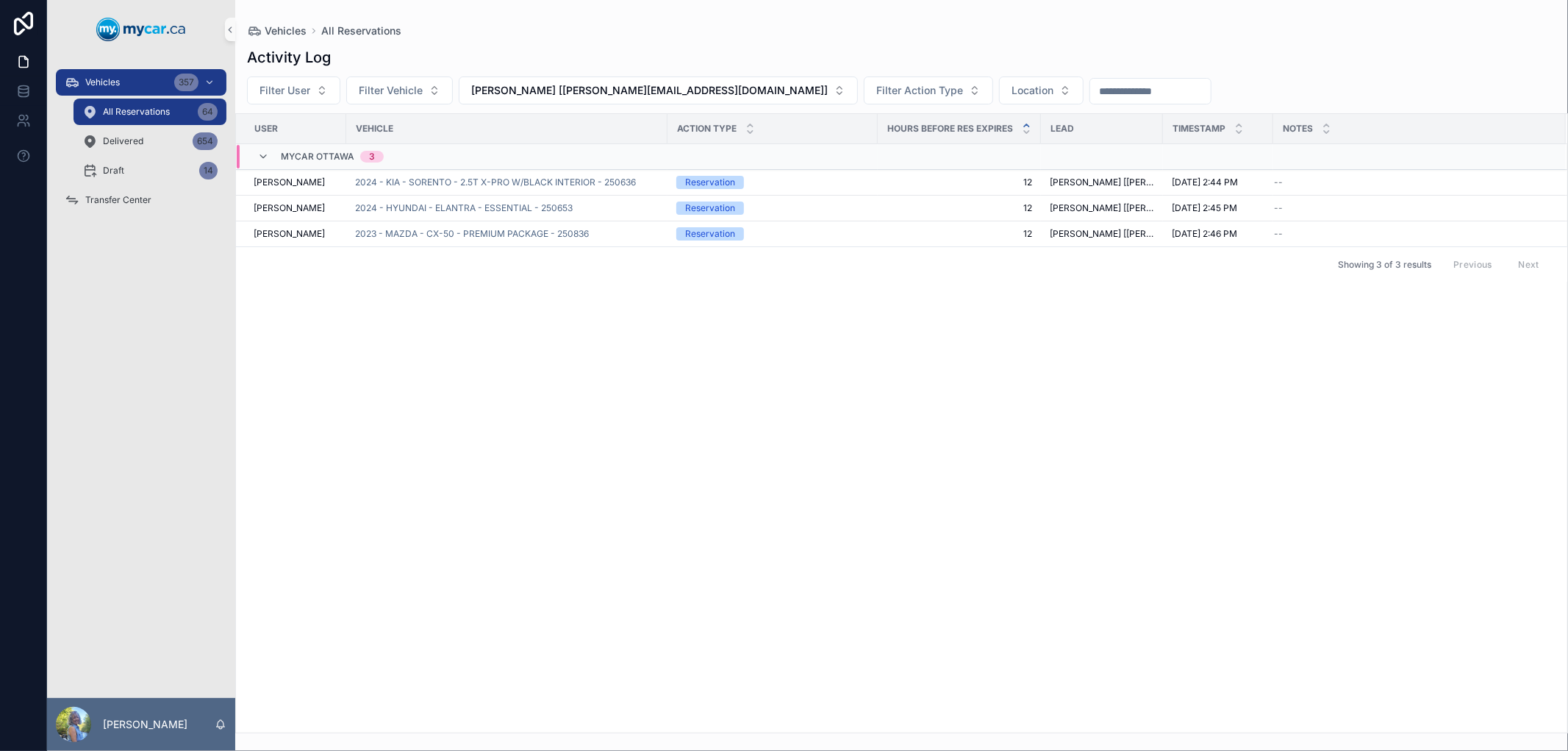
click at [734, 413] on div "User Vehicle Action Type Hours Before Res Expires Lead Timestamp Notes MyCar Ot…" at bounding box center [902, 423] width 1331 height 618
click at [143, 111] on span "All Reservations" at bounding box center [137, 112] width 67 height 12
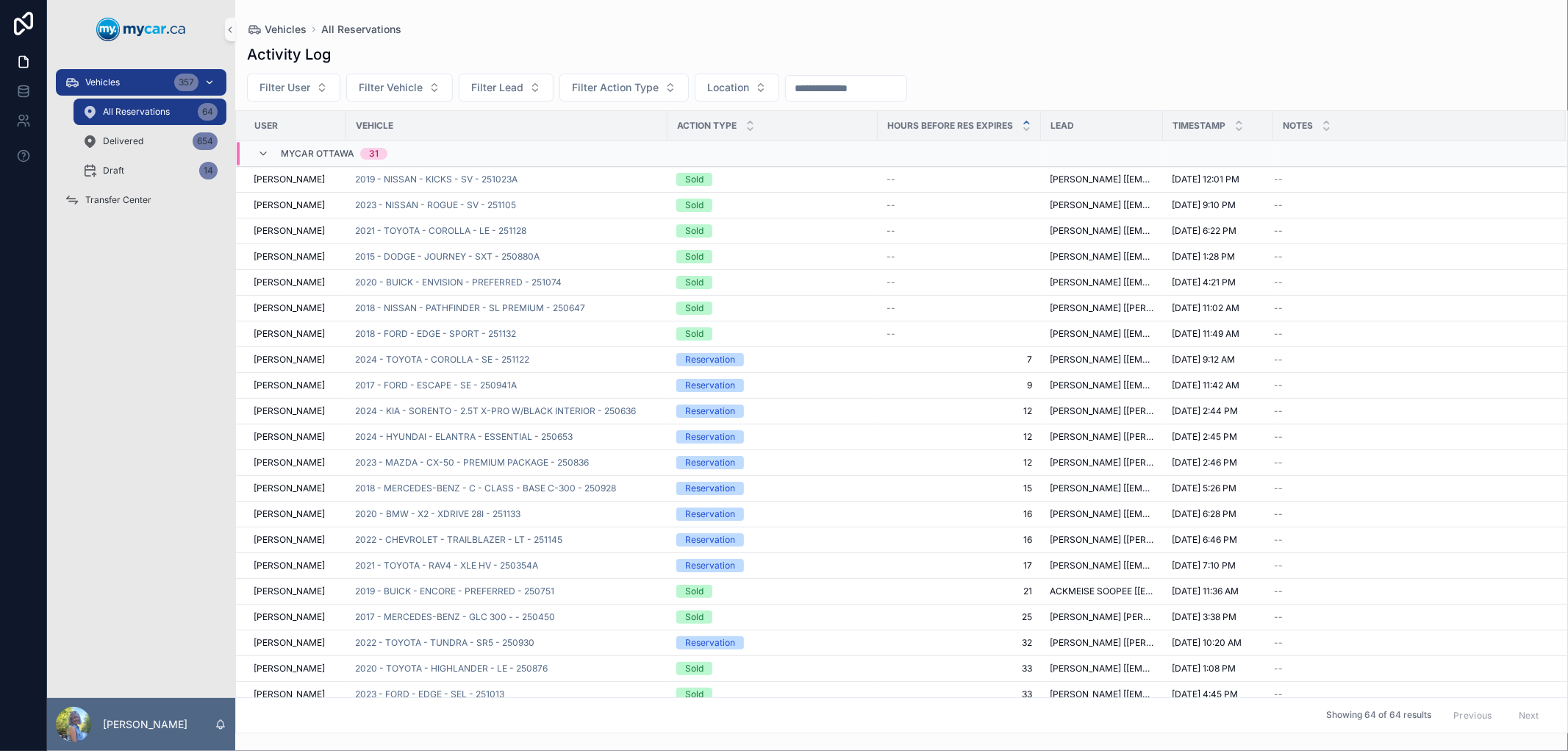
click at [100, 86] on span "Vehicles" at bounding box center [102, 82] width 35 height 12
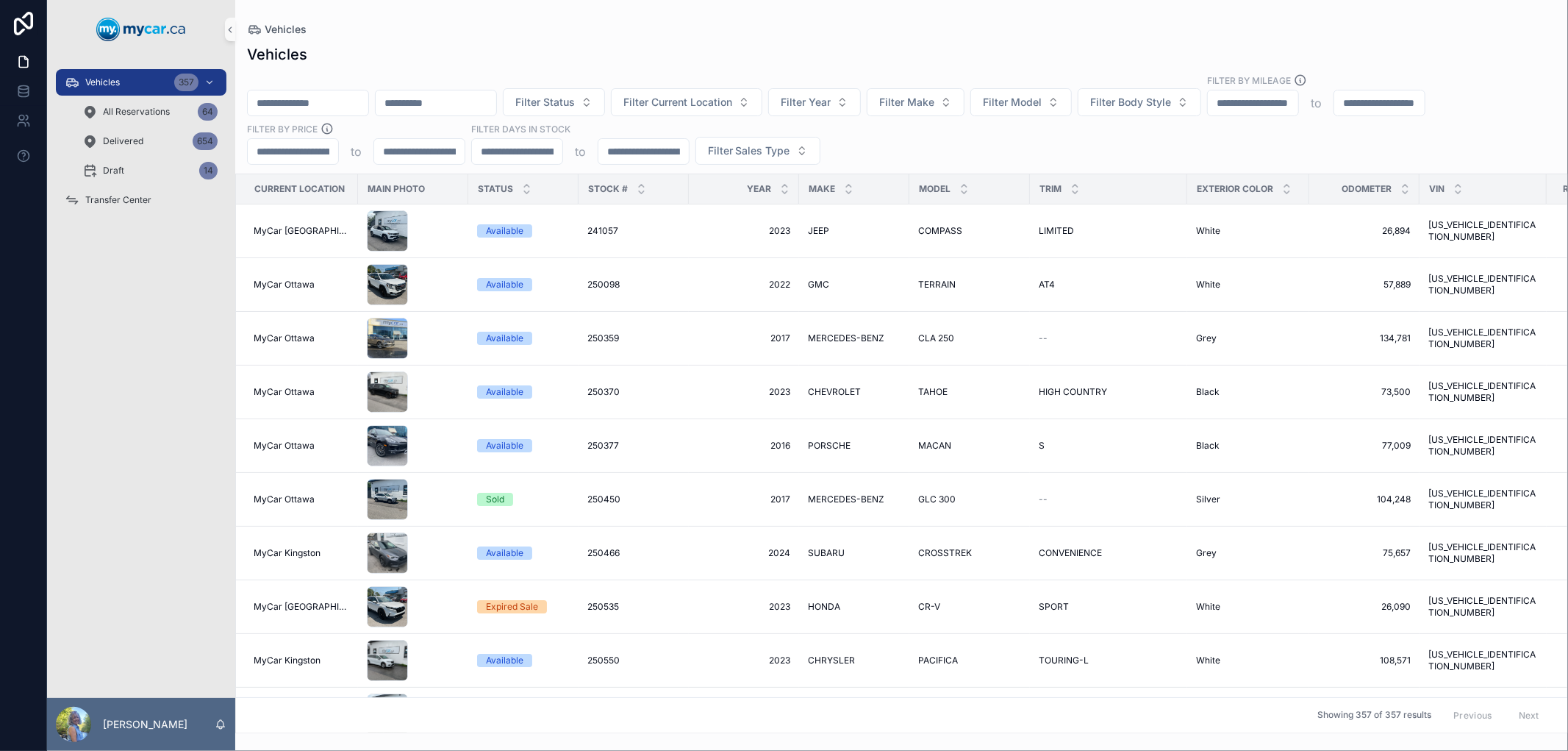
click at [358, 99] on input "scrollable content" at bounding box center [308, 103] width 120 height 21
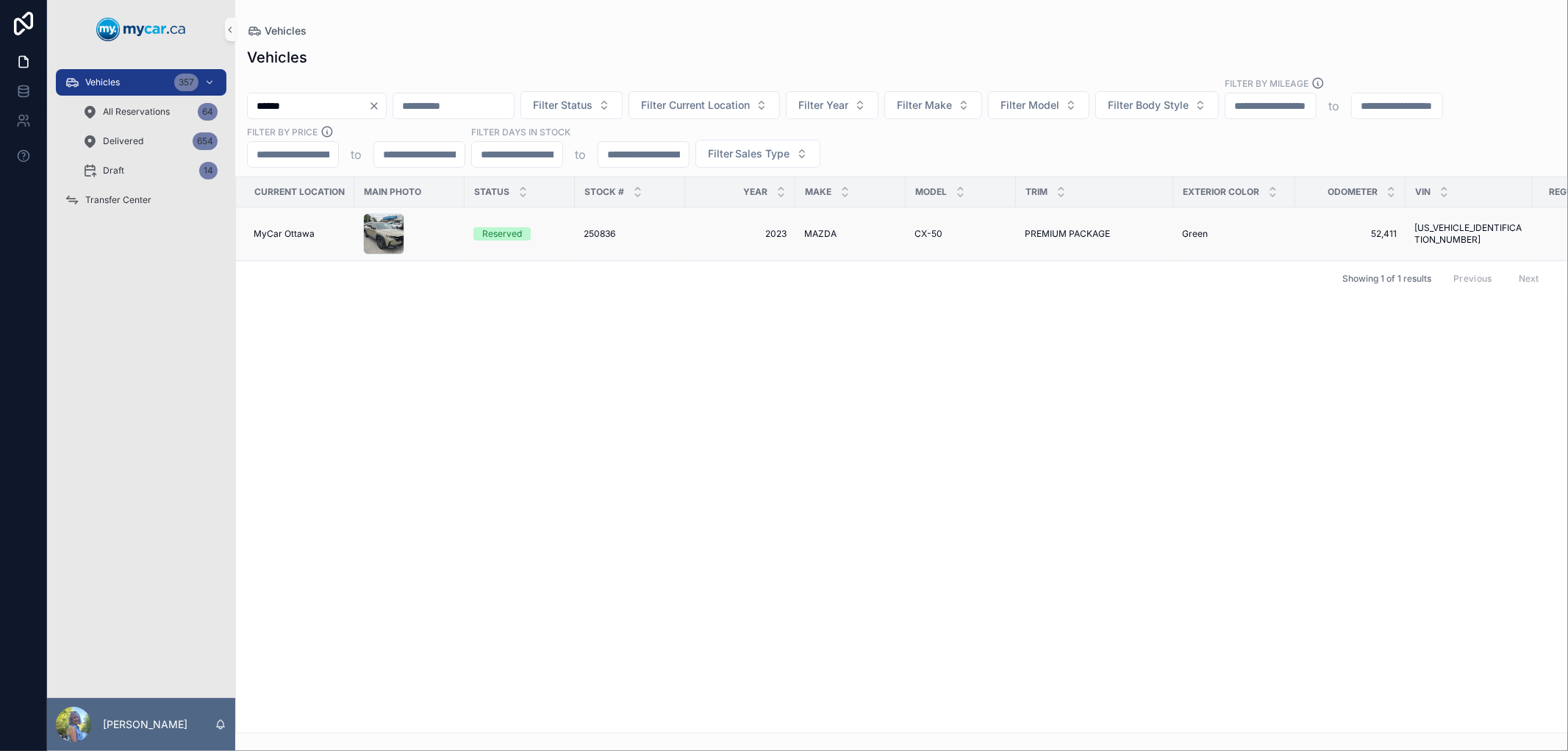
type input "******"
click at [596, 232] on span "250836" at bounding box center [600, 234] width 32 height 12
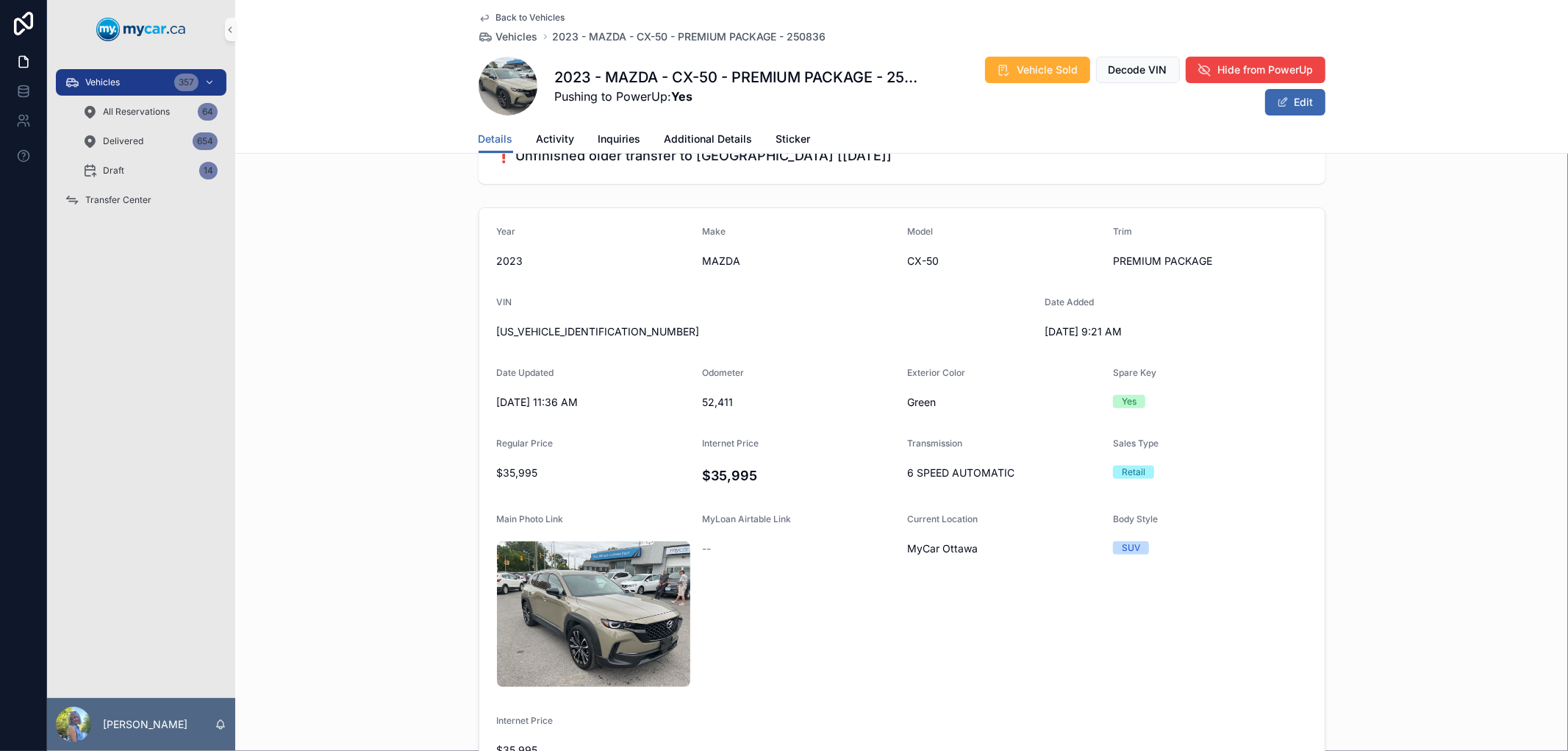
scroll to position [408, 0]
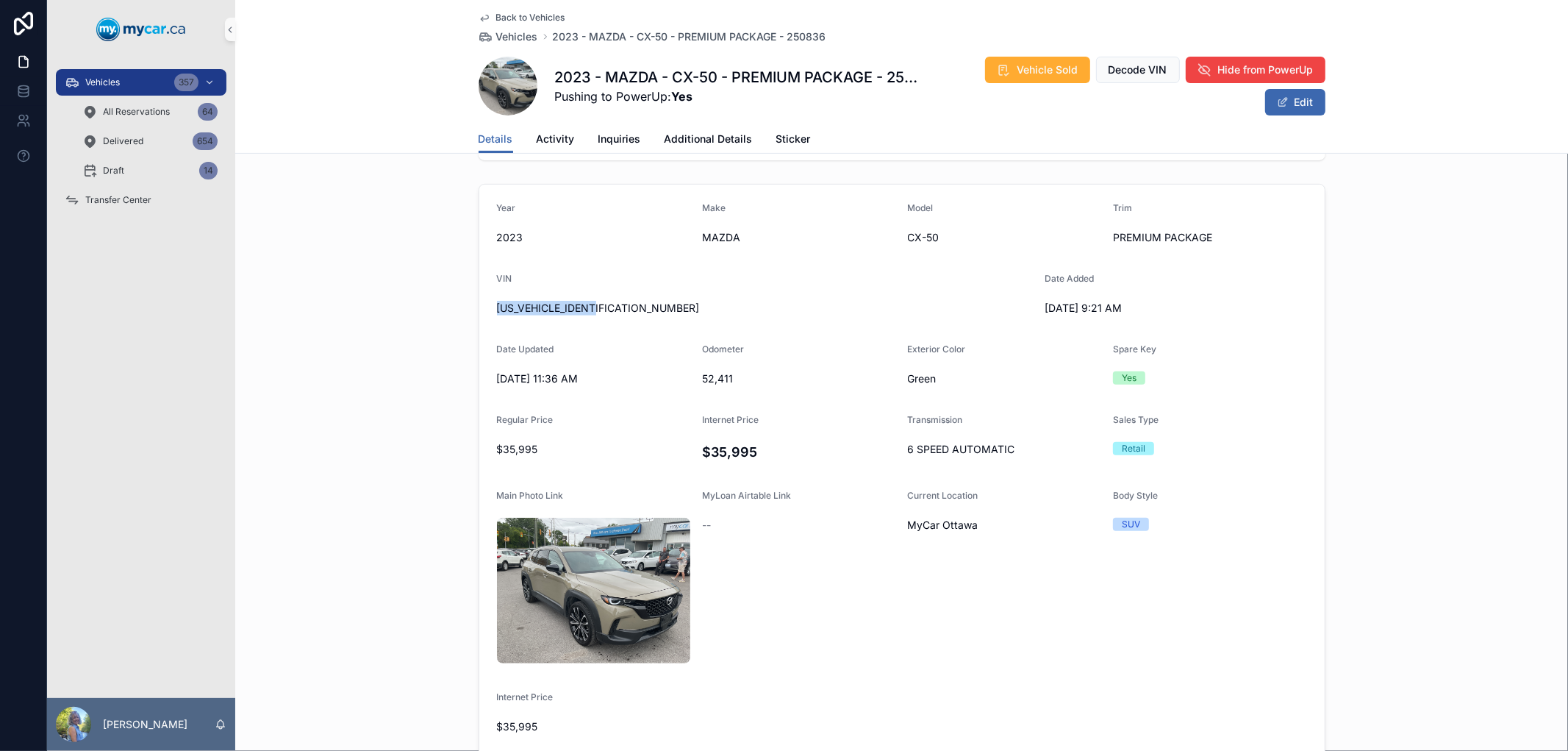
drag, startPoint x: 632, startPoint y: 310, endPoint x: 478, endPoint y: 310, distance: 154.0
click at [479, 310] on form "Year 2023 Make MAZDA Model CX-50 Trim PREMIUM PACKAGE VIN 7MMVABDM8PN152679 Dat…" at bounding box center [902, 470] width 845 height 571
copy span "7MMVABDM8PN152679"
drag, startPoint x: 836, startPoint y: 36, endPoint x: 783, endPoint y: 42, distance: 53.3
click at [783, 42] on div "Back to Vehicles Vehicles 2023 - MAZDA - CX-50 - PREMIUM PACKAGE - 250836" at bounding box center [902, 28] width 847 height 33
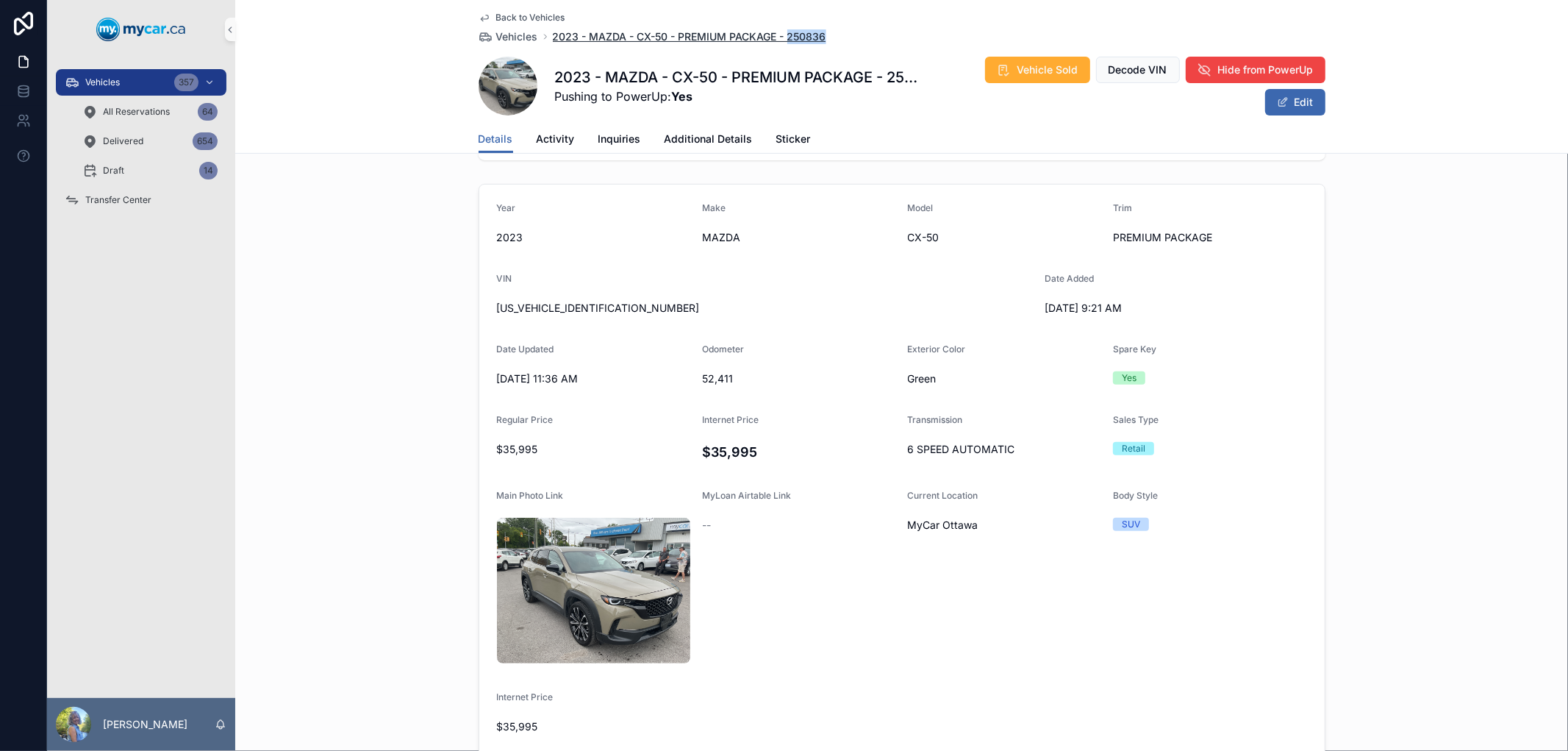
copy span "250836"
click at [143, 81] on div "Vehicles 357" at bounding box center [141, 82] width 153 height 24
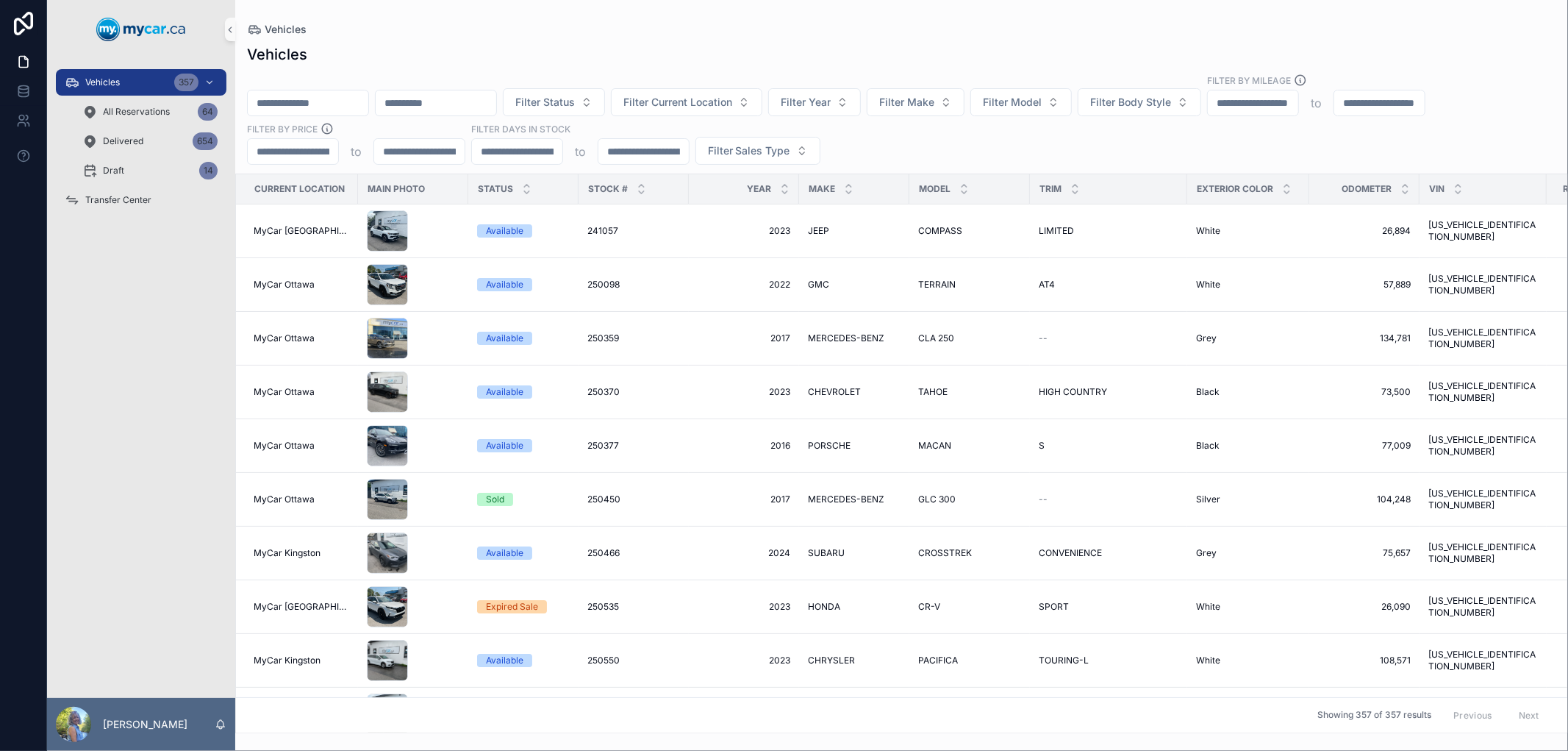
click at [321, 96] on input "scrollable content" at bounding box center [308, 103] width 120 height 21
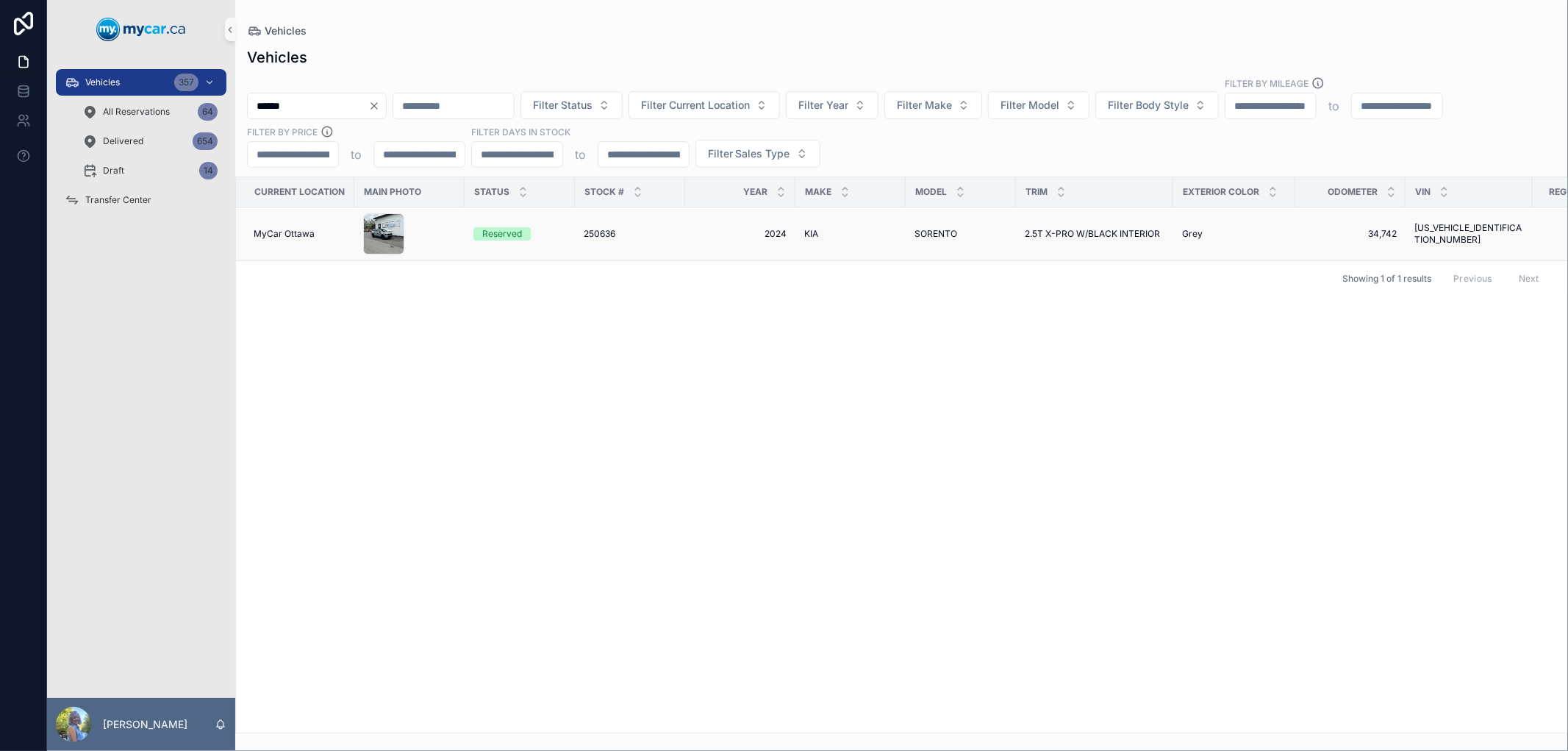
type input "******"
click at [615, 233] on span "250636" at bounding box center [600, 234] width 32 height 12
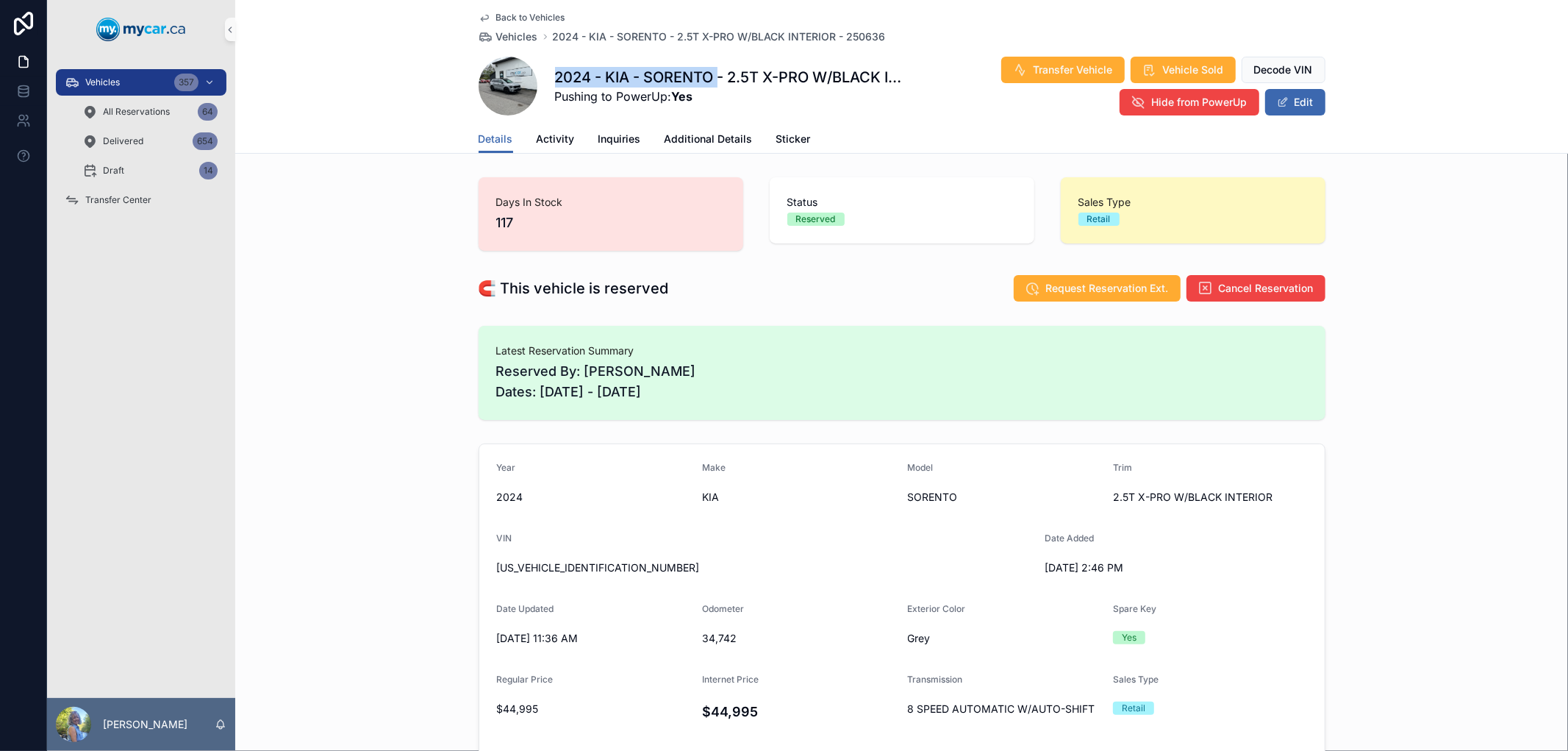
drag, startPoint x: 712, startPoint y: 71, endPoint x: 542, endPoint y: 72, distance: 170.0
click at [542, 72] on div "2024 - KIA - SORENTO - 2.5T X-PRO W/BLACK INTERIOR - 250636 Pushing to PowerUp:…" at bounding box center [902, 85] width 847 height 60
copy h1 "2024 - KIA - SORENTO"
drag, startPoint x: 616, startPoint y: 567, endPoint x: 484, endPoint y: 569, distance: 132.0
click at [484, 569] on form "Year 2024 Make KIA Model SORENTO Trim 2.5T X-PRO W/BLACK INTERIOR VIN 5XYRKDJF3…" at bounding box center [902, 729] width 845 height 571
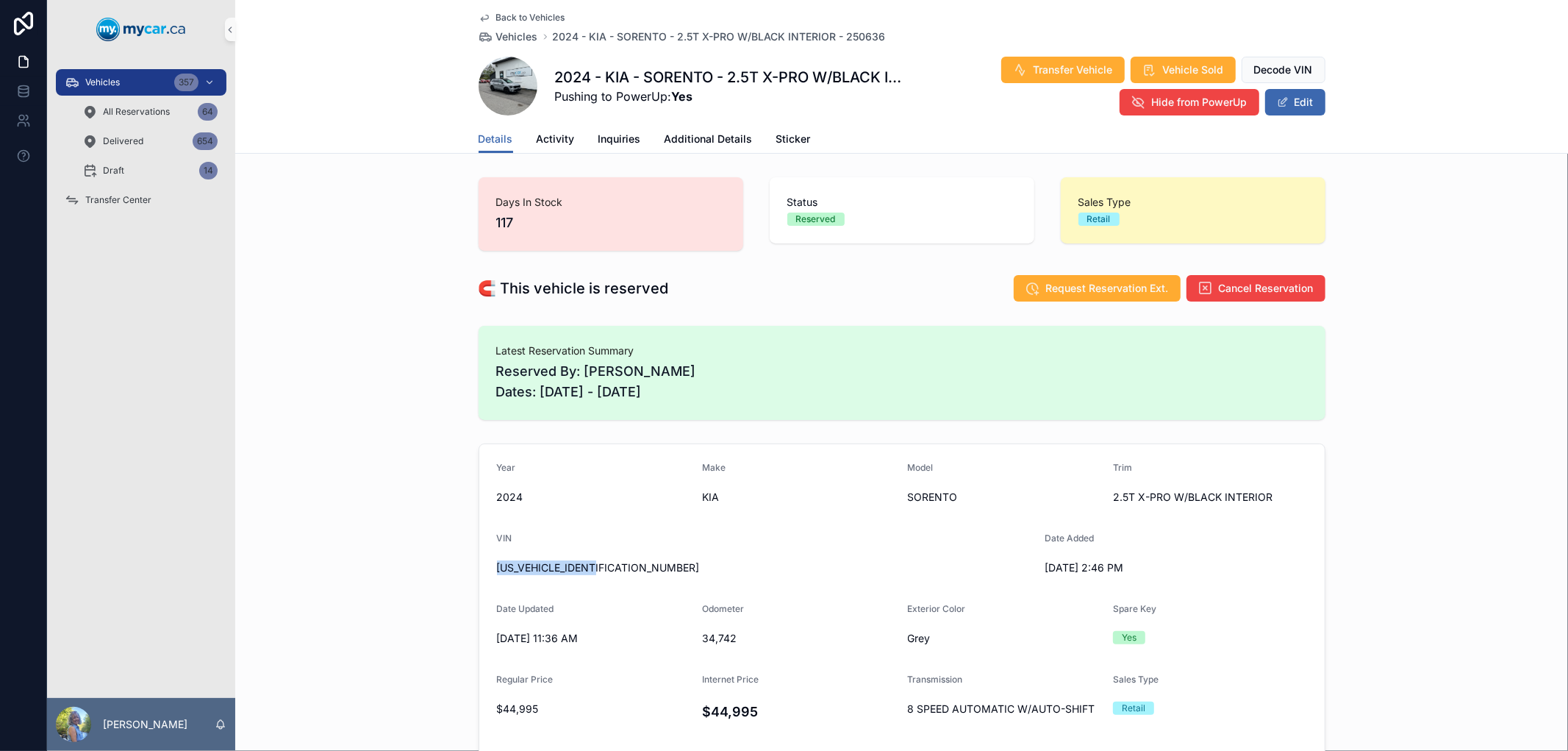
copy span "5XYRKDJF3RG259391"
click at [132, 196] on span "Transfer Center" at bounding box center [118, 200] width 66 height 12
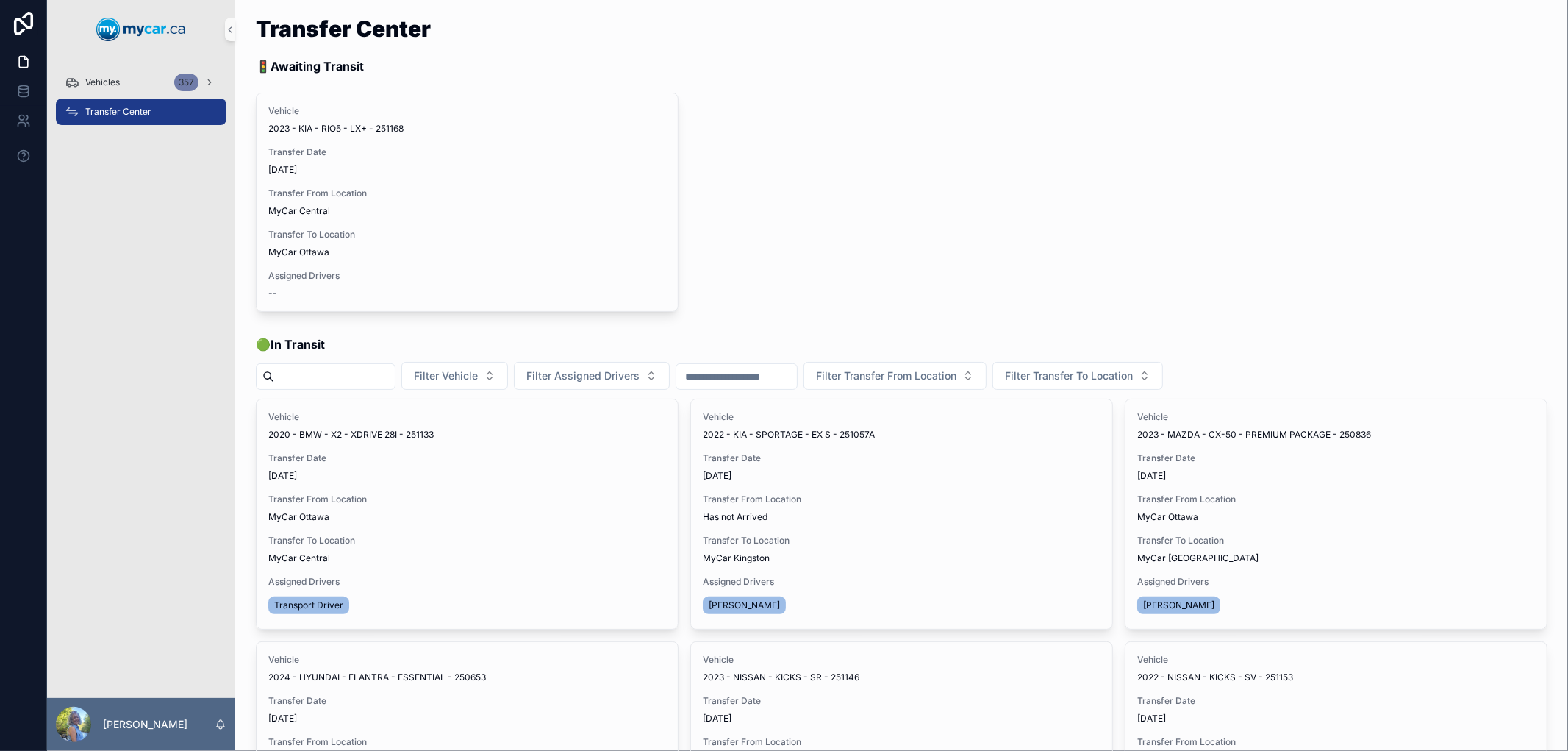
scroll to position [245, 0]
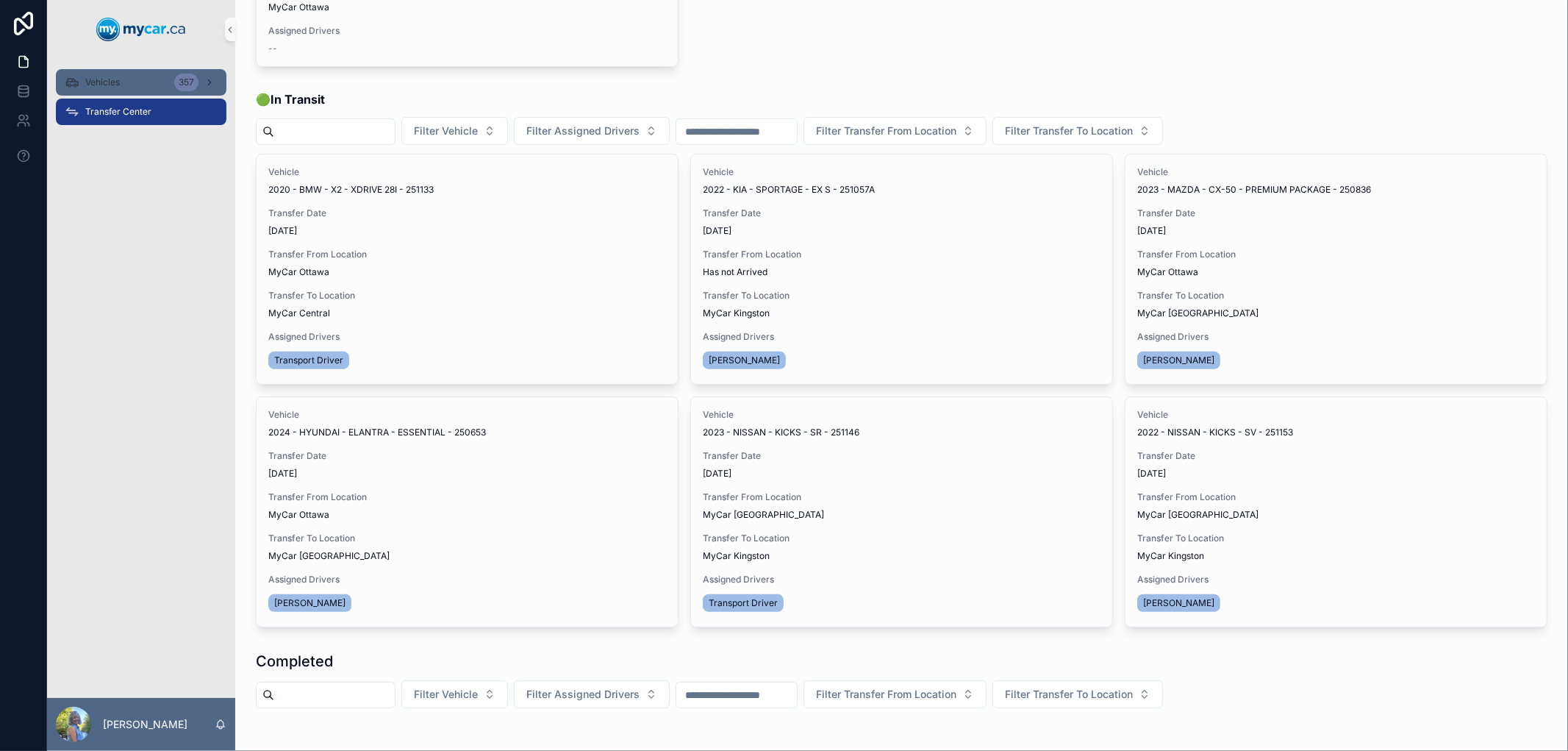
click at [109, 81] on span "Vehicles" at bounding box center [102, 82] width 35 height 12
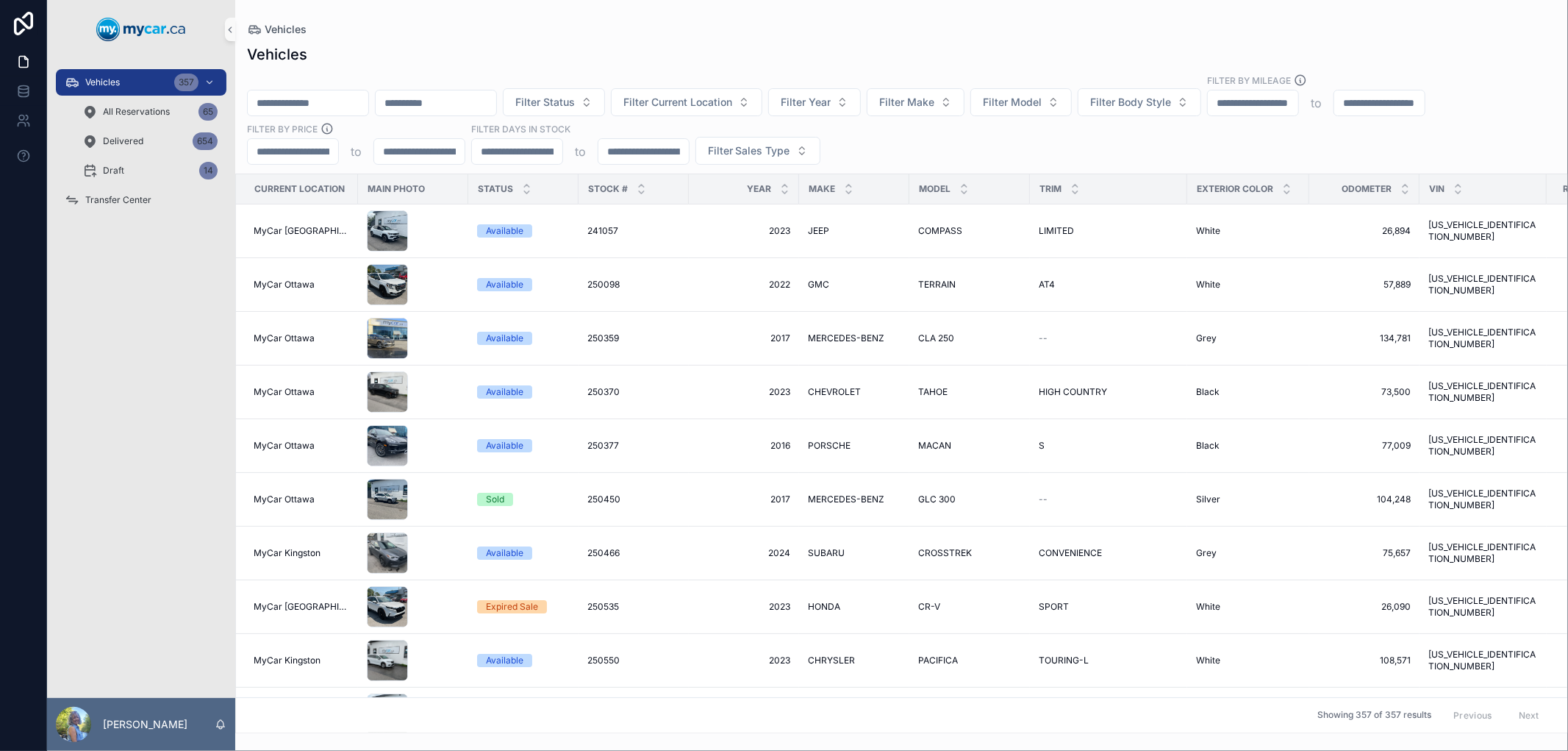
click at [368, 111] on input "scrollable content" at bounding box center [308, 103] width 120 height 21
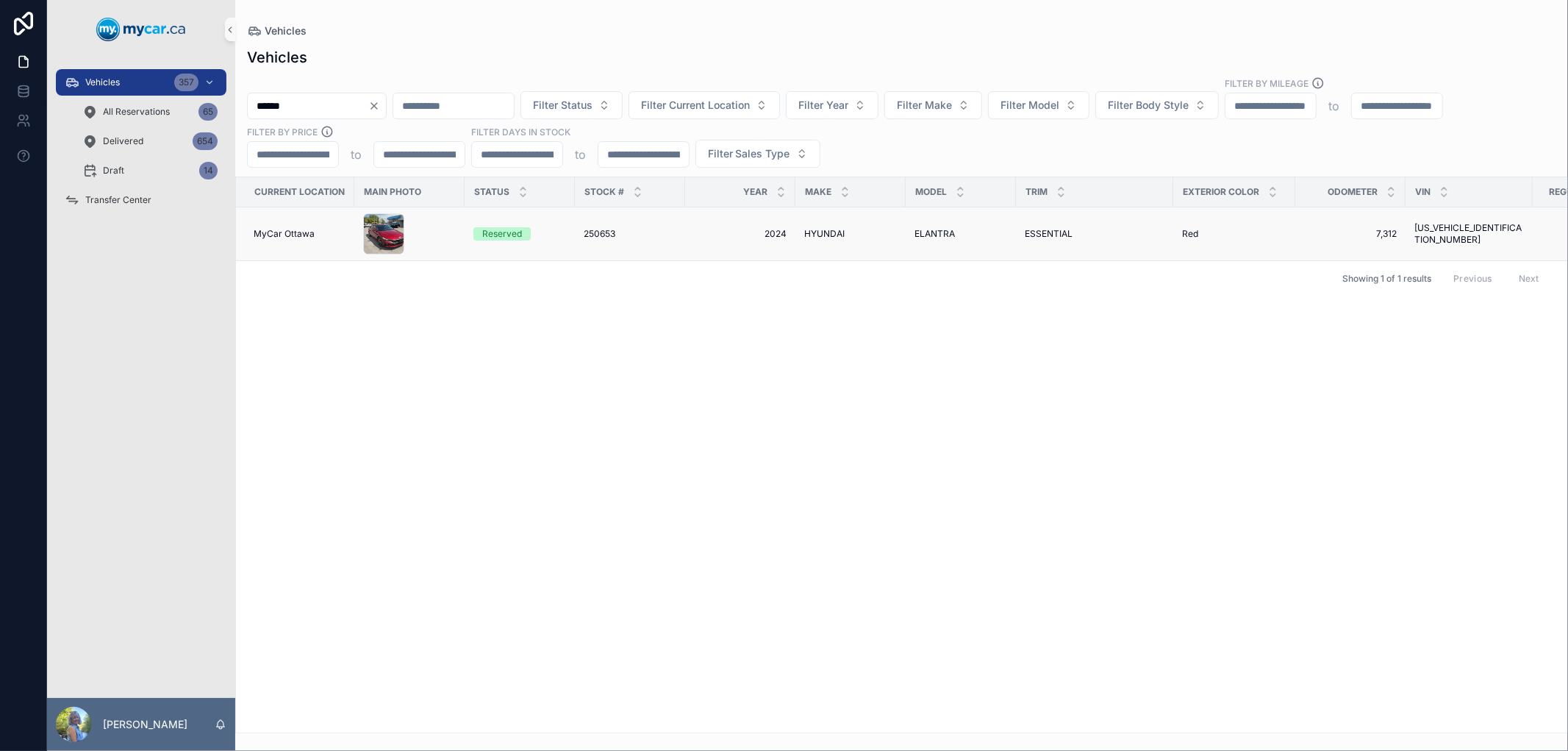
type input "******"
click at [592, 233] on span "250653" at bounding box center [600, 234] width 32 height 12
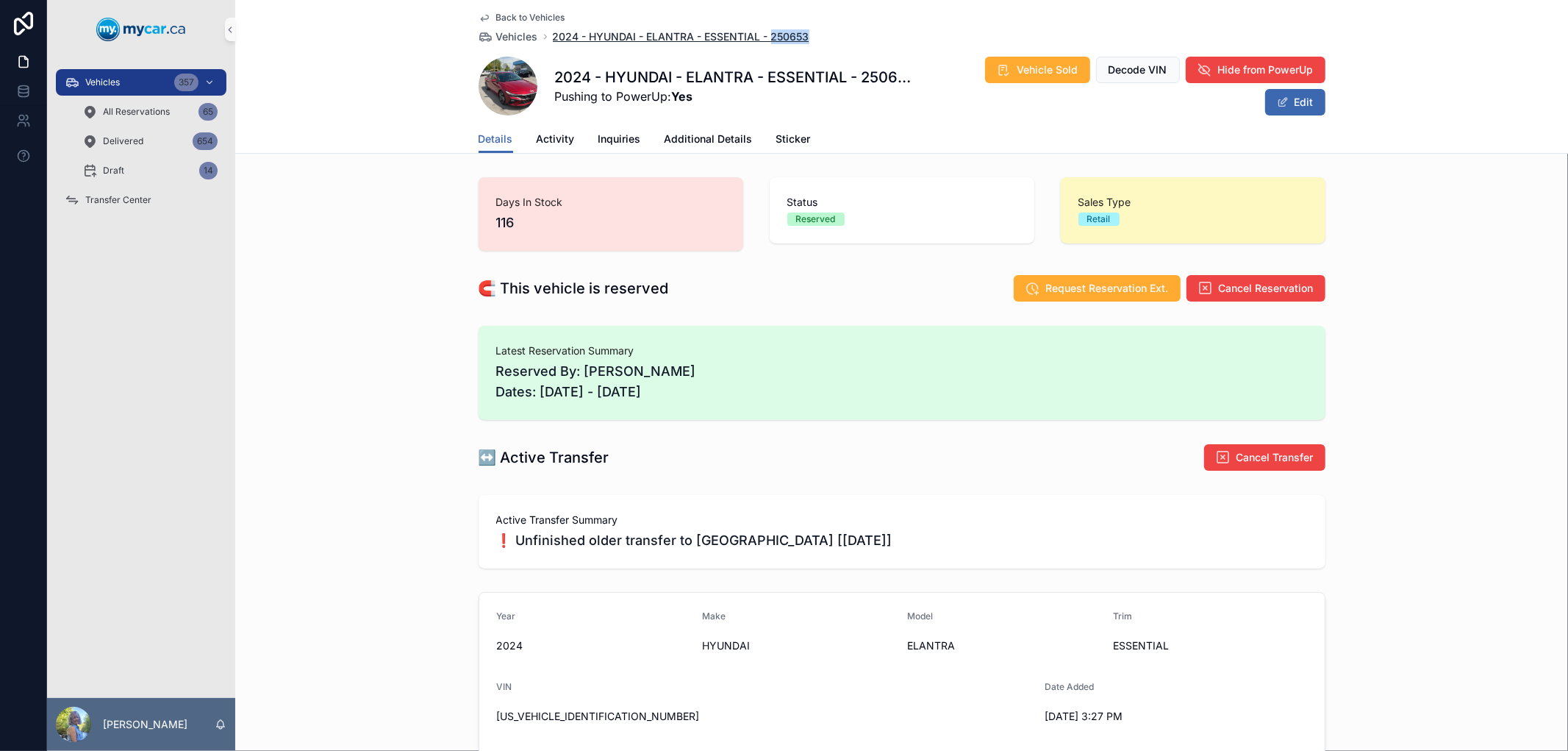
drag, startPoint x: 806, startPoint y: 39, endPoint x: 766, endPoint y: 39, distance: 40.0
click at [766, 39] on div "Back to Vehicles Vehicles 2024 - HYUNDAI - ELANTRA - ESSENTIAL - 250653" at bounding box center [902, 28] width 847 height 33
copy span "250653"
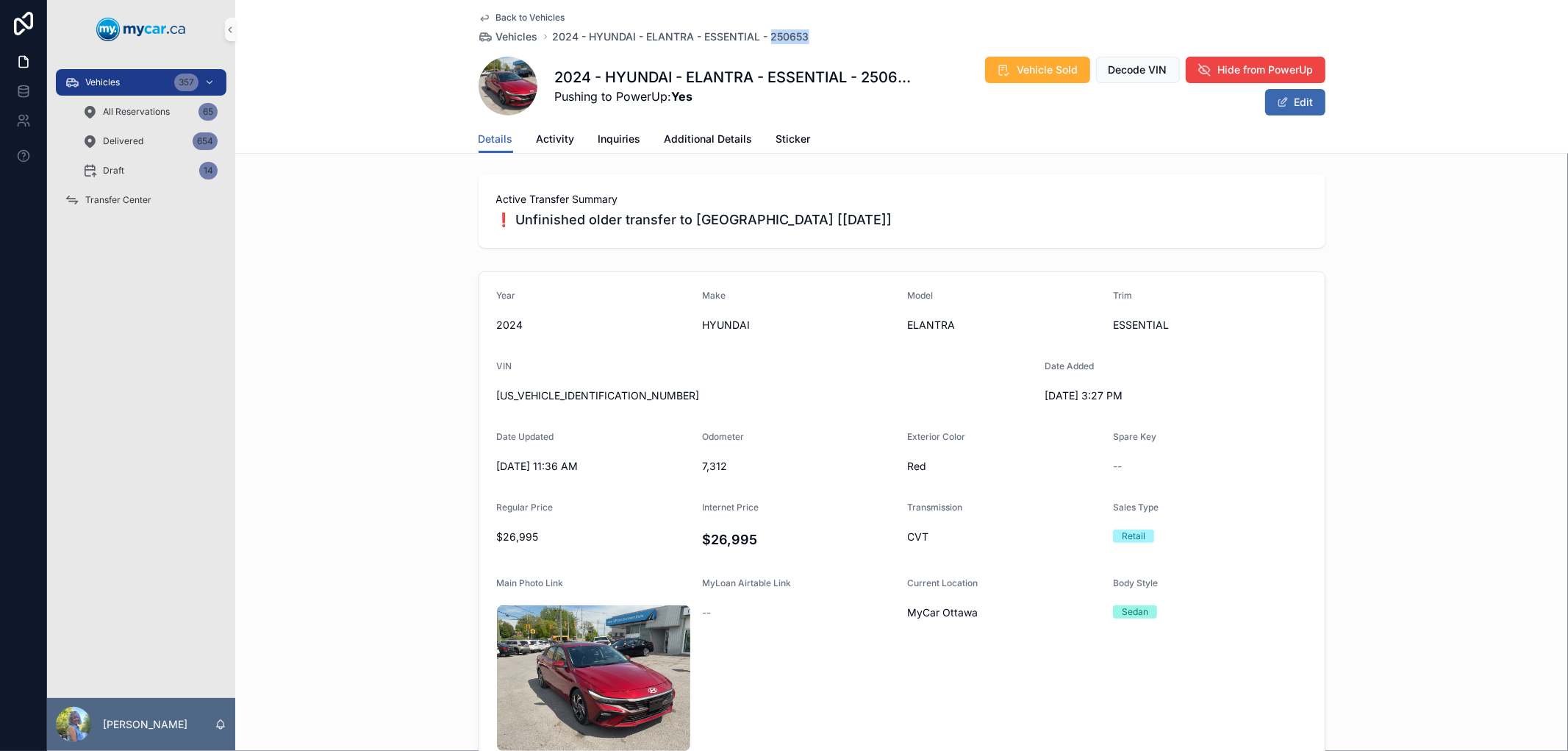
scroll to position [327, 0]
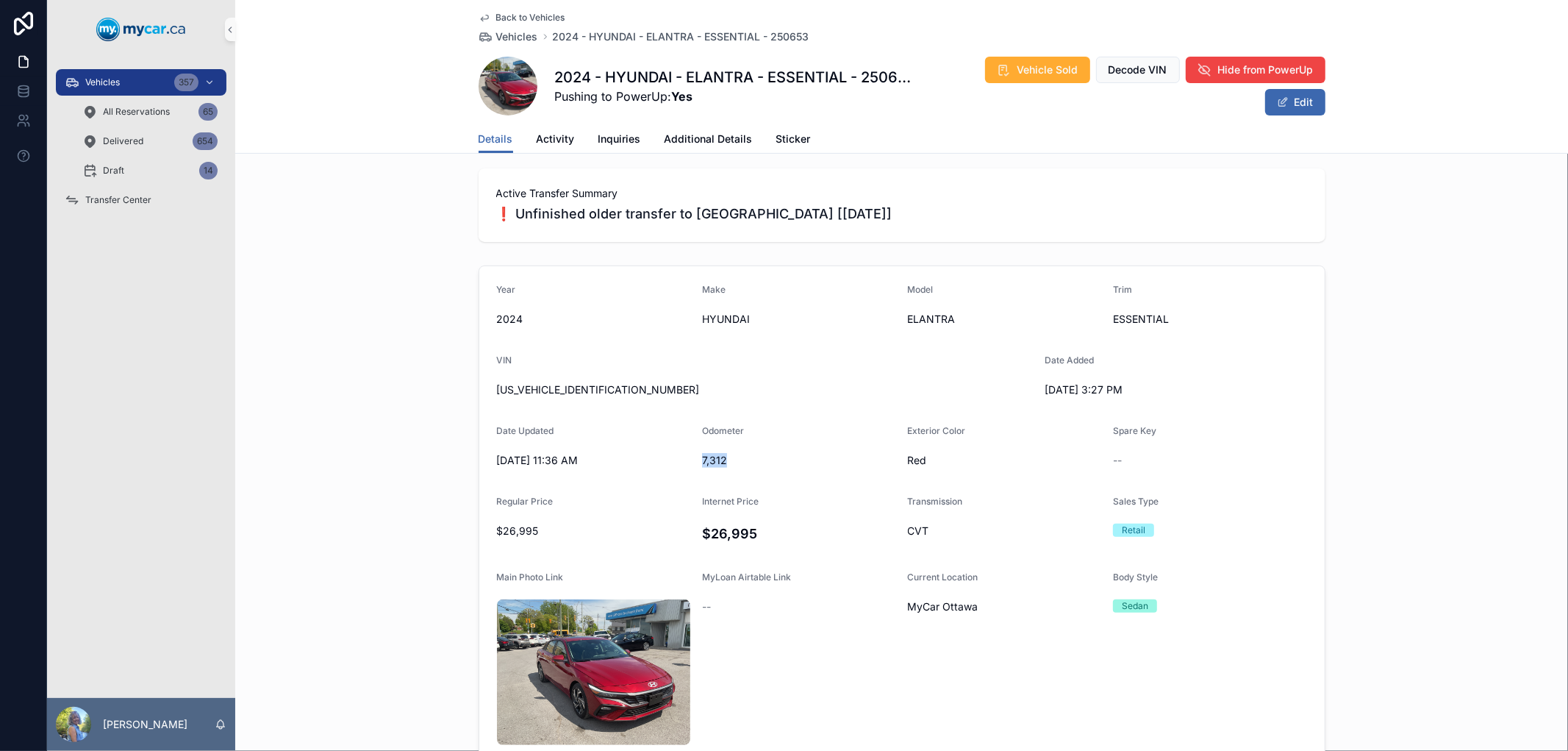
drag, startPoint x: 726, startPoint y: 465, endPoint x: 694, endPoint y: 463, distance: 32.1
click at [694, 463] on form "Year 2024 Make HYUNDAI Model ELANTRA Trim ESSENTIAL VIN KMHLM4DG6RU775209 Date …" at bounding box center [902, 552] width 845 height 571
copy span "7,312"
drag, startPoint x: 614, startPoint y: 385, endPoint x: 483, endPoint y: 396, distance: 131.5
click at [483, 396] on form "Year 2024 Make HYUNDAI Model ELANTRA Trim ESSENTIAL VIN KMHLM4DG6RU775209 Date …" at bounding box center [902, 552] width 845 height 571
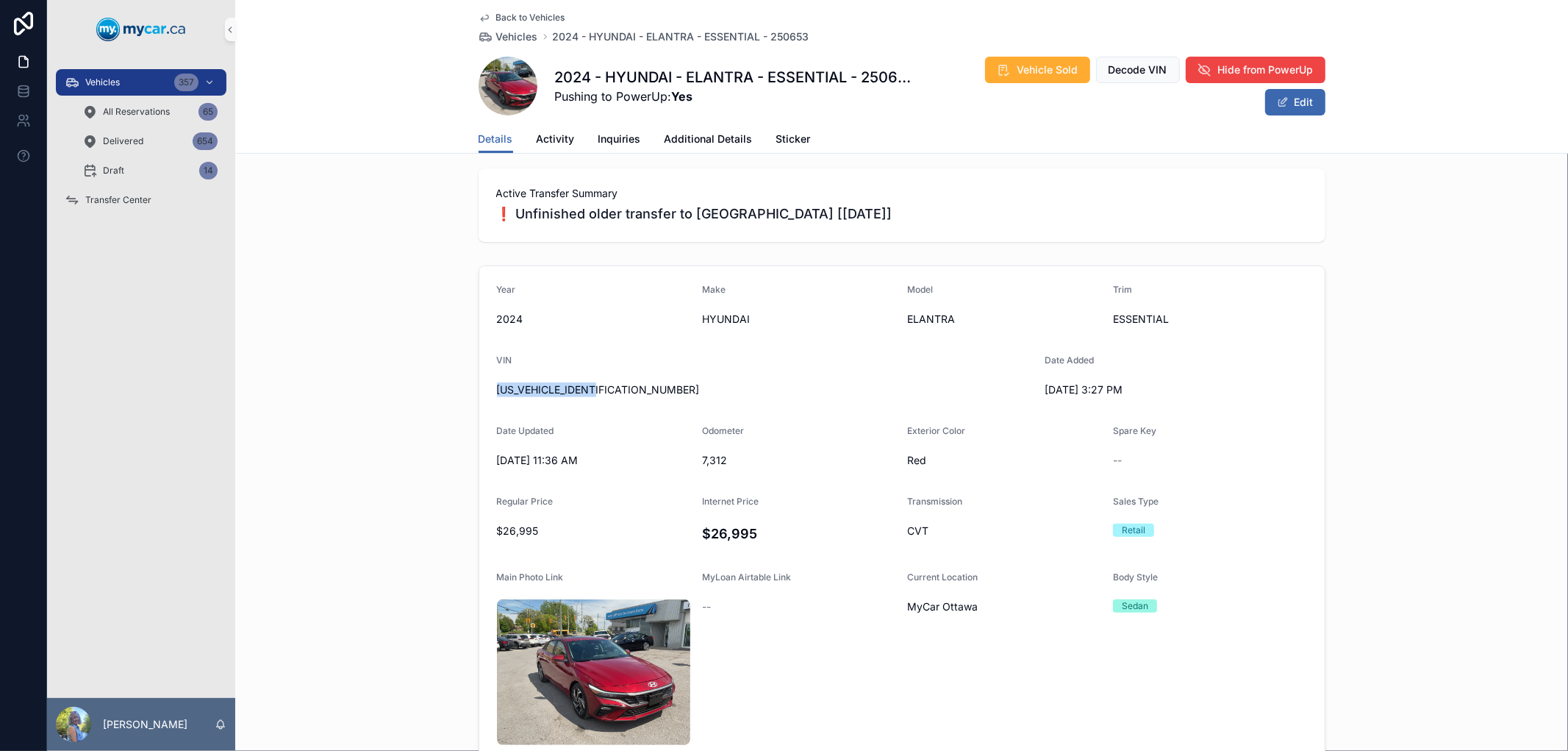
copy span "KMHLM4DG6RU775209"
drag, startPoint x: 548, startPoint y: 74, endPoint x: 748, endPoint y: 76, distance: 200.0
click at [748, 76] on h1 "2024 - HYUNDAI - ELANTRA - ESSENTIAL - 250653" at bounding box center [733, 77] width 357 height 21
drag, startPoint x: 729, startPoint y: 456, endPoint x: 692, endPoint y: 459, distance: 37.1
click at [692, 459] on form "Year 2024 Make HYUNDAI Model ELANTRA Trim ESSENTIAL VIN KMHLM4DG6RU775209 Date …" at bounding box center [902, 552] width 845 height 571
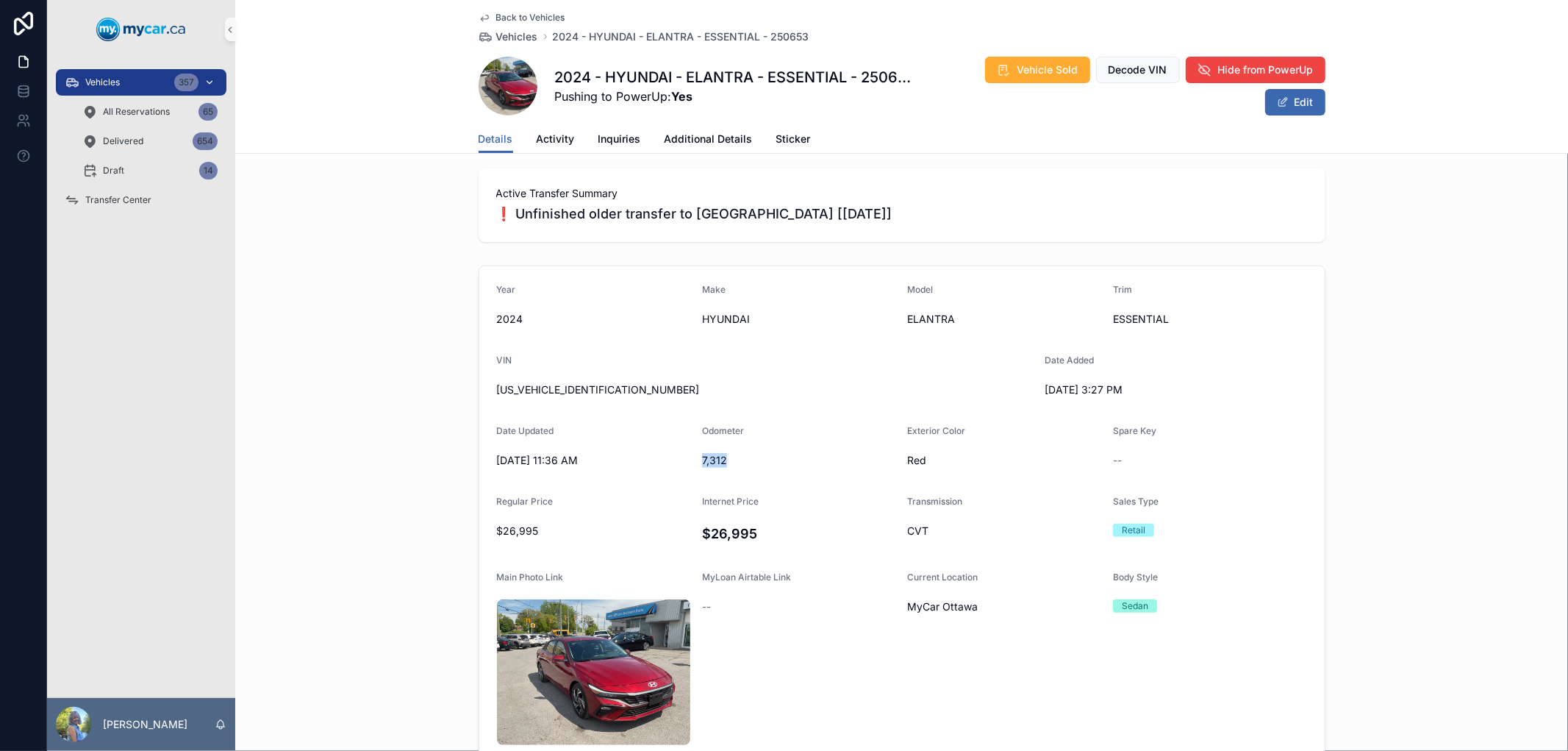
click at [103, 71] on div "Vehicles 357" at bounding box center [141, 82] width 153 height 24
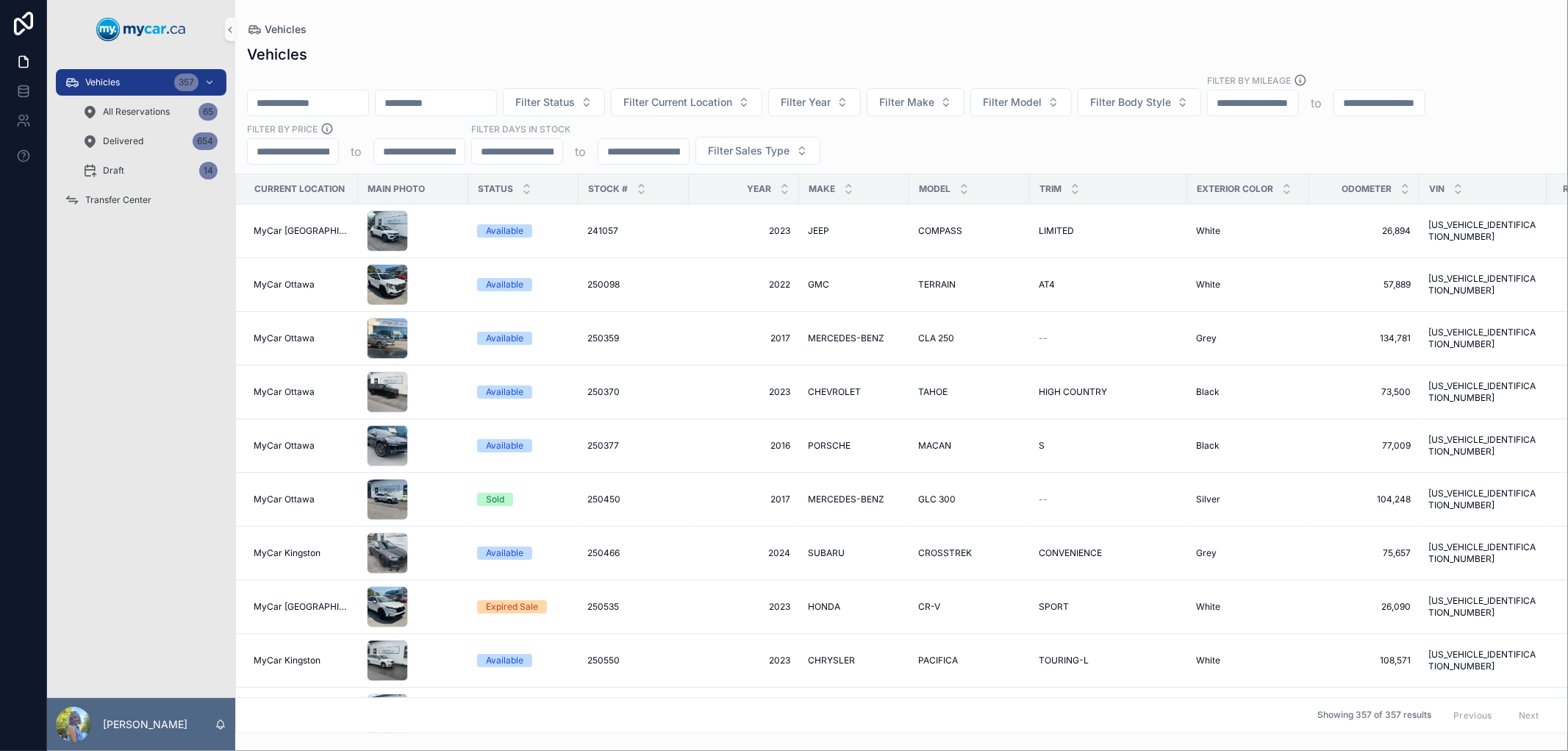
click at [335, 105] on input "scrollable content" at bounding box center [308, 103] width 120 height 21
paste input "******"
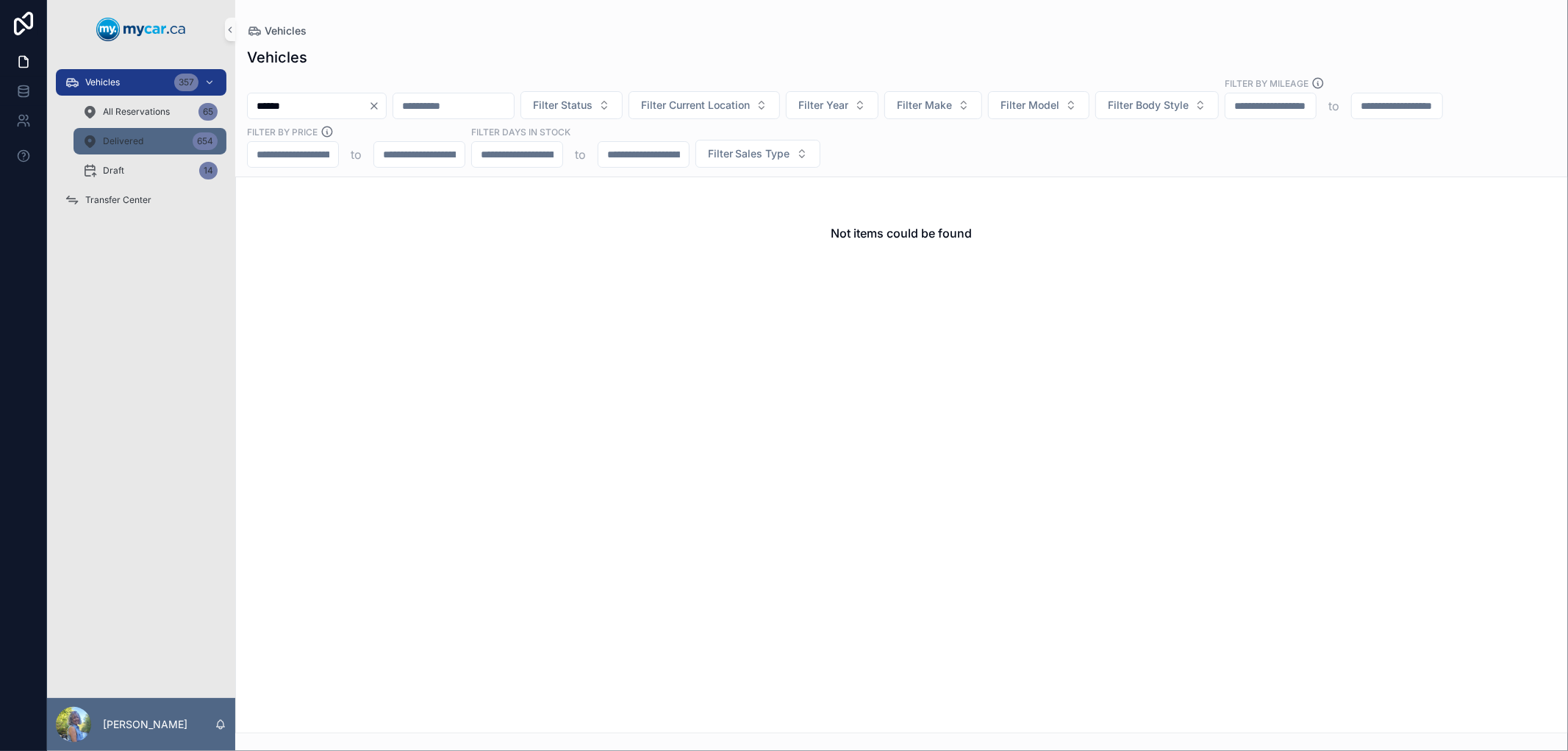
type input "******"
click at [180, 142] on div "Delivered 654" at bounding box center [150, 141] width 135 height 24
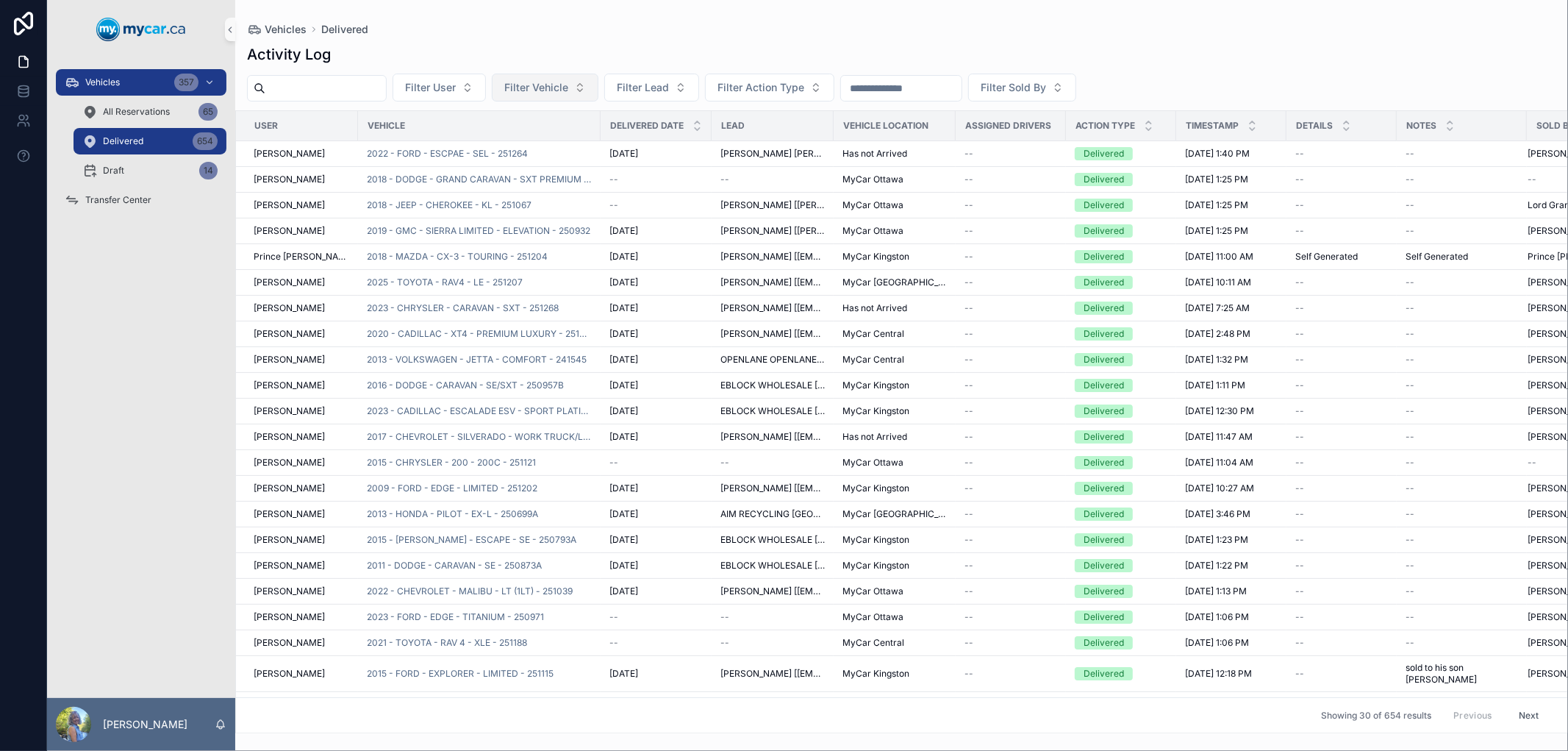
click at [568, 94] on span "Filter Vehicle" at bounding box center [537, 88] width 64 height 15
type input "******"
click at [135, 72] on div "Vehicles 357" at bounding box center [141, 82] width 153 height 24
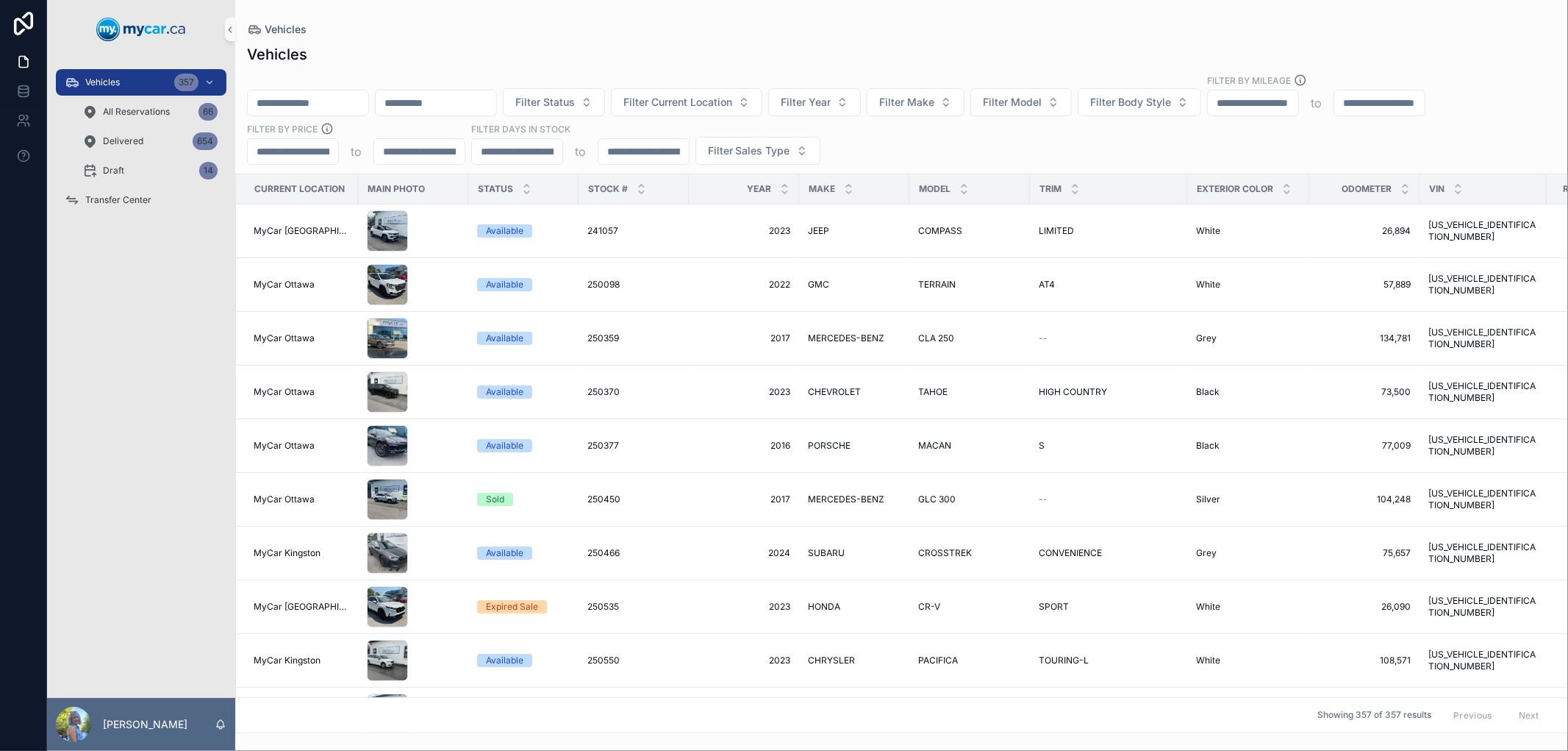
click at [346, 98] on input "scrollable content" at bounding box center [308, 103] width 120 height 21
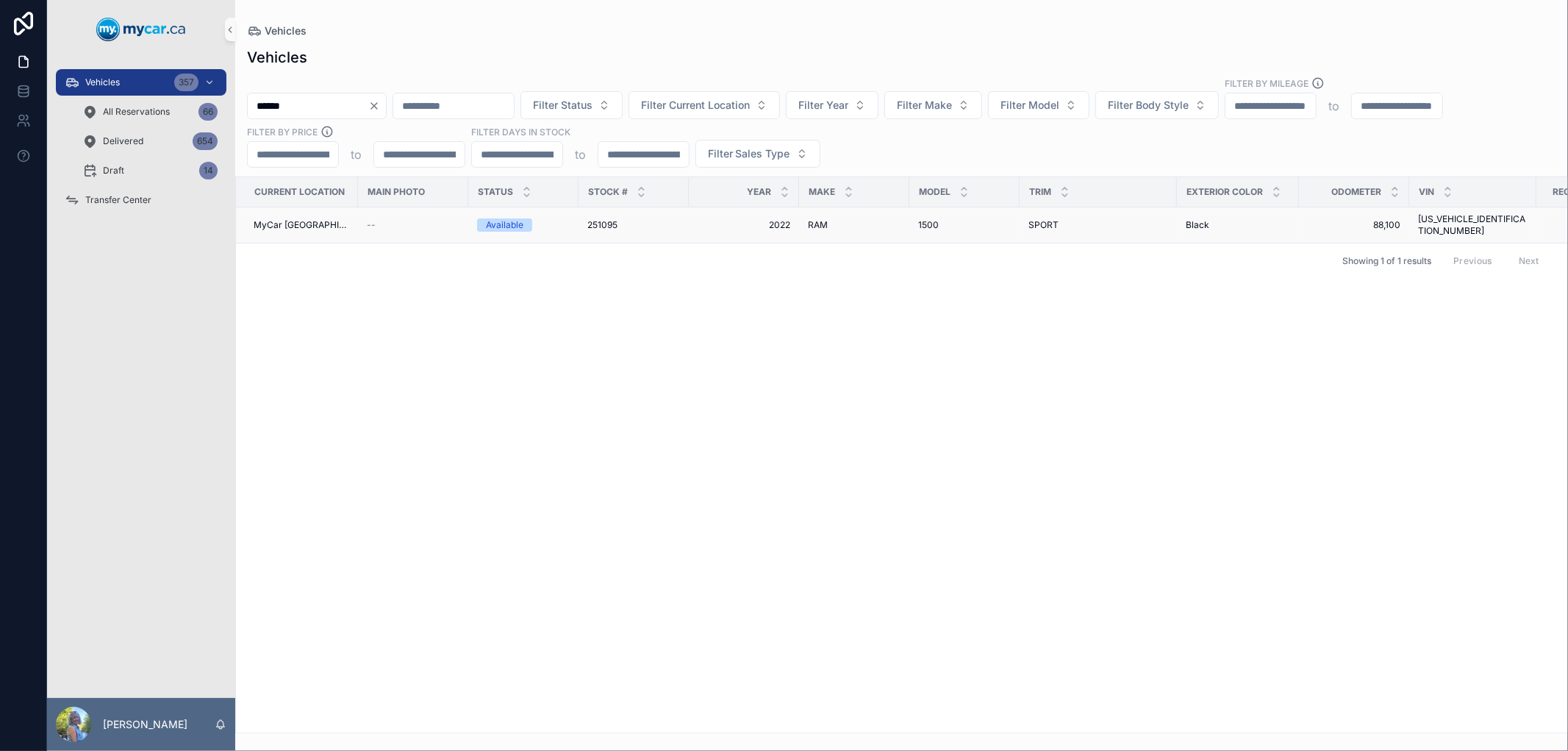
type input "******"
click at [589, 222] on span "251095" at bounding box center [603, 225] width 30 height 12
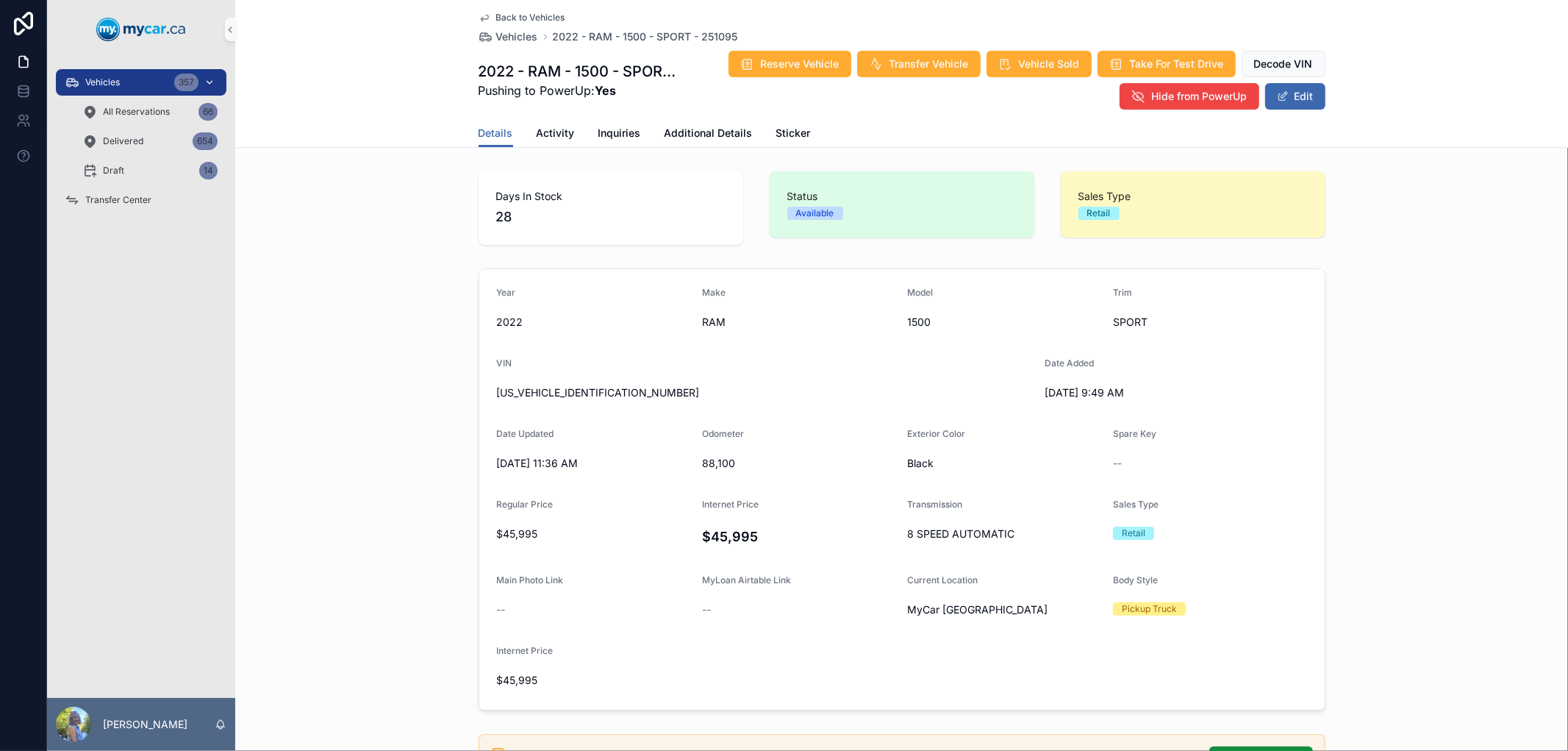
click at [96, 78] on span "Vehicles" at bounding box center [102, 82] width 35 height 12
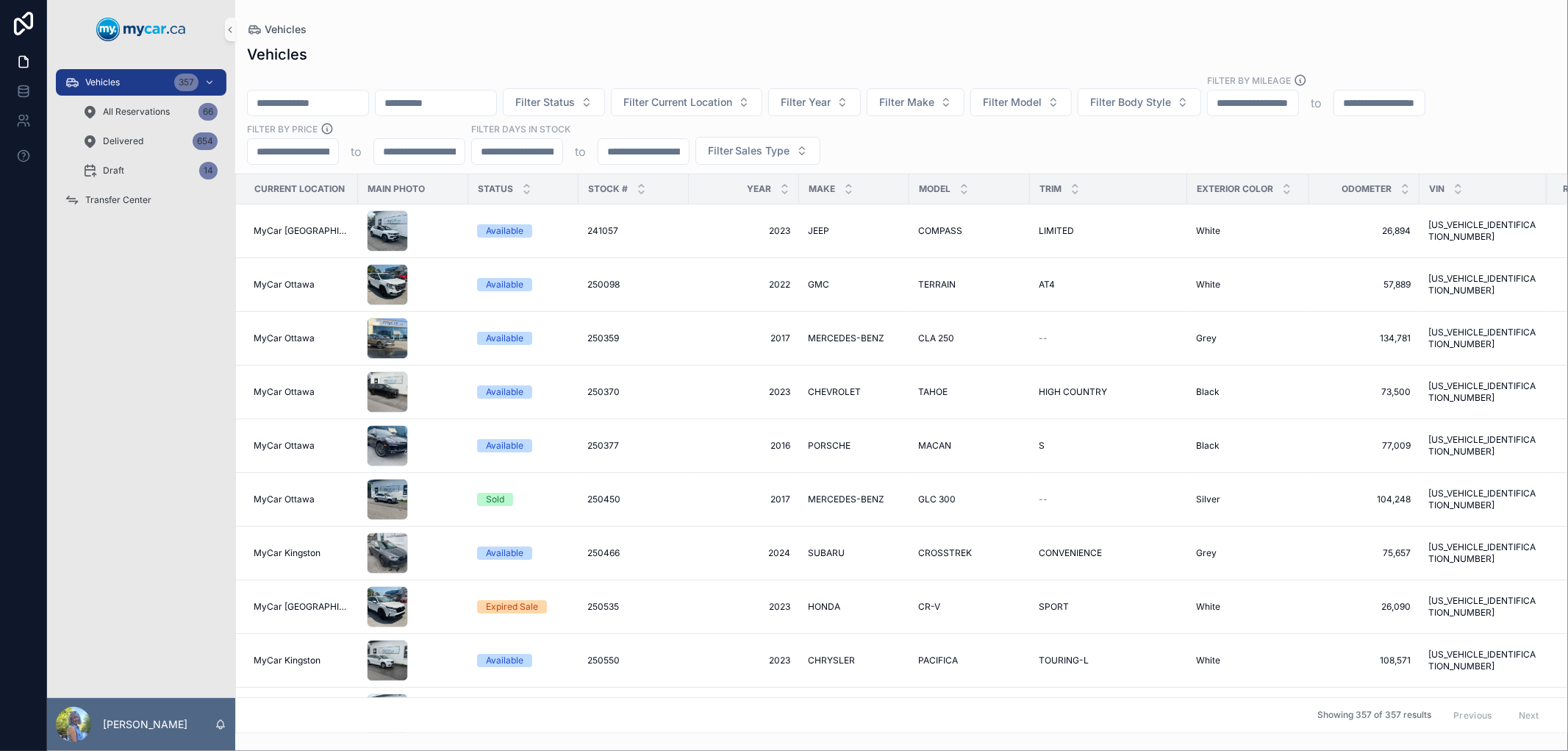
click at [355, 98] on input "scrollable content" at bounding box center [308, 103] width 120 height 21
click at [89, 136] on icon "scrollable content" at bounding box center [90, 141] width 15 height 15
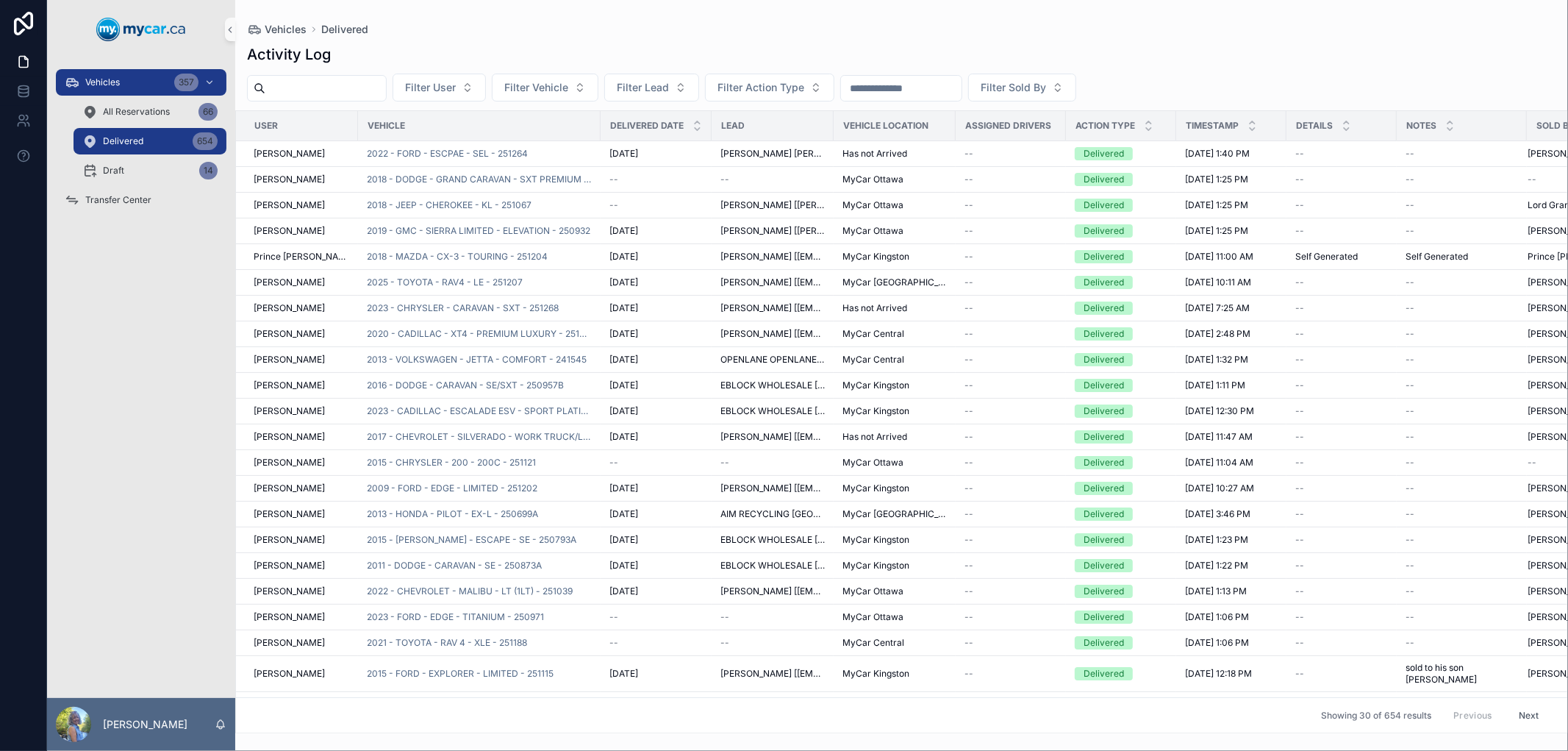
click at [295, 90] on input "scrollable content" at bounding box center [326, 88] width 120 height 21
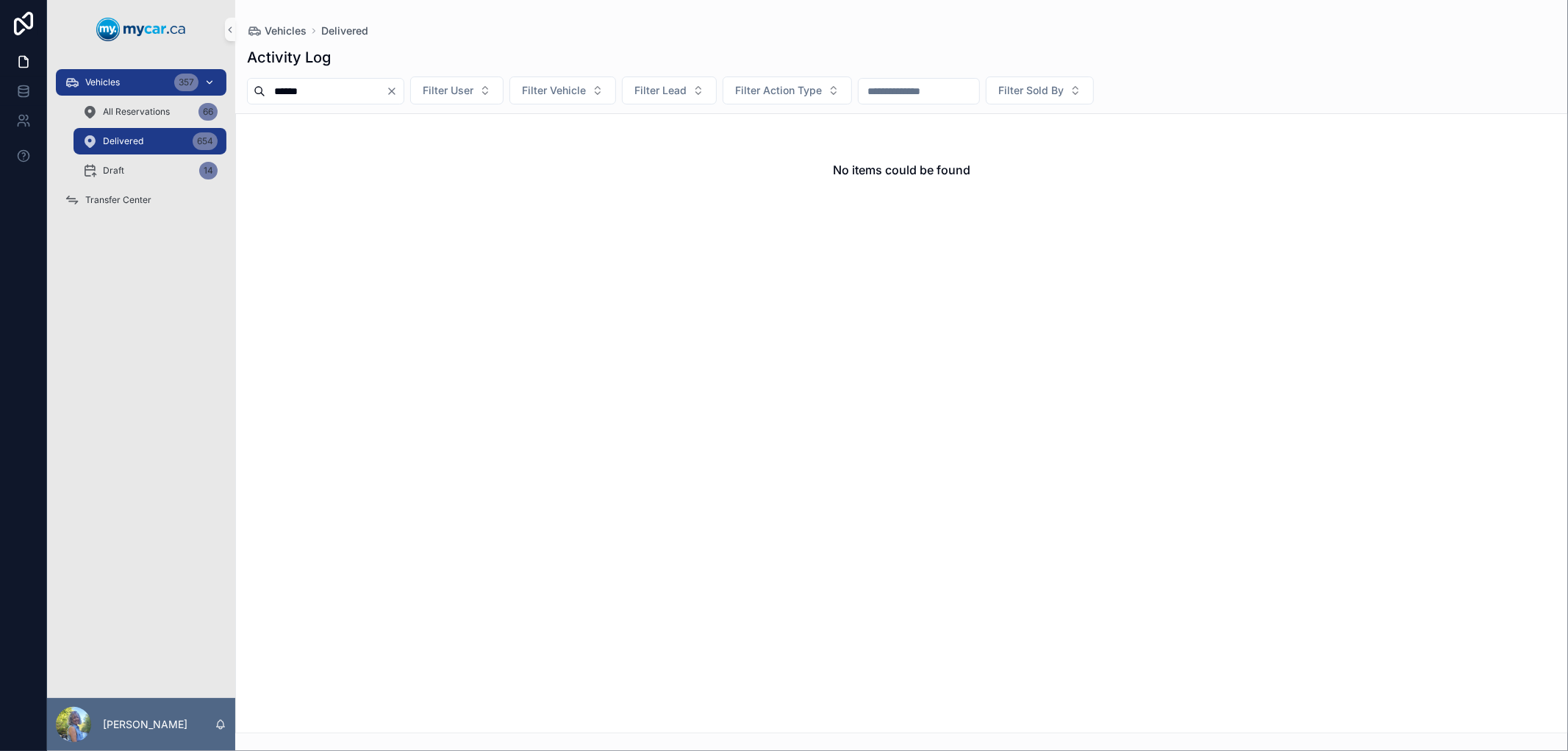
type input "******"
click at [132, 82] on div "Vehicles 357" at bounding box center [141, 82] width 153 height 24
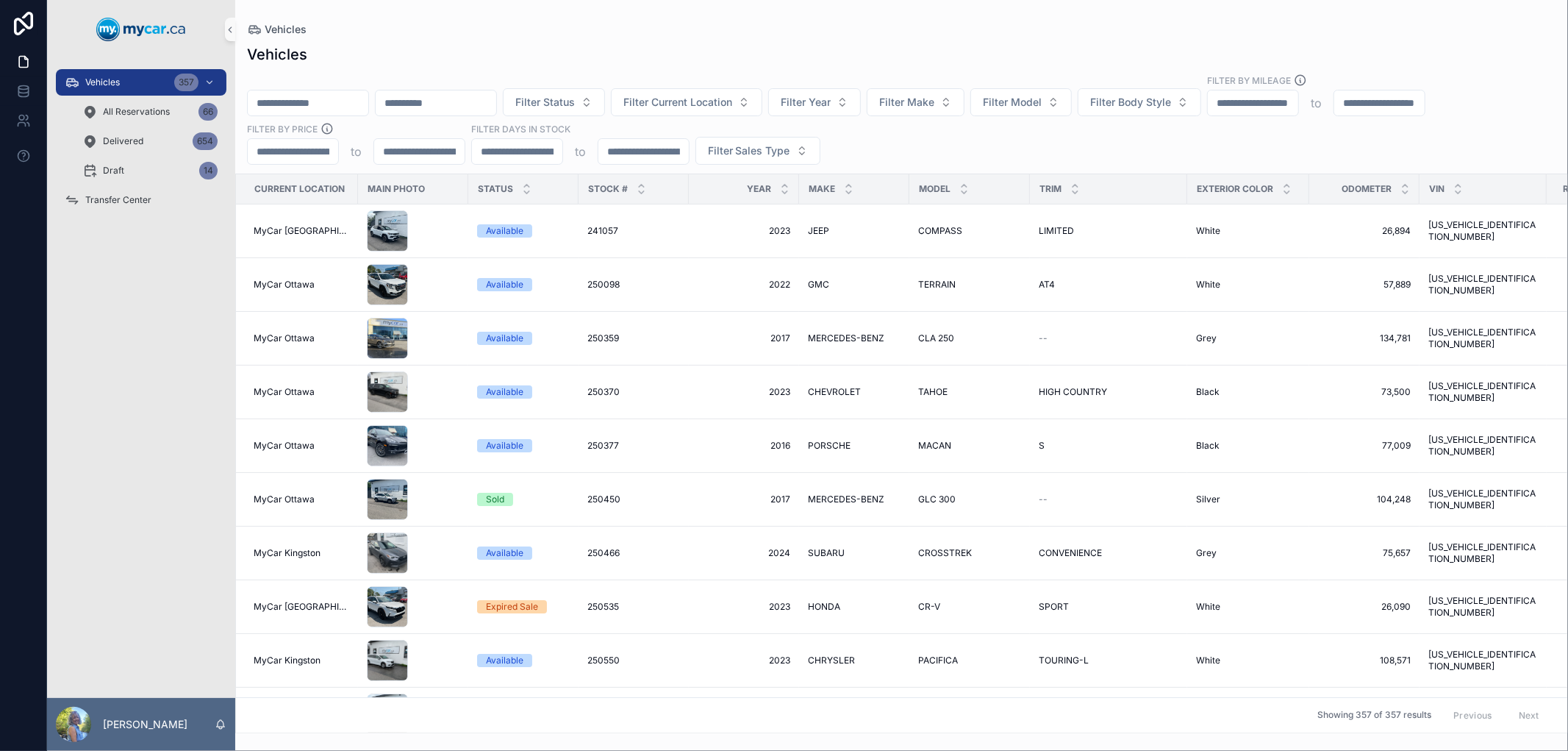
click at [368, 112] on input "scrollable content" at bounding box center [308, 103] width 120 height 21
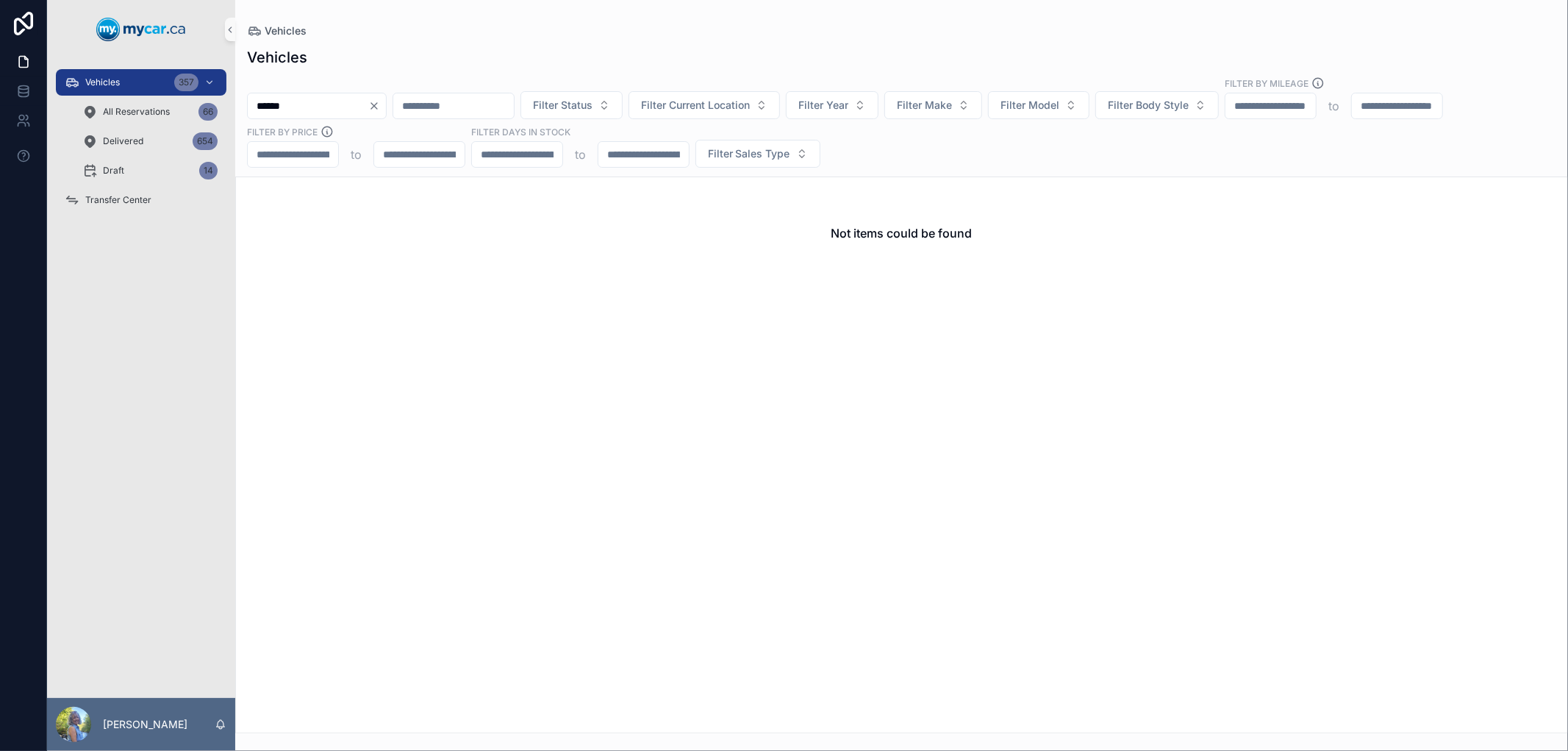
click at [413, 63] on div "Vehicles" at bounding box center [902, 57] width 1310 height 21
click at [128, 82] on div "Vehicles 357" at bounding box center [141, 82] width 153 height 24
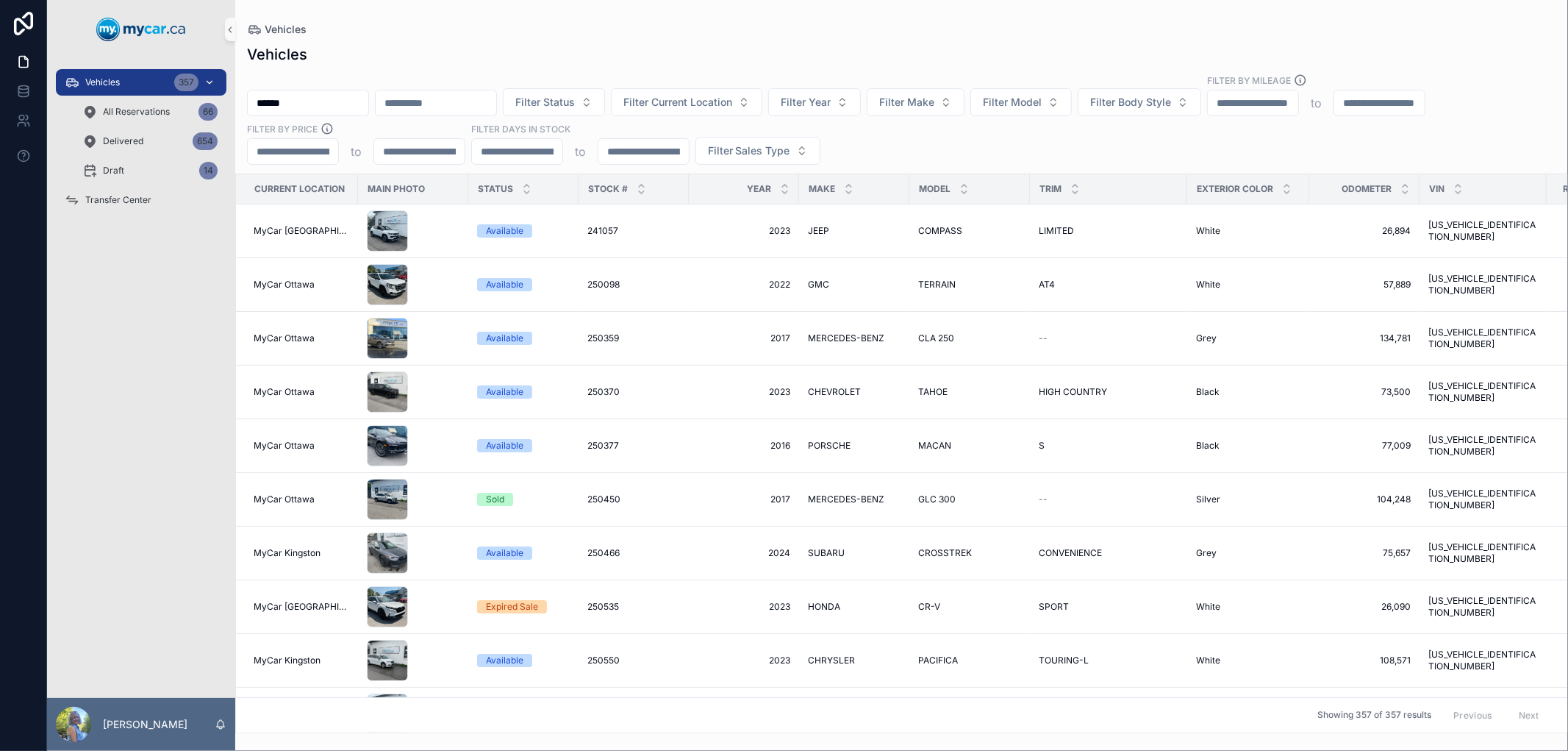
drag, startPoint x: 333, startPoint y: 100, endPoint x: 223, endPoint y: 88, distance: 110.7
click at [223, 88] on div "Vehicles 357 All Reservations 66 Delivered 654 Draft 14 Transfer Center Laurie …" at bounding box center [807, 376] width 1521 height 751
paste input "scrollable content"
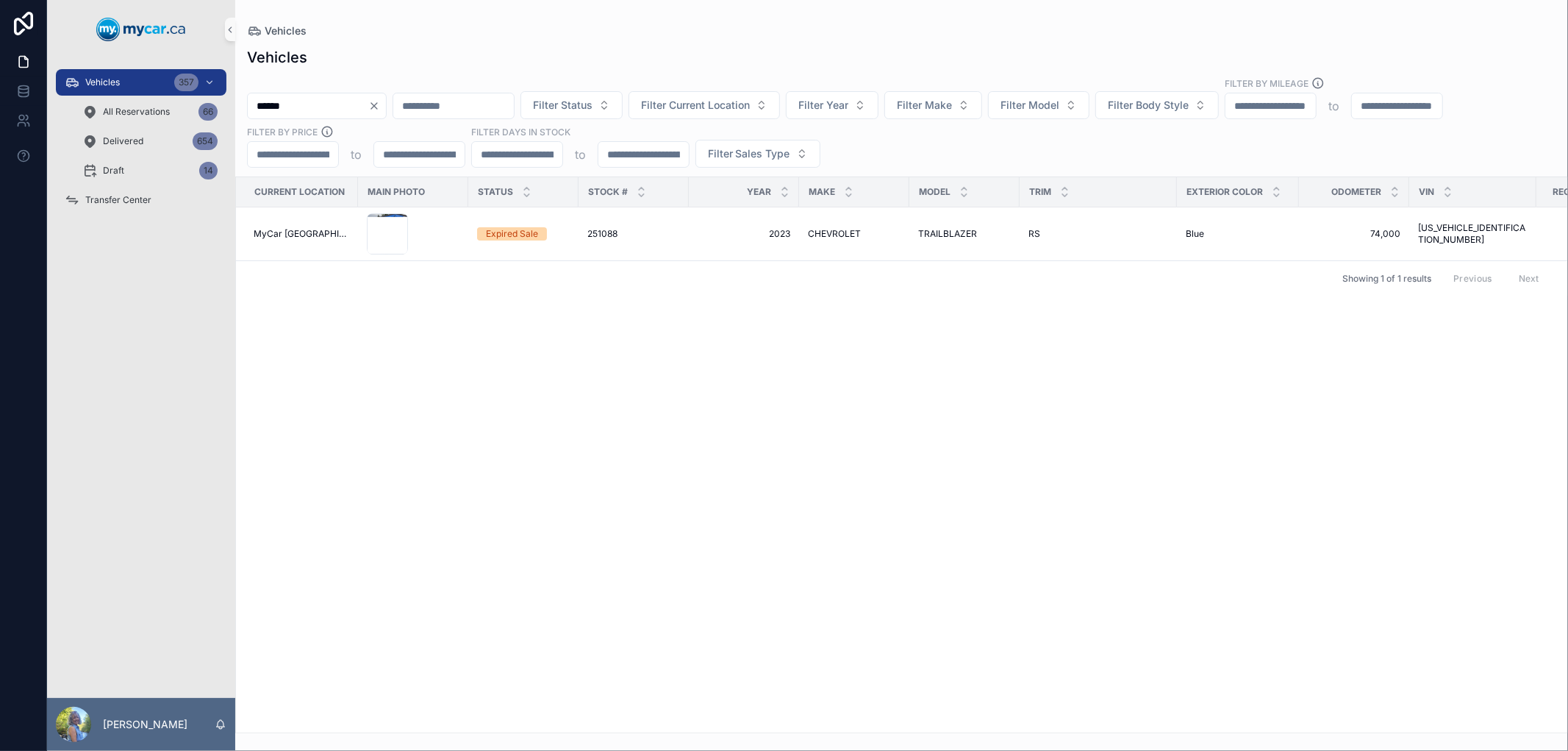
type input "******"
click at [608, 360] on div "Current Location Main Photo Status Stock # Year Make Model Trim Exterior Color …" at bounding box center [902, 455] width 1331 height 555
